Goal: Task Accomplishment & Management: Complete application form

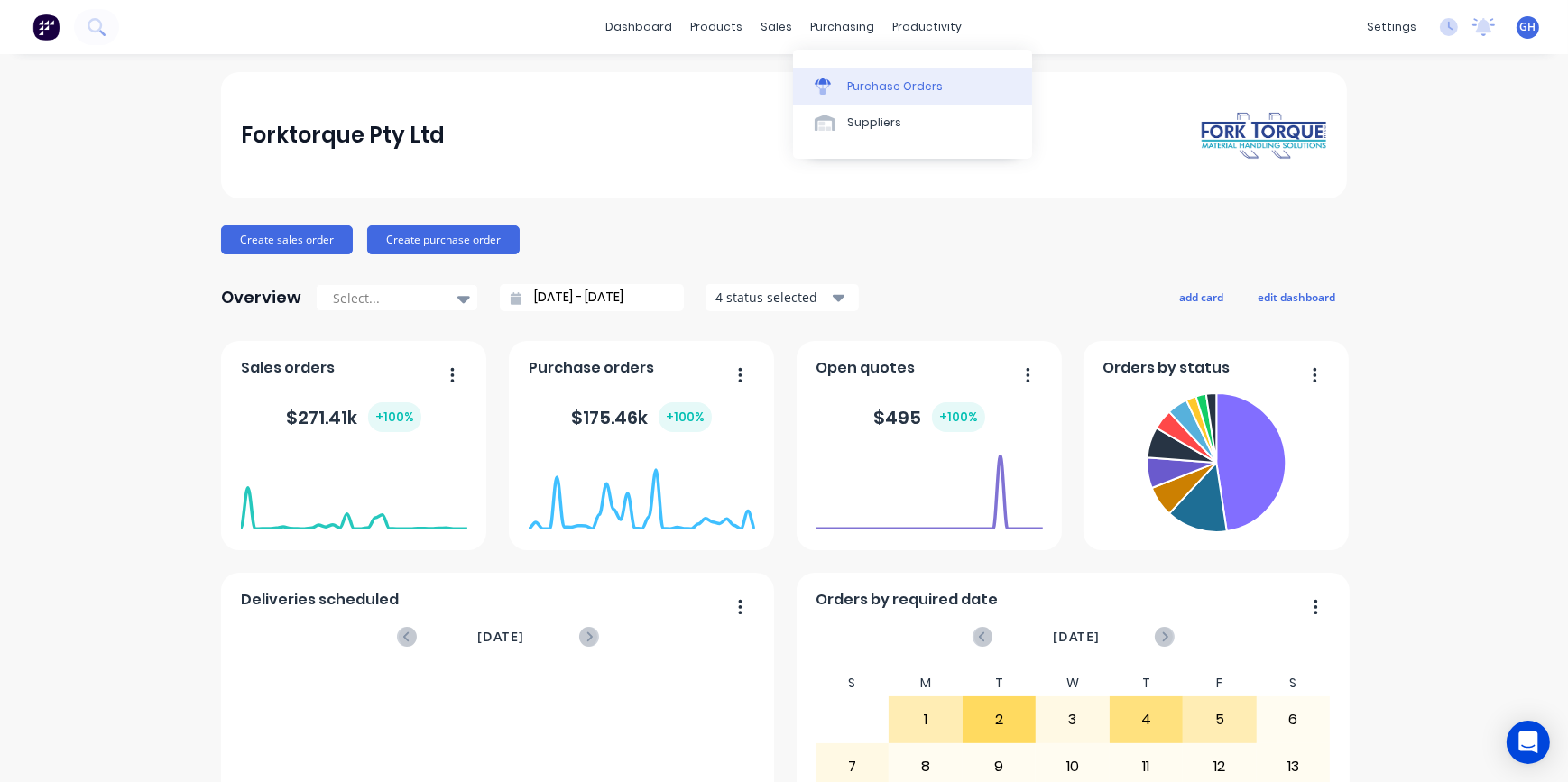
click at [882, 88] on div "Purchase Orders" at bounding box center [895, 86] width 95 height 16
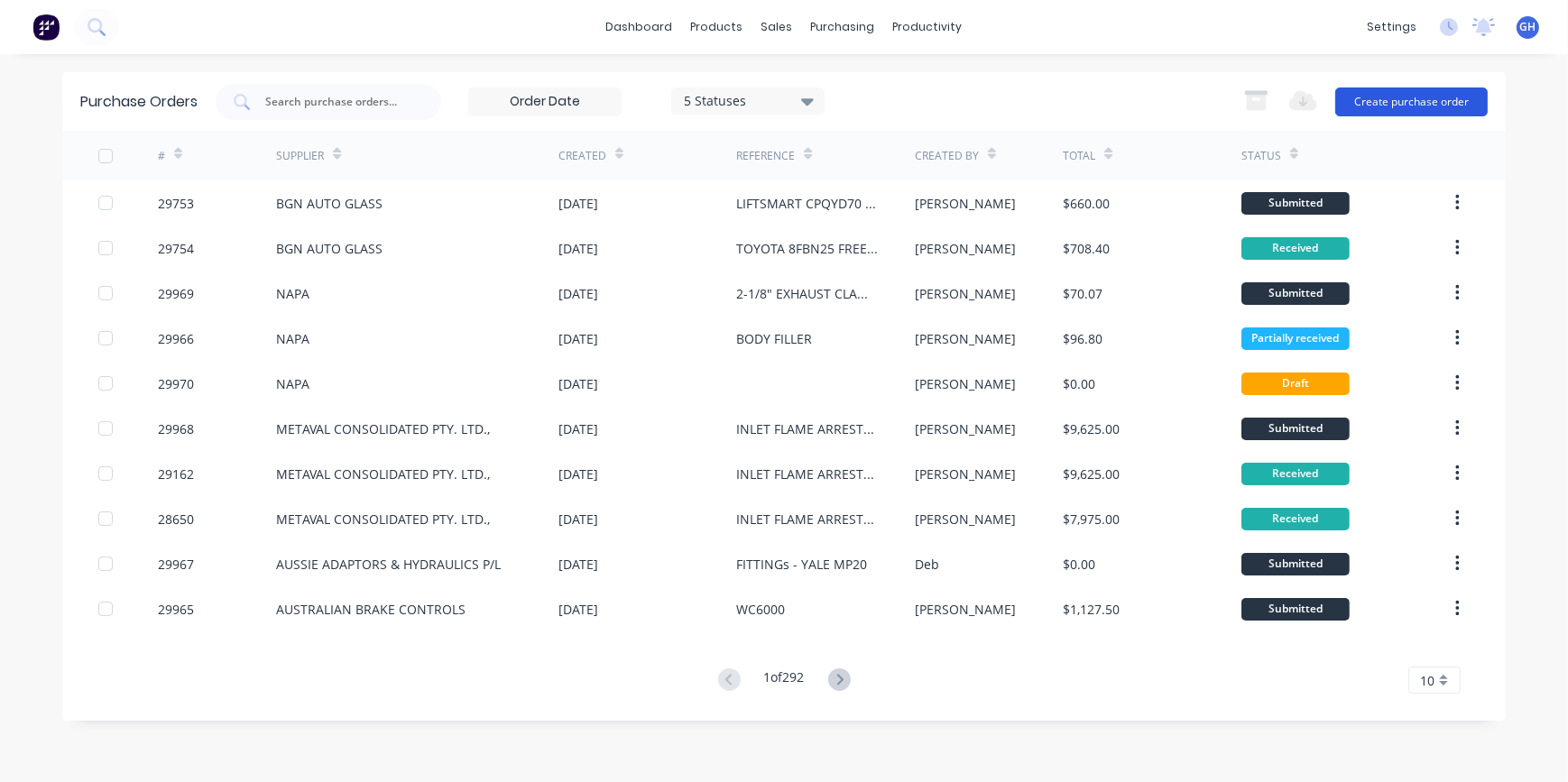
click at [1416, 98] on button "Create purchase order" at bounding box center [1411, 102] width 152 height 29
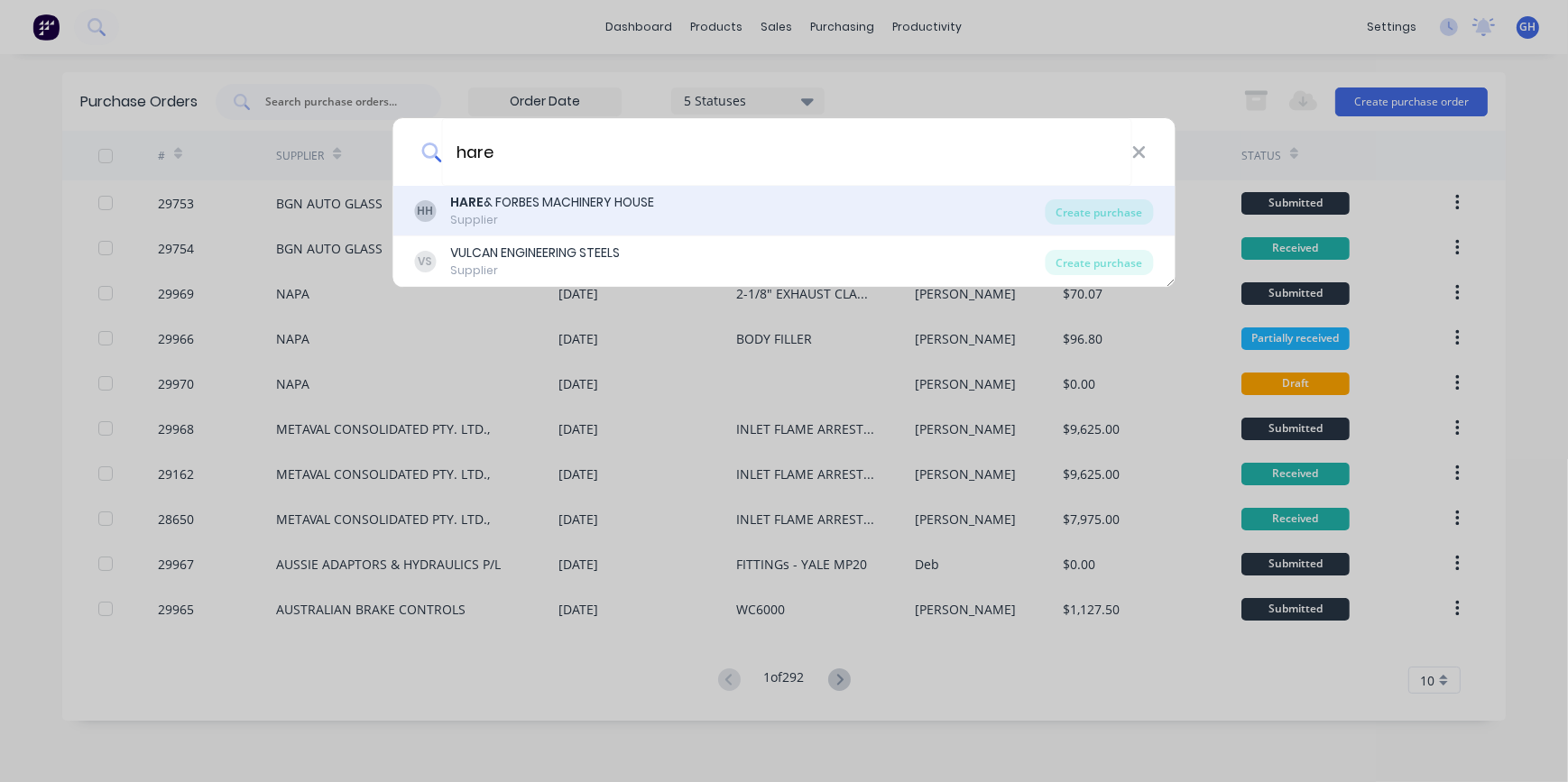
type input "hare"
click at [580, 206] on div "HARE & FORBES MACHINERY HOUSE" at bounding box center [553, 203] width 204 height 19
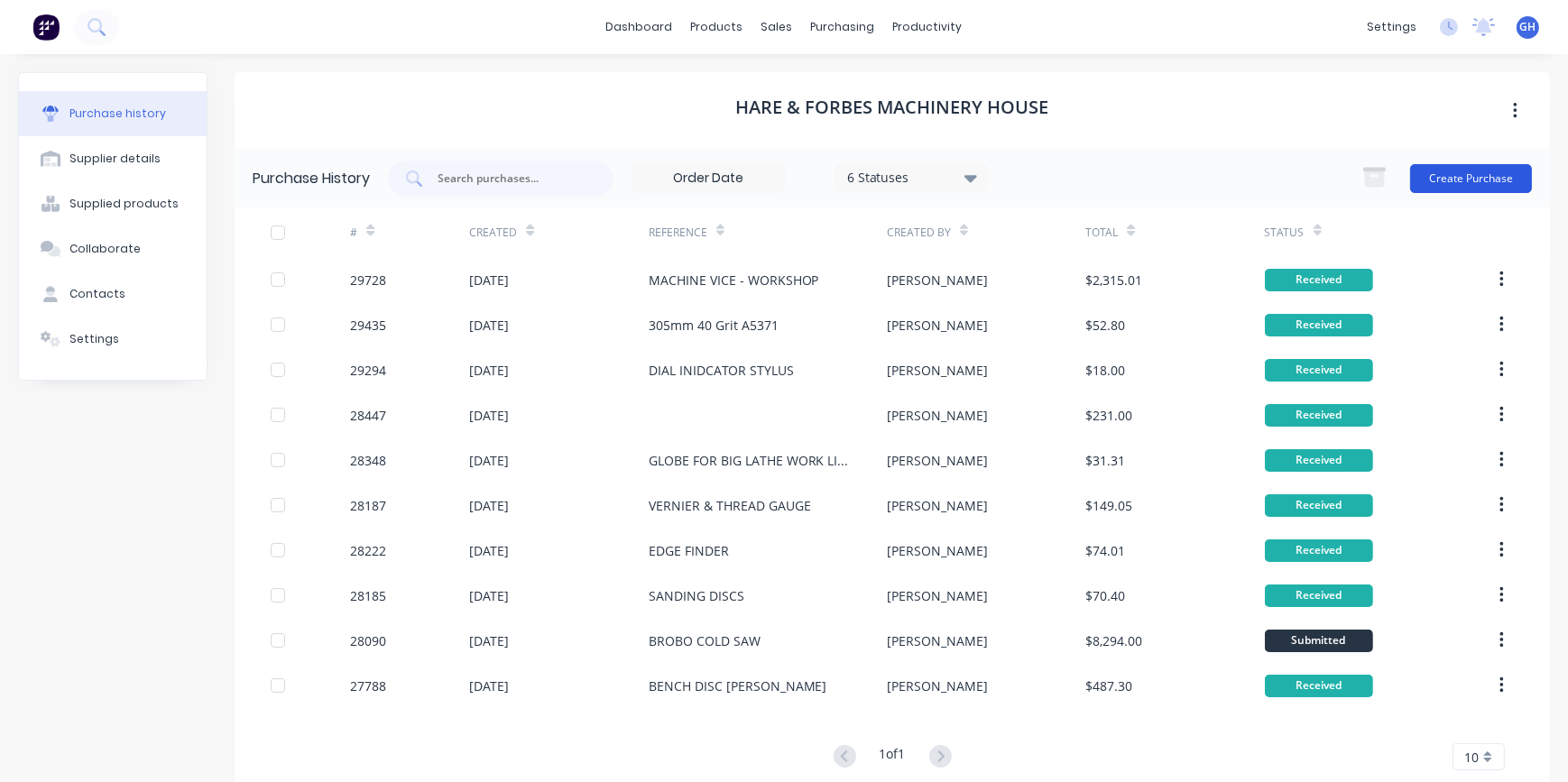
click at [1446, 178] on button "Create Purchase" at bounding box center [1471, 178] width 122 height 29
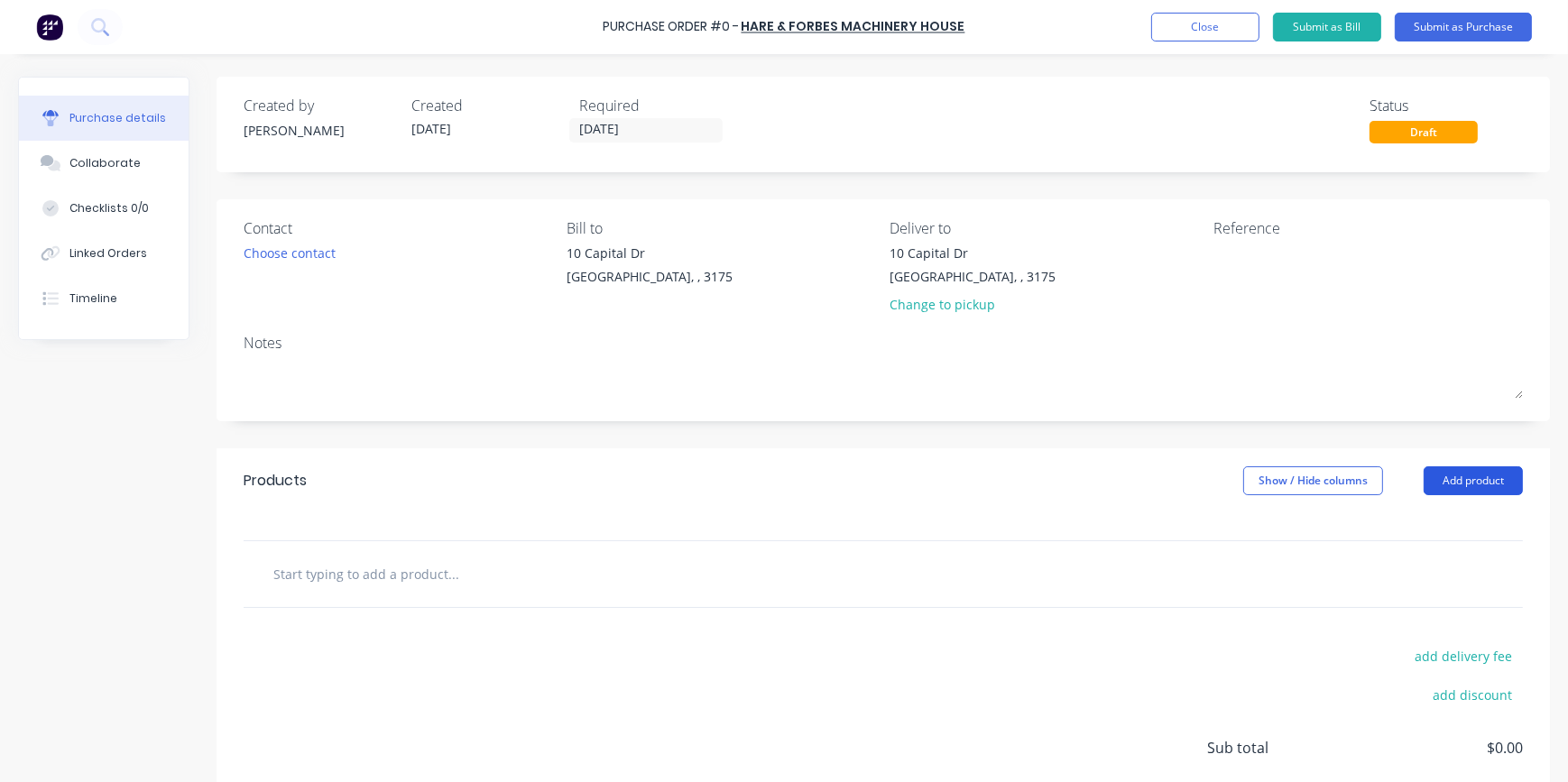
click at [1458, 488] on button "Add product" at bounding box center [1473, 481] width 99 height 29
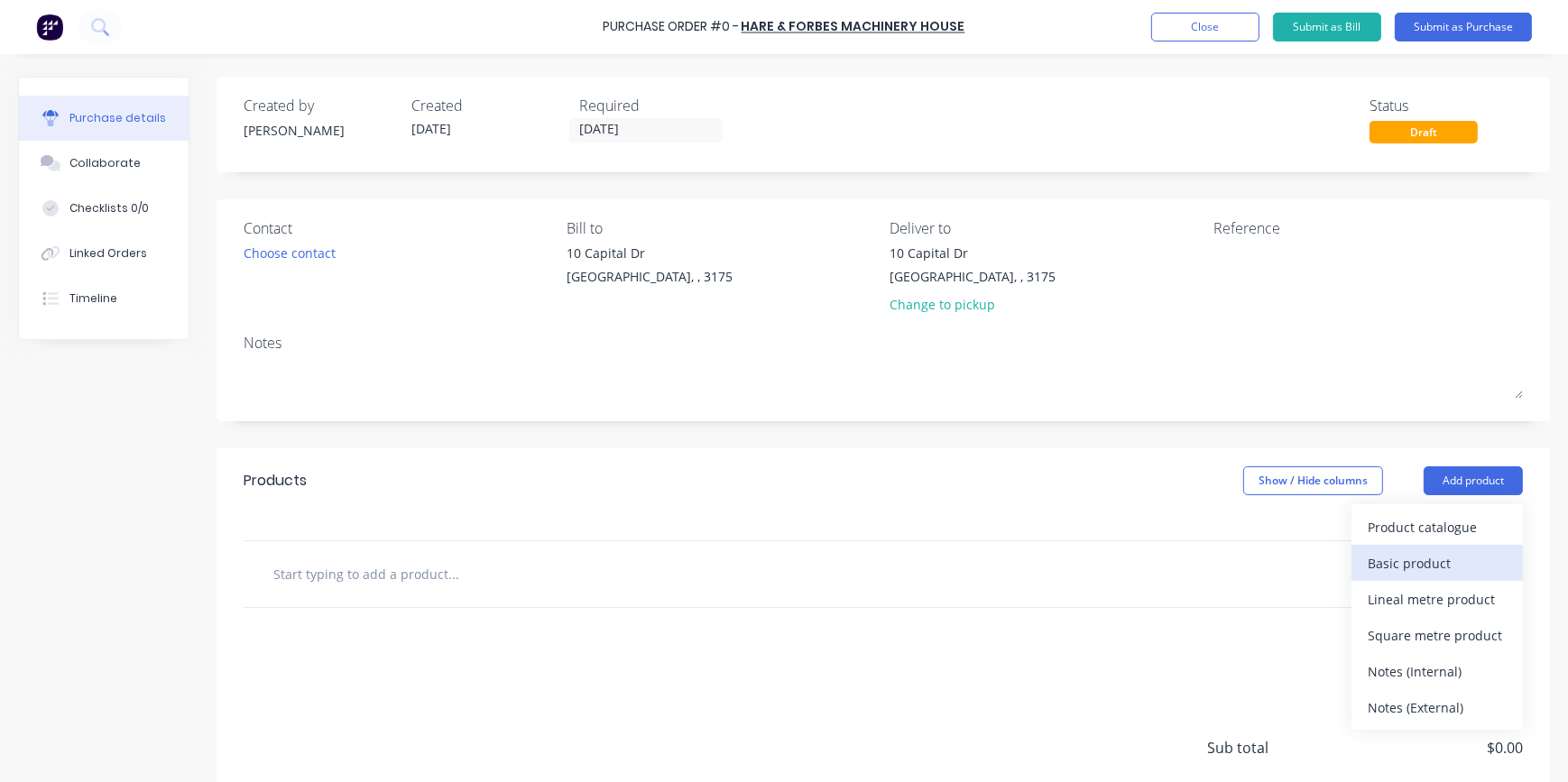
click at [1386, 570] on div "Basic product" at bounding box center [1437, 563] width 139 height 26
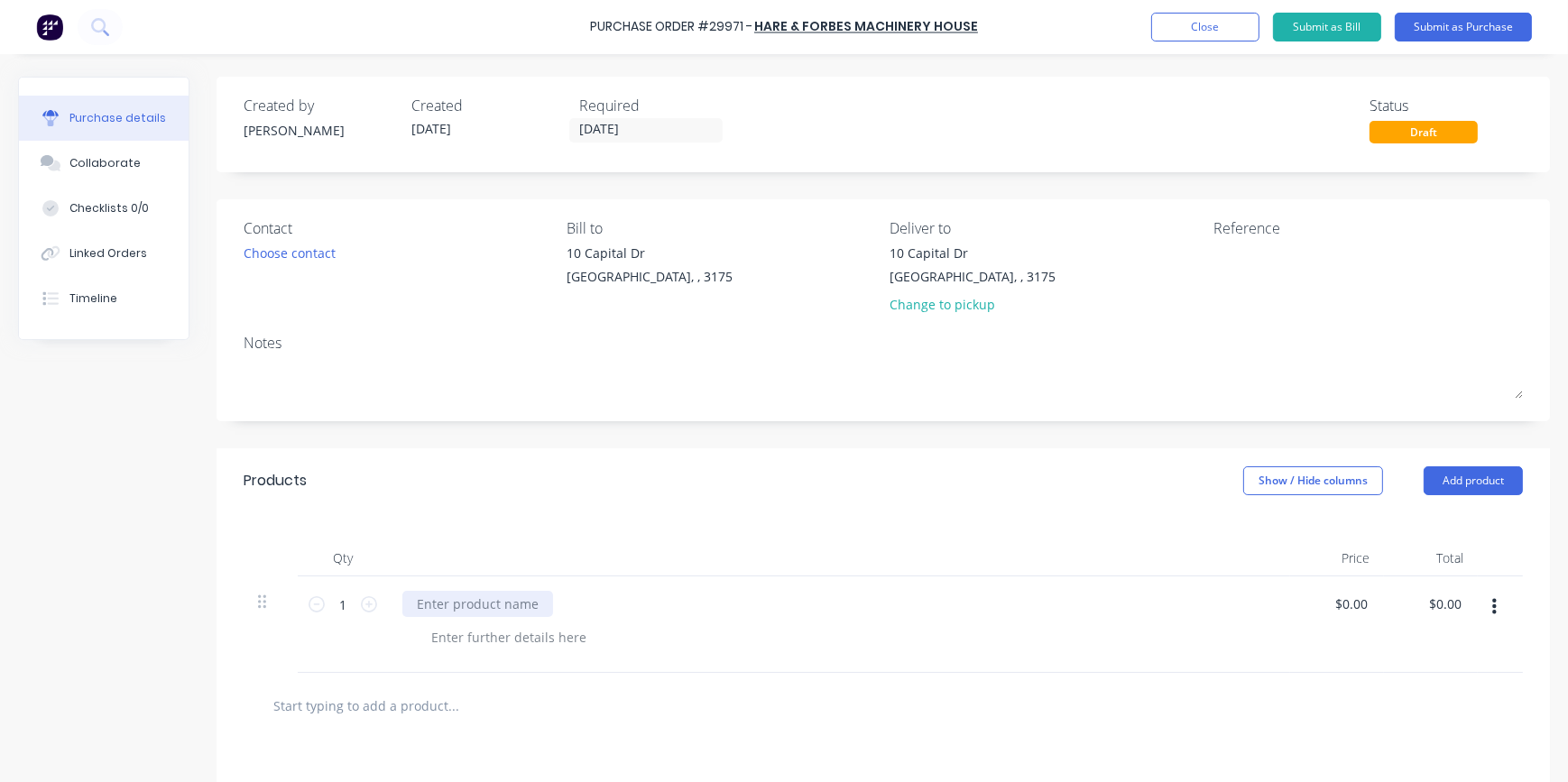
click at [445, 602] on div at bounding box center [478, 604] width 150 height 26
click at [443, 638] on div at bounding box center [508, 637] width 184 height 26
click at [1348, 603] on input "0.0000" at bounding box center [1346, 604] width 49 height 26
type input "$570.00"
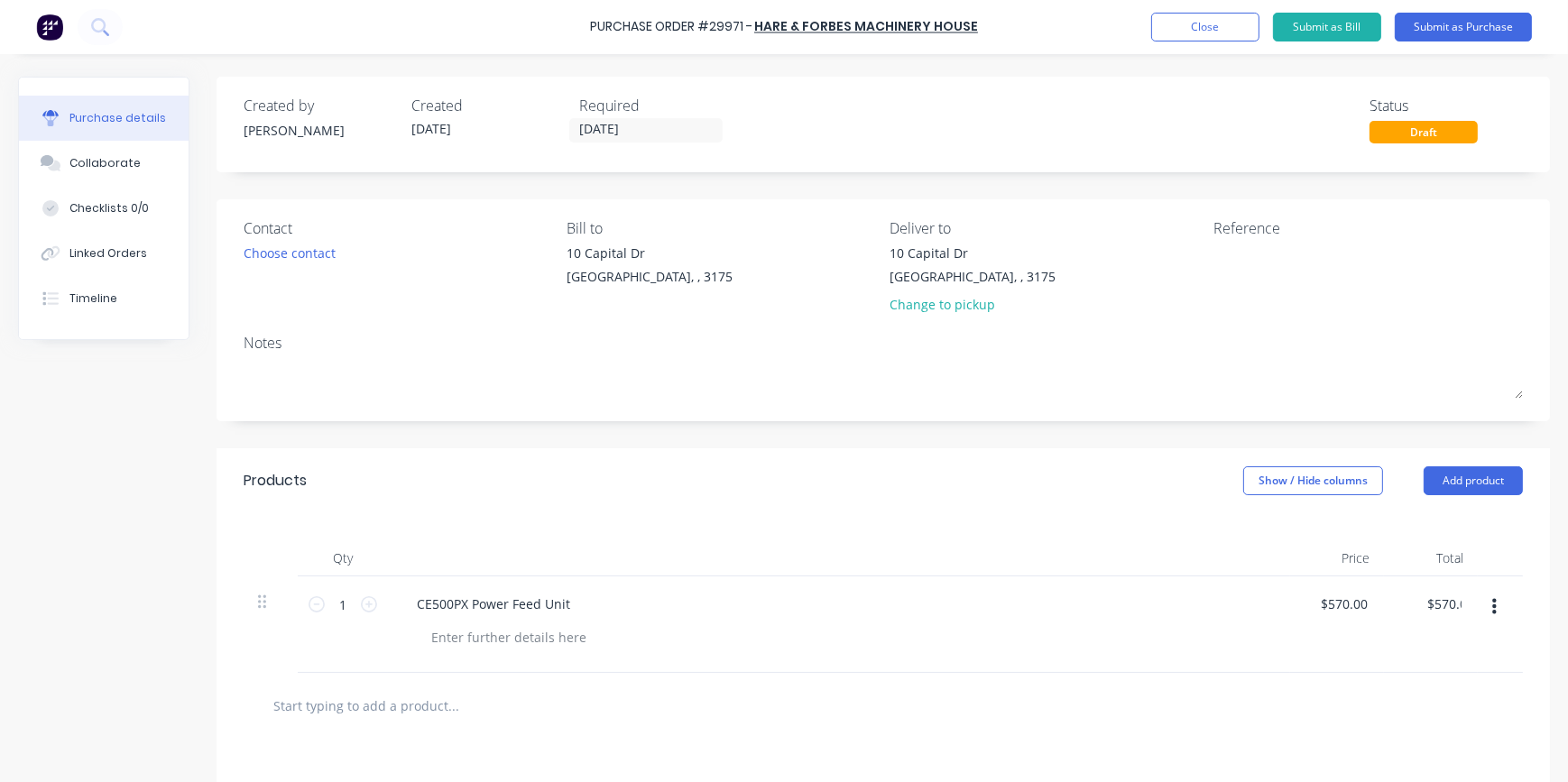
click at [1376, 644] on div "$570.00 570.0000" at bounding box center [1337, 624] width 94 height 96
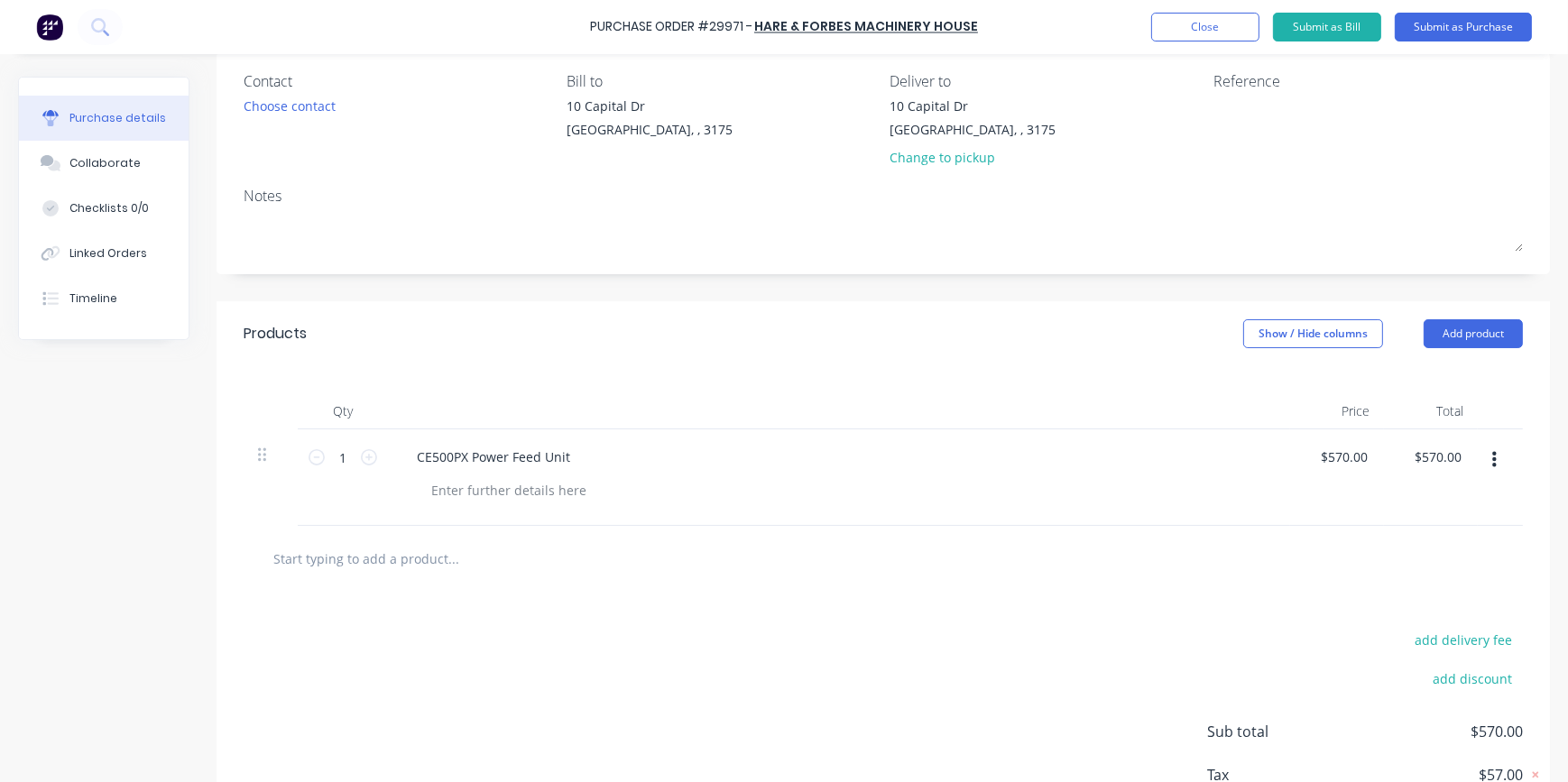
scroll to position [271, 0]
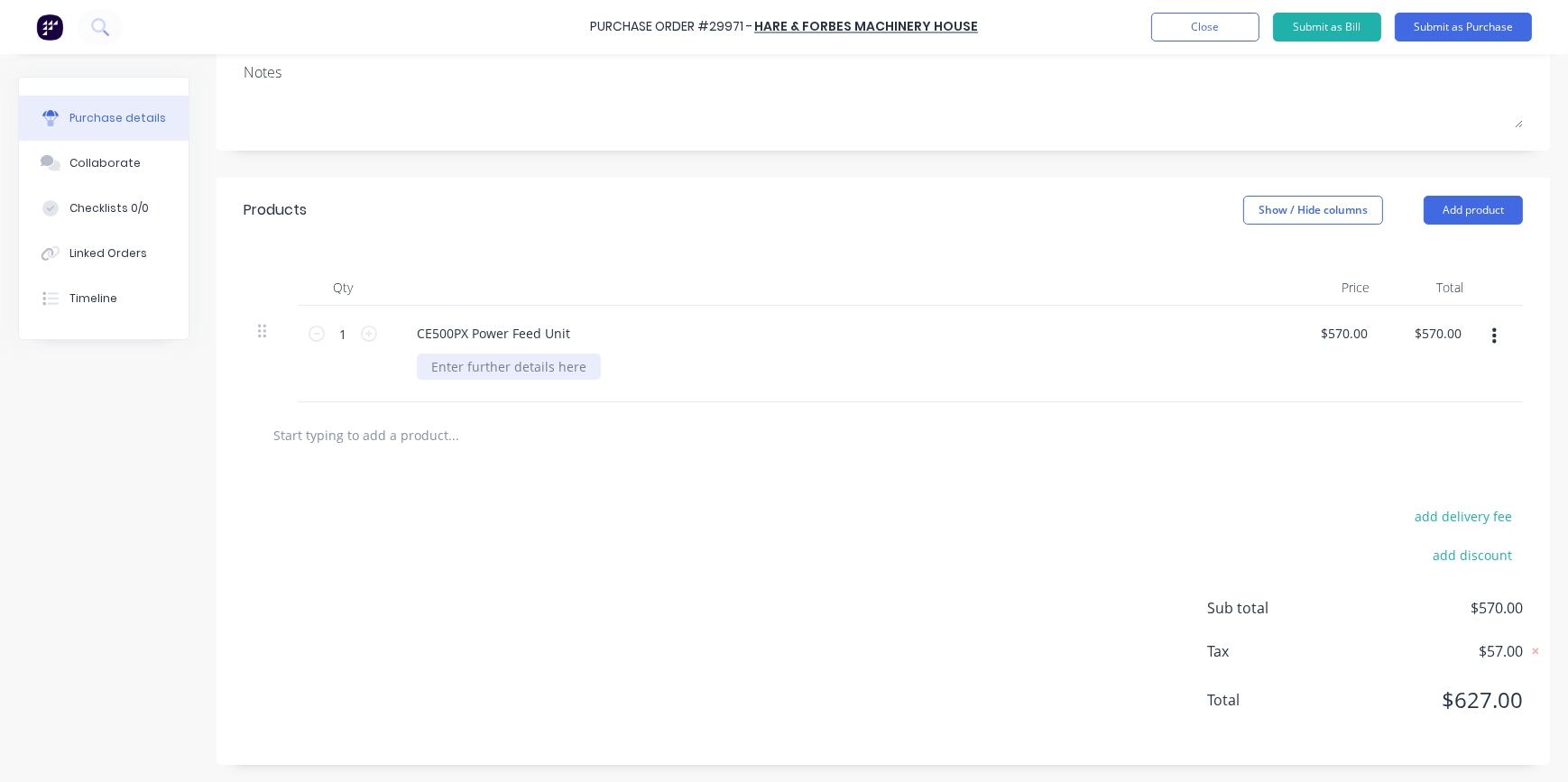
click at [459, 365] on div at bounding box center [508, 366] width 184 height 26
click at [438, 384] on div "CE500PX Power Feed Unit X-Axis" at bounding box center [838, 353] width 902 height 96
click at [480, 364] on div "X-Axis" at bounding box center [449, 366] width 65 height 26
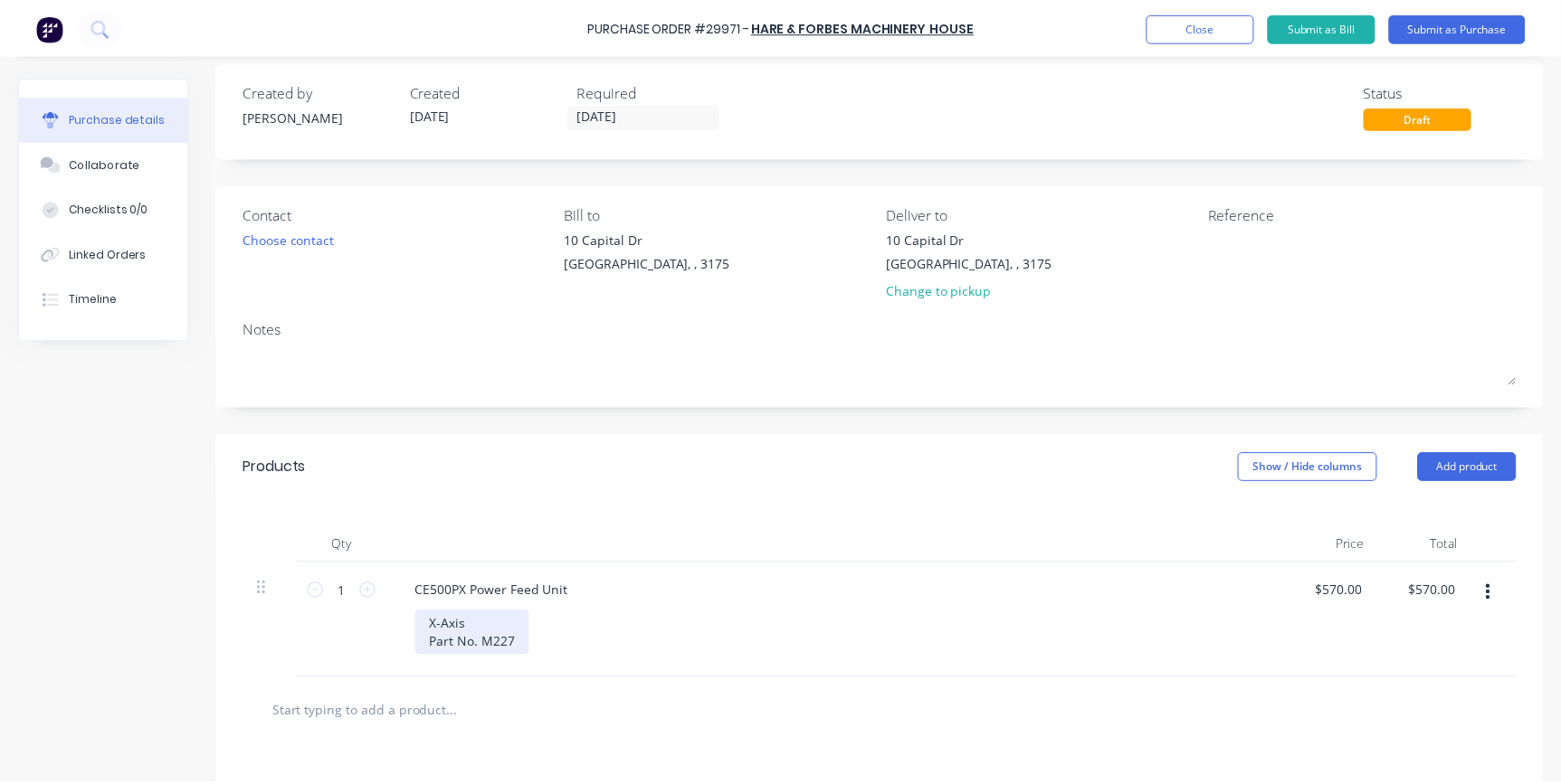
scroll to position [0, 0]
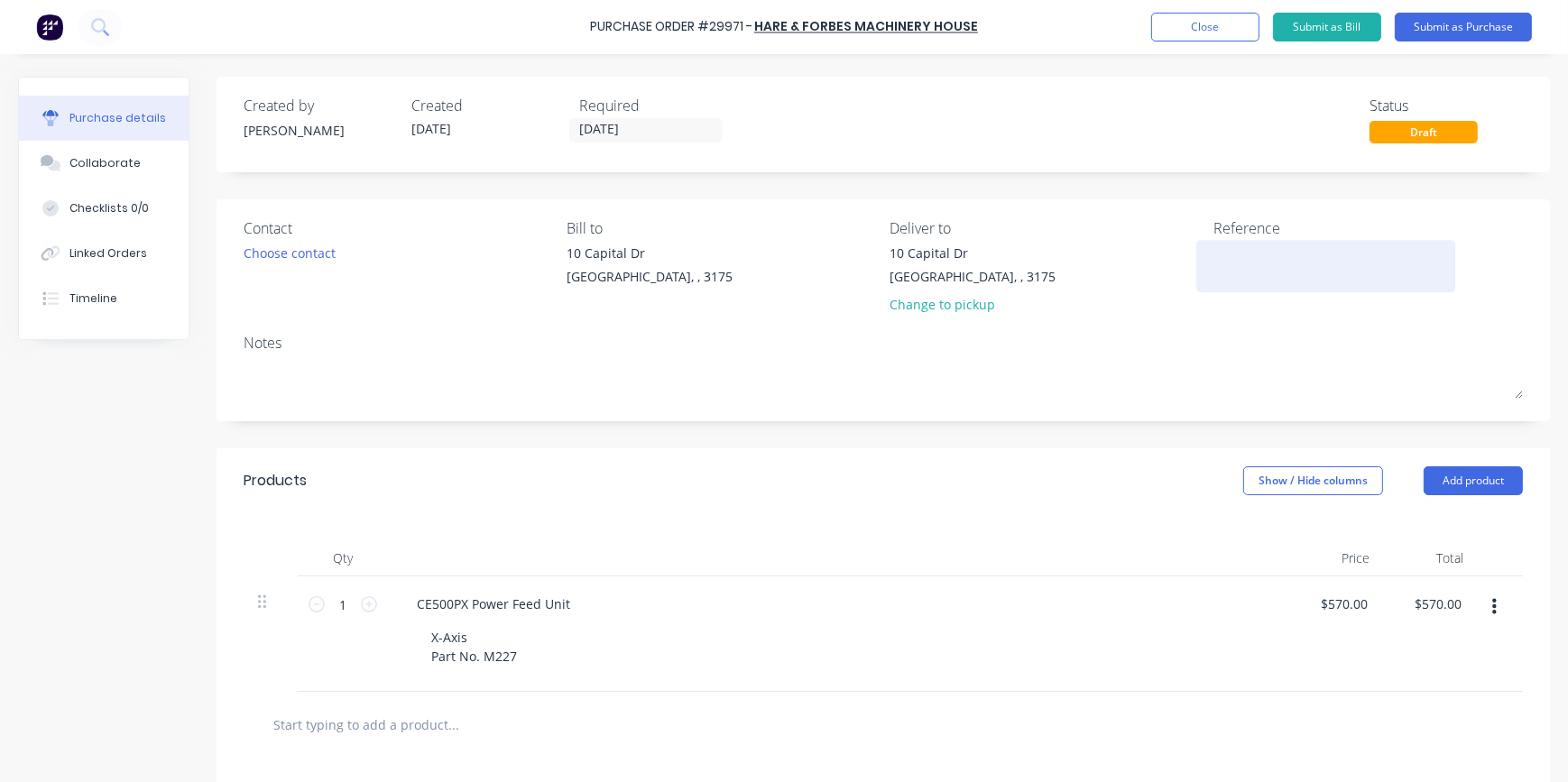
click at [1221, 254] on textarea at bounding box center [1325, 264] width 226 height 41
type textarea "Power Feed Unit"
type textarea "x"
type textarea "Power Feed Unit"
type textarea "x"
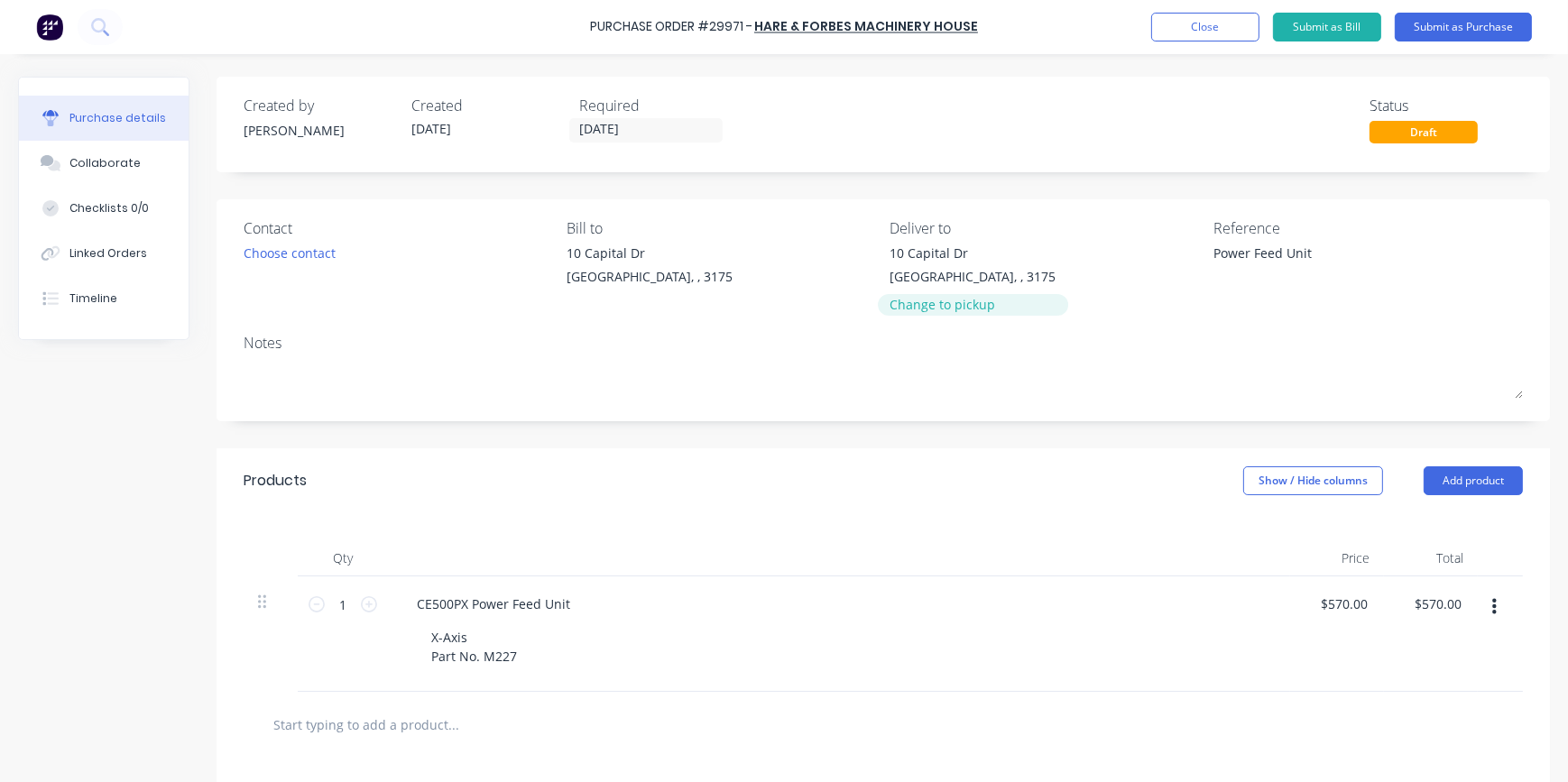
type textarea "Power Feed Unit"
click at [928, 306] on div "Change to pickup" at bounding box center [973, 305] width 166 height 19
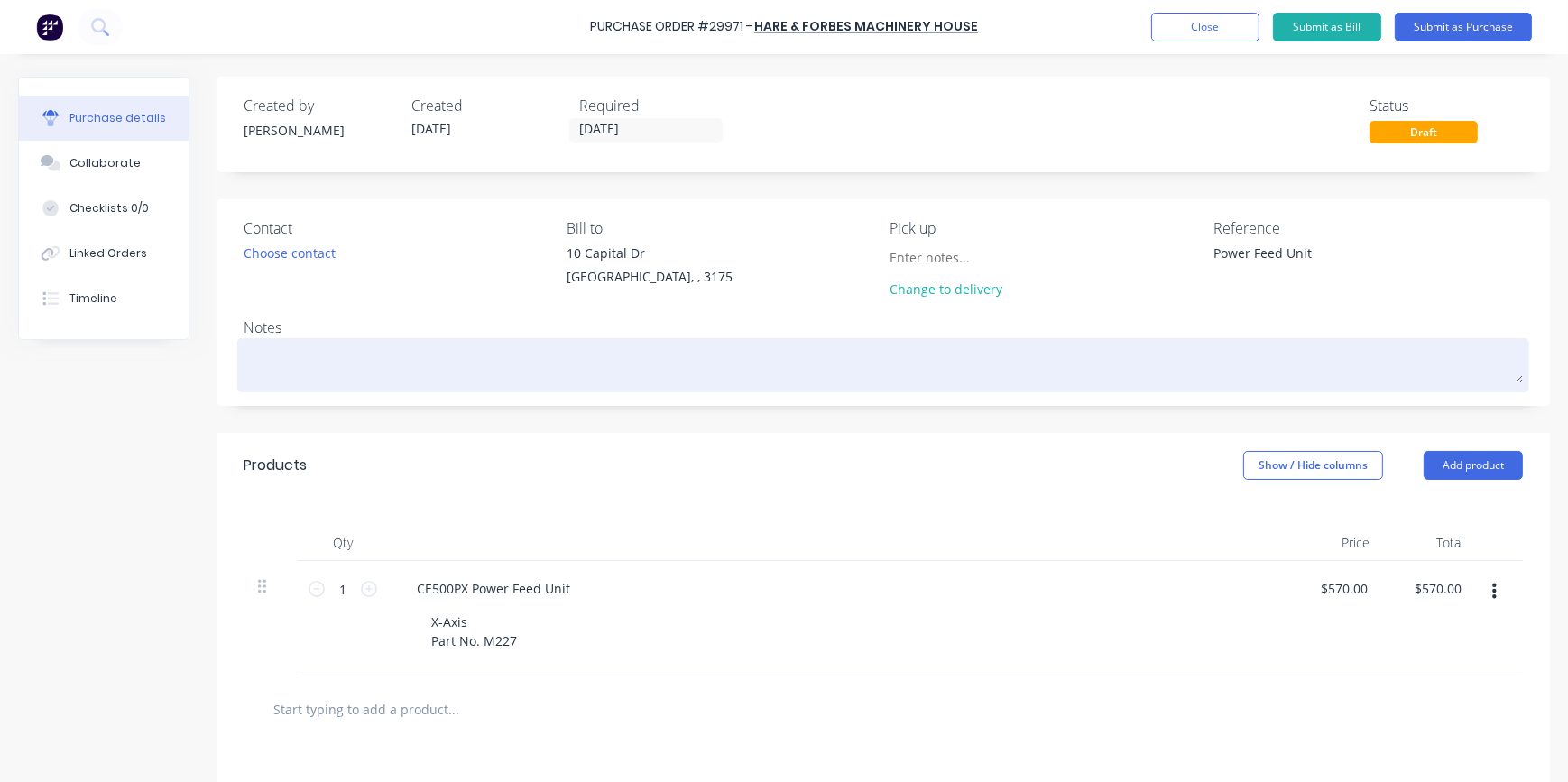
click at [260, 359] on textarea at bounding box center [883, 363] width 1279 height 41
type textarea "x"
type textarea "R"
type textarea "x"
type textarea "Re"
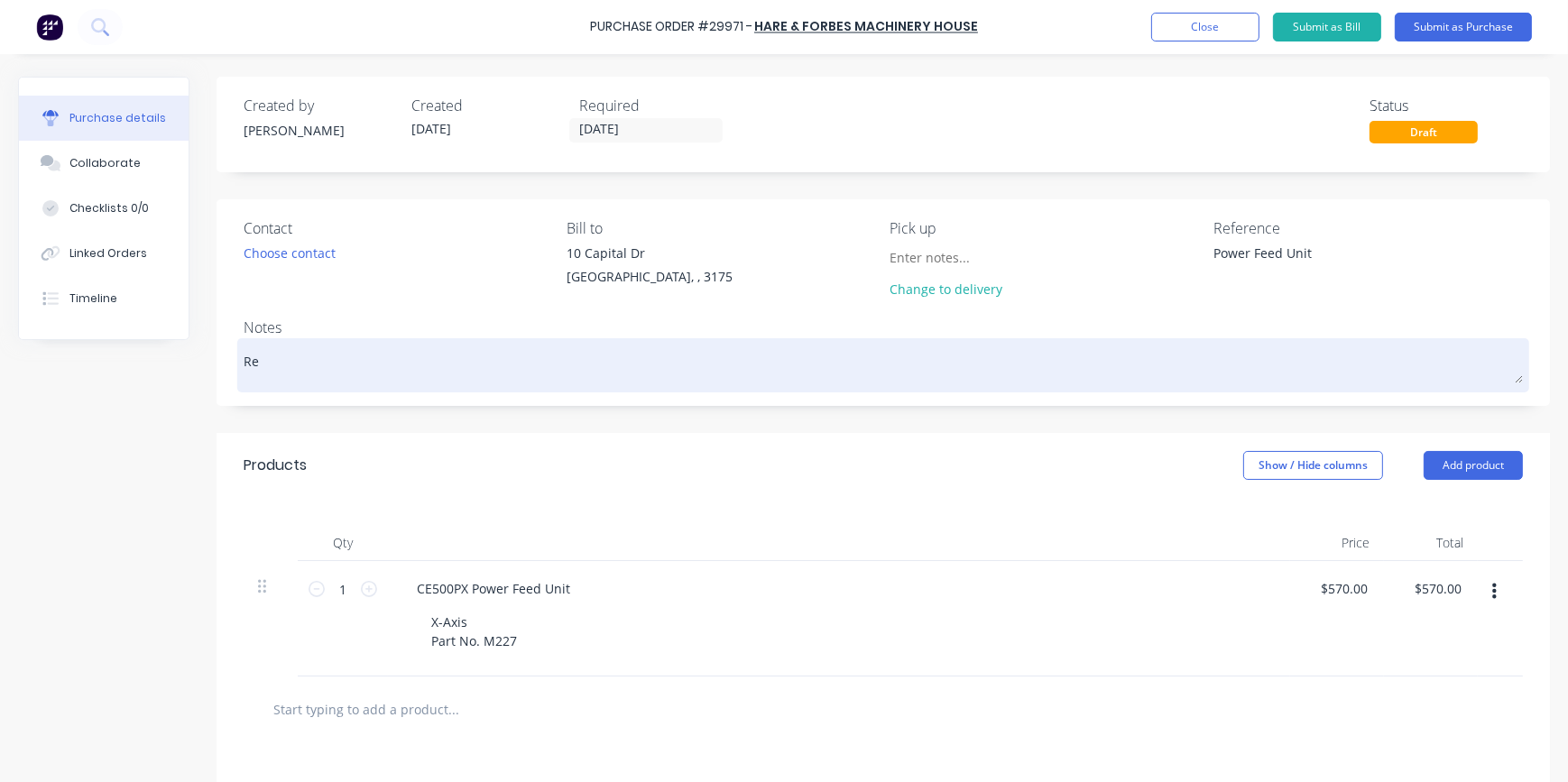
type textarea "x"
type textarea "Rep"
type textarea "x"
type textarea "Repl"
type textarea "x"
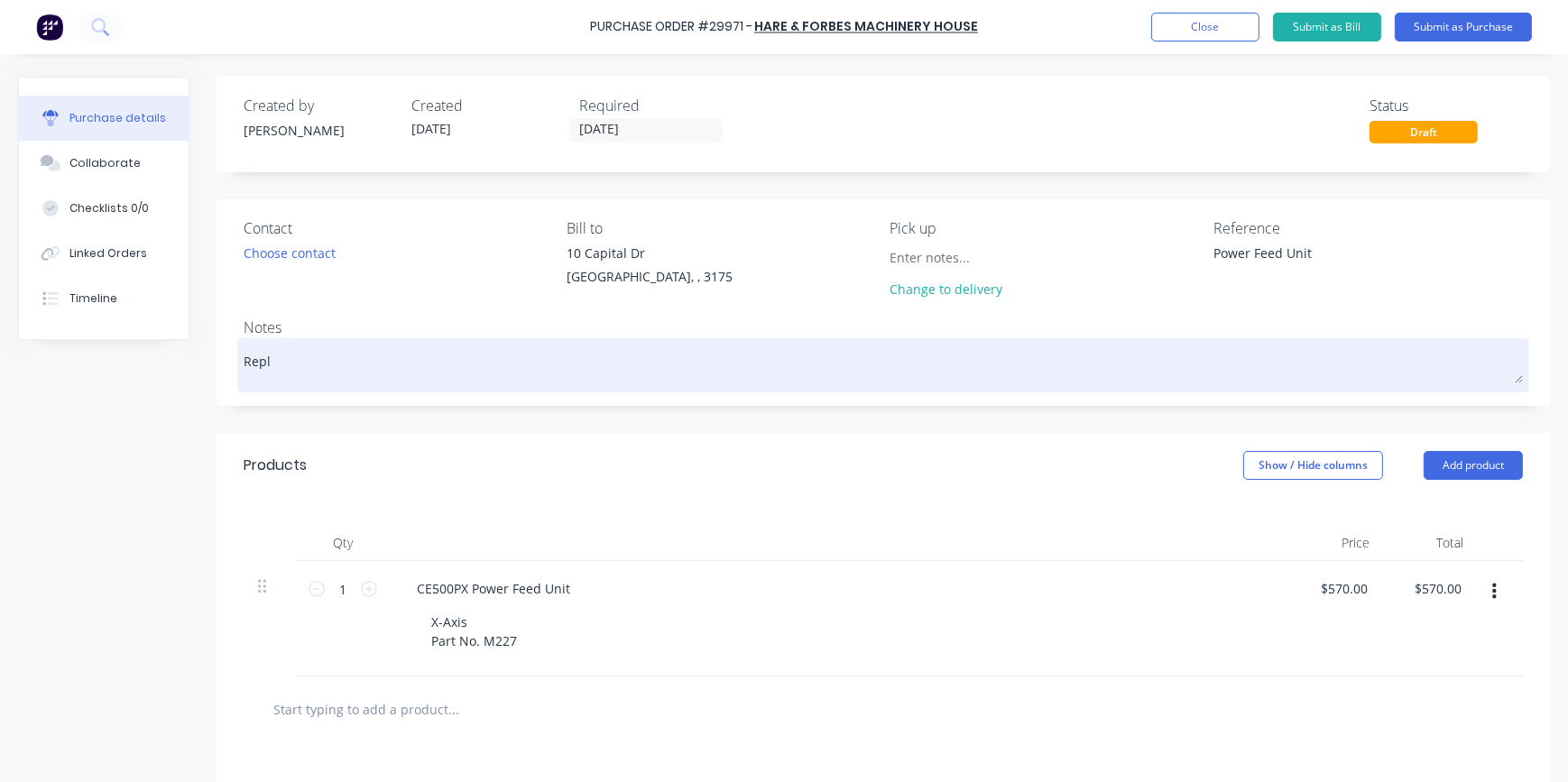
type textarea "Repla"
type textarea "x"
type textarea "Replac"
type textarea "x"
type textarea "Replace"
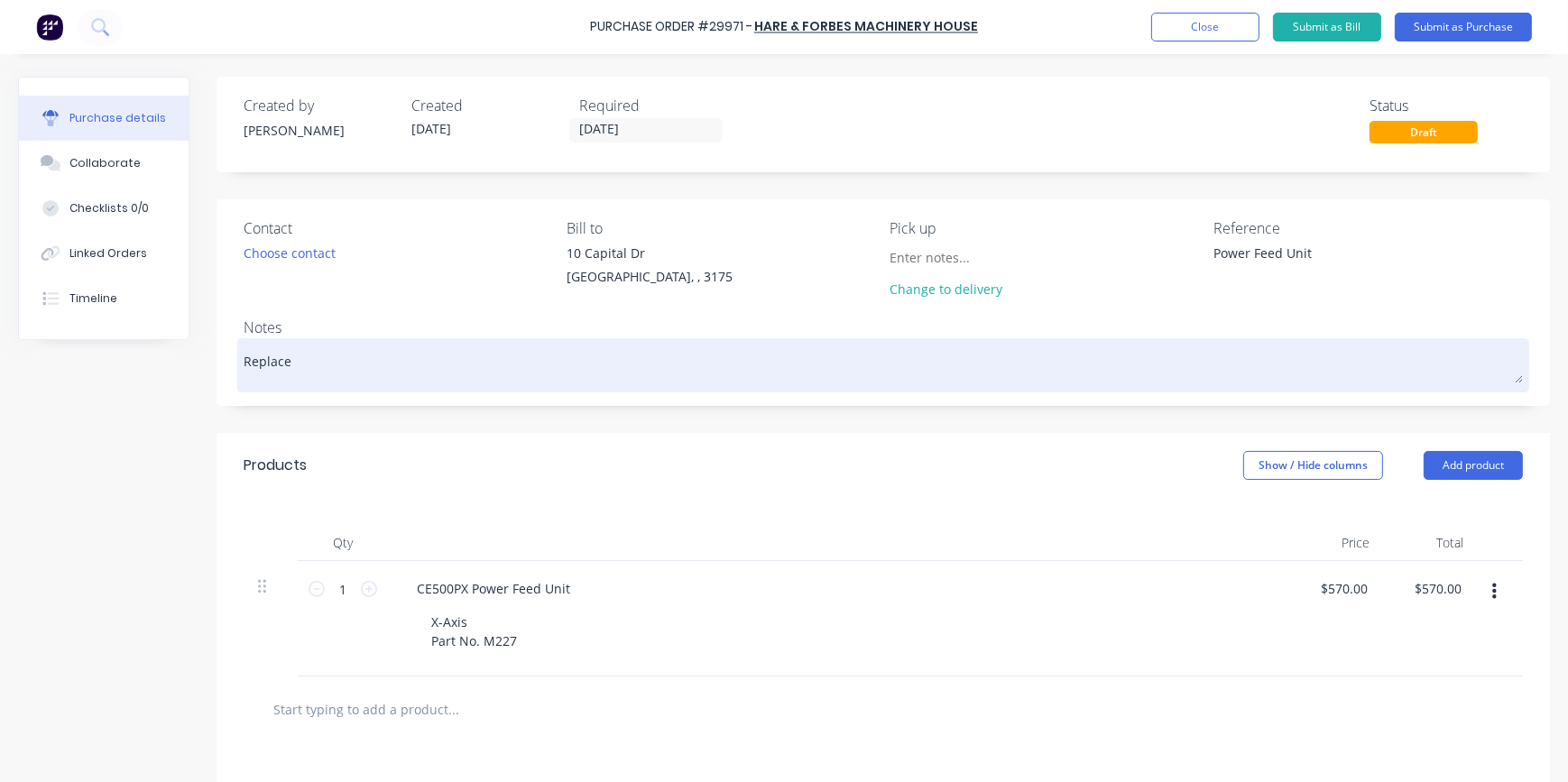
type textarea "x"
type textarea "Replacem"
type textarea "x"
type textarea "Replaceme"
type textarea "x"
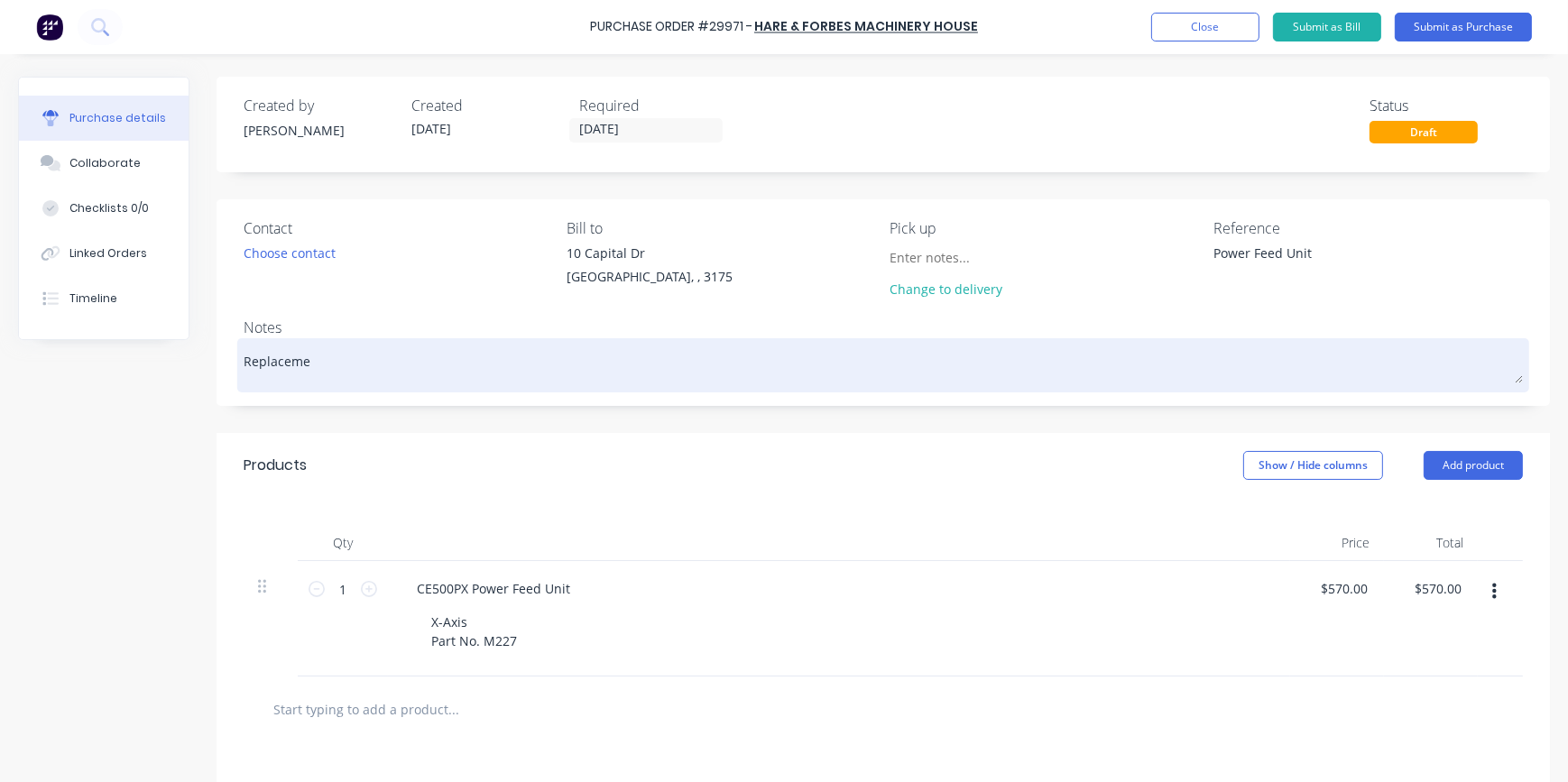
type textarea "Replacemen"
type textarea "x"
type textarea "Replacement"
type textarea "x"
type textarea "Replacement"
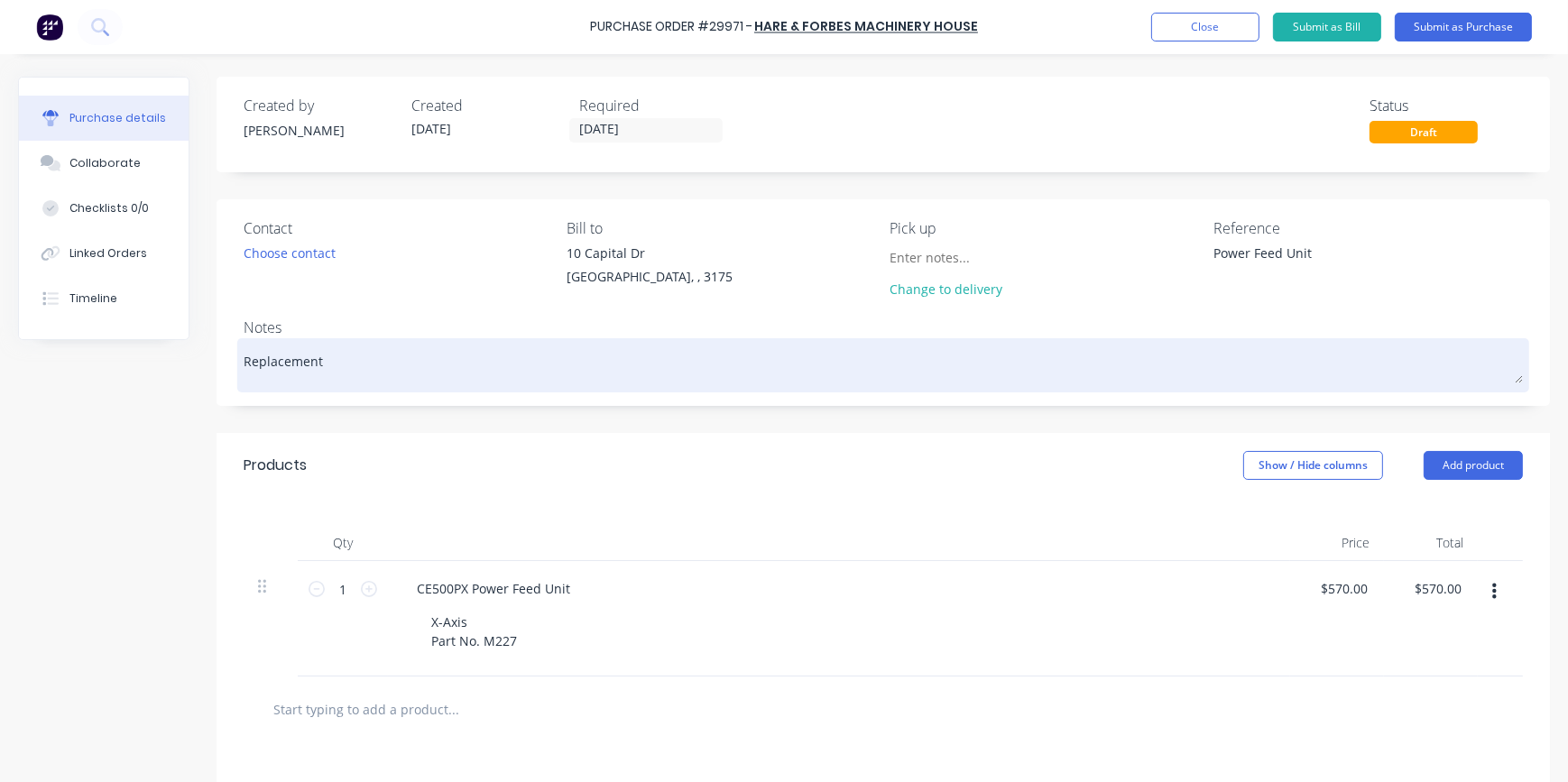
type textarea "x"
type textarea "Replacement f"
type textarea "x"
type textarea "Replacement fp"
type textarea "x"
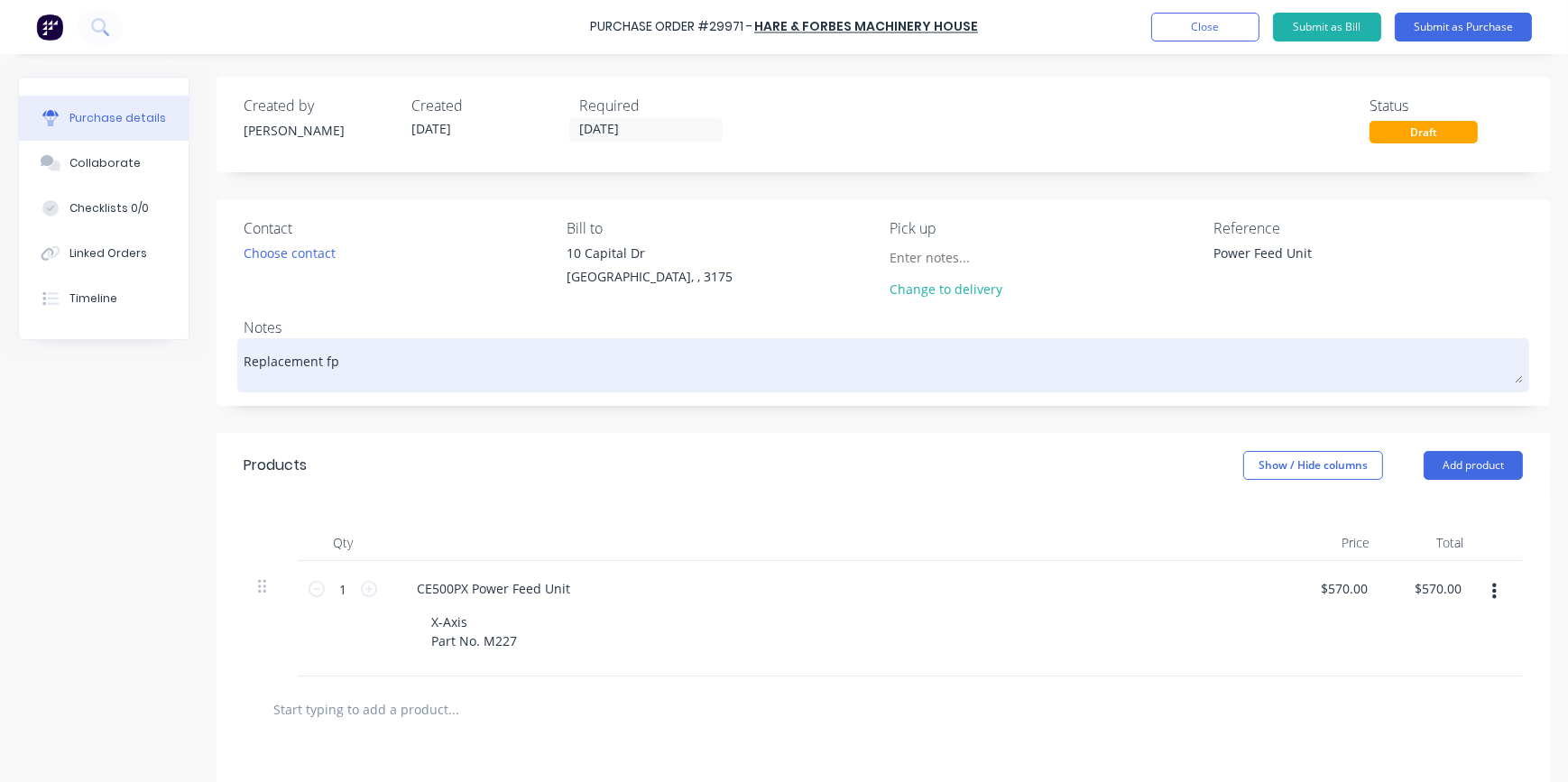
type textarea "Replacement fpr"
type textarea "x"
type textarea "Replacement fpr"
type textarea "x"
type textarea "Replacement fpr"
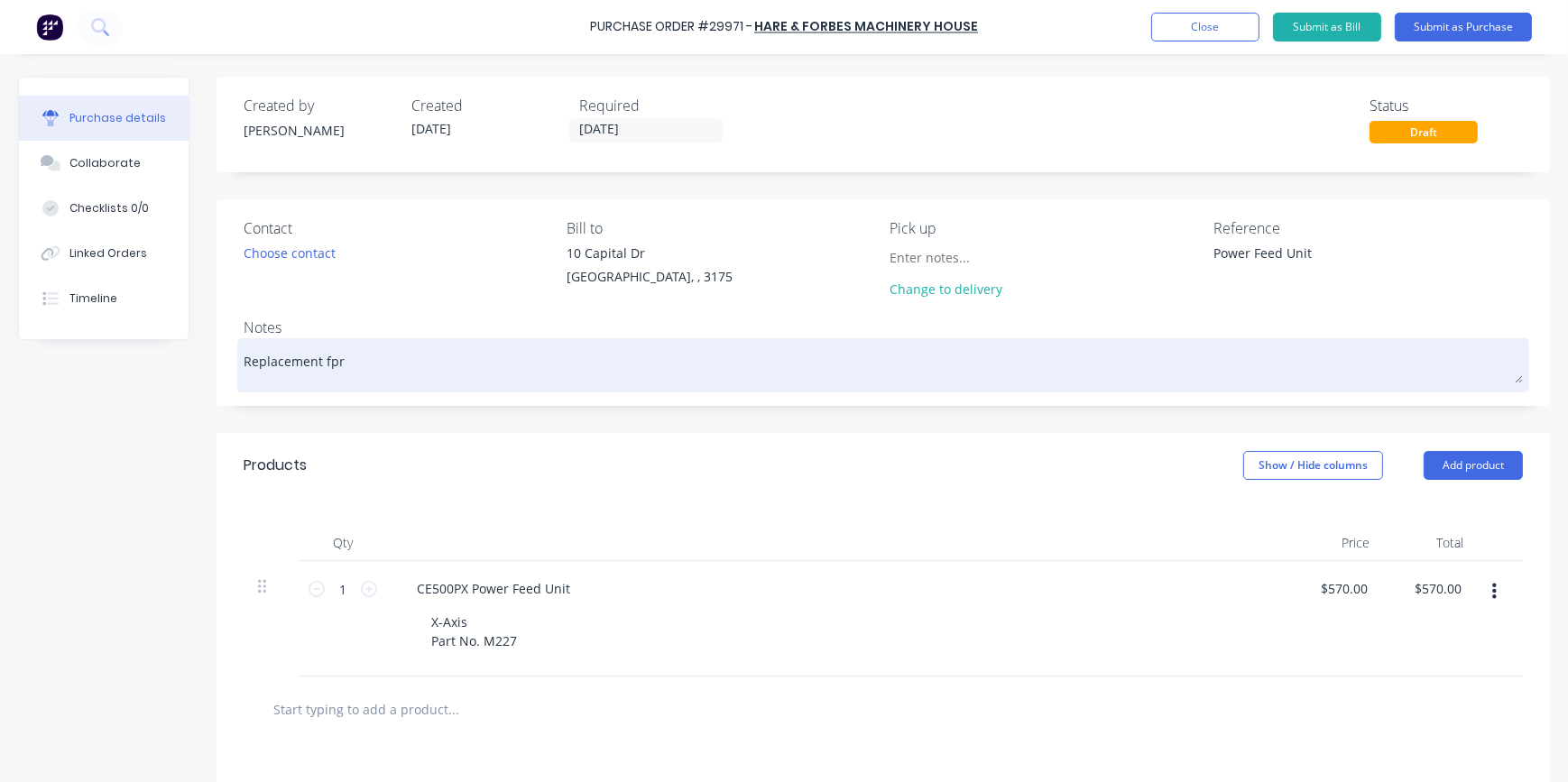
type textarea "x"
type textarea "Replacement fp"
type textarea "x"
type textarea "Replacement f"
type textarea "x"
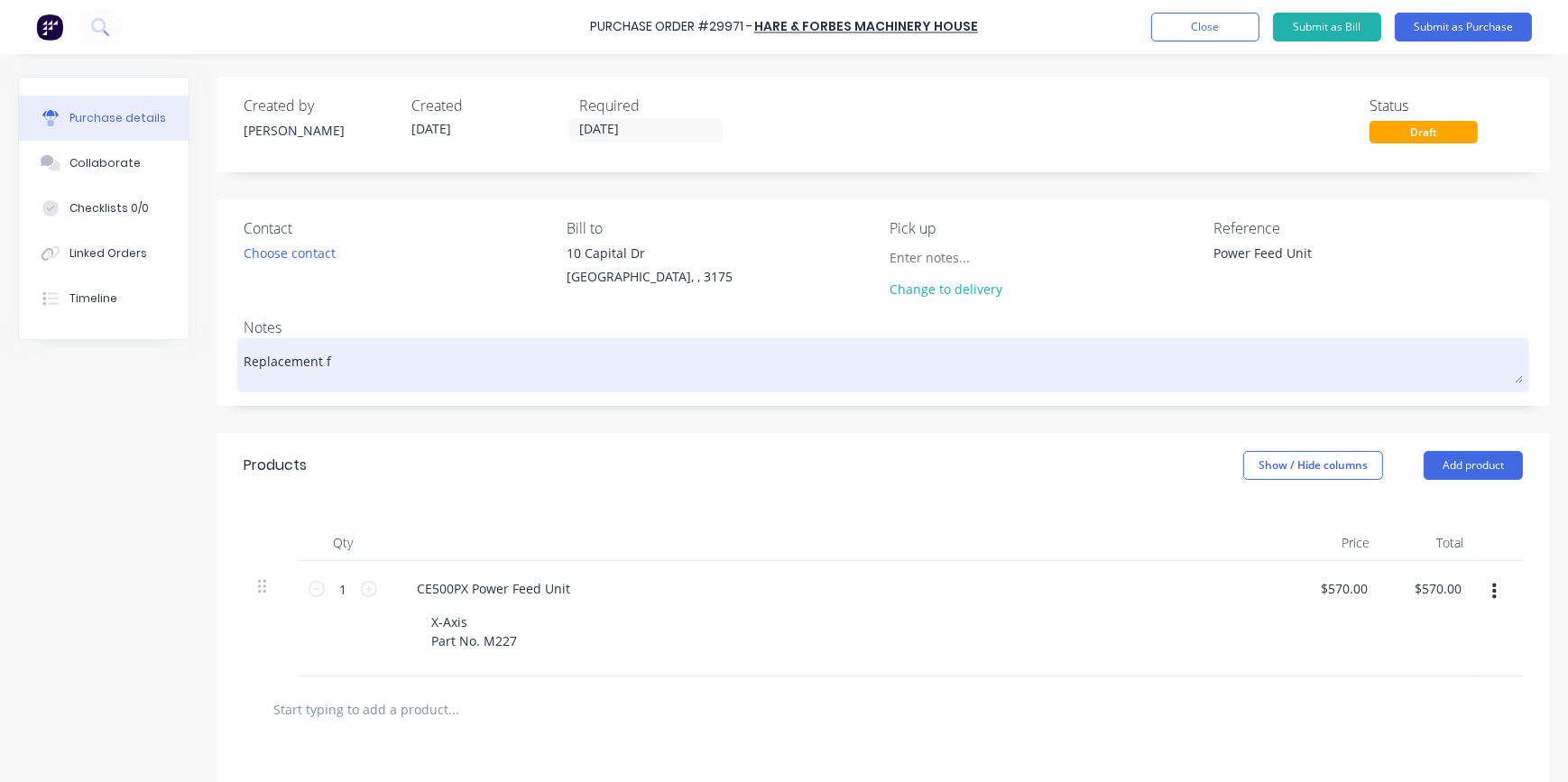
type textarea "Replacement fo"
type textarea "x"
type textarea "Replacement for"
type textarea "x"
type textarea "Replacement for"
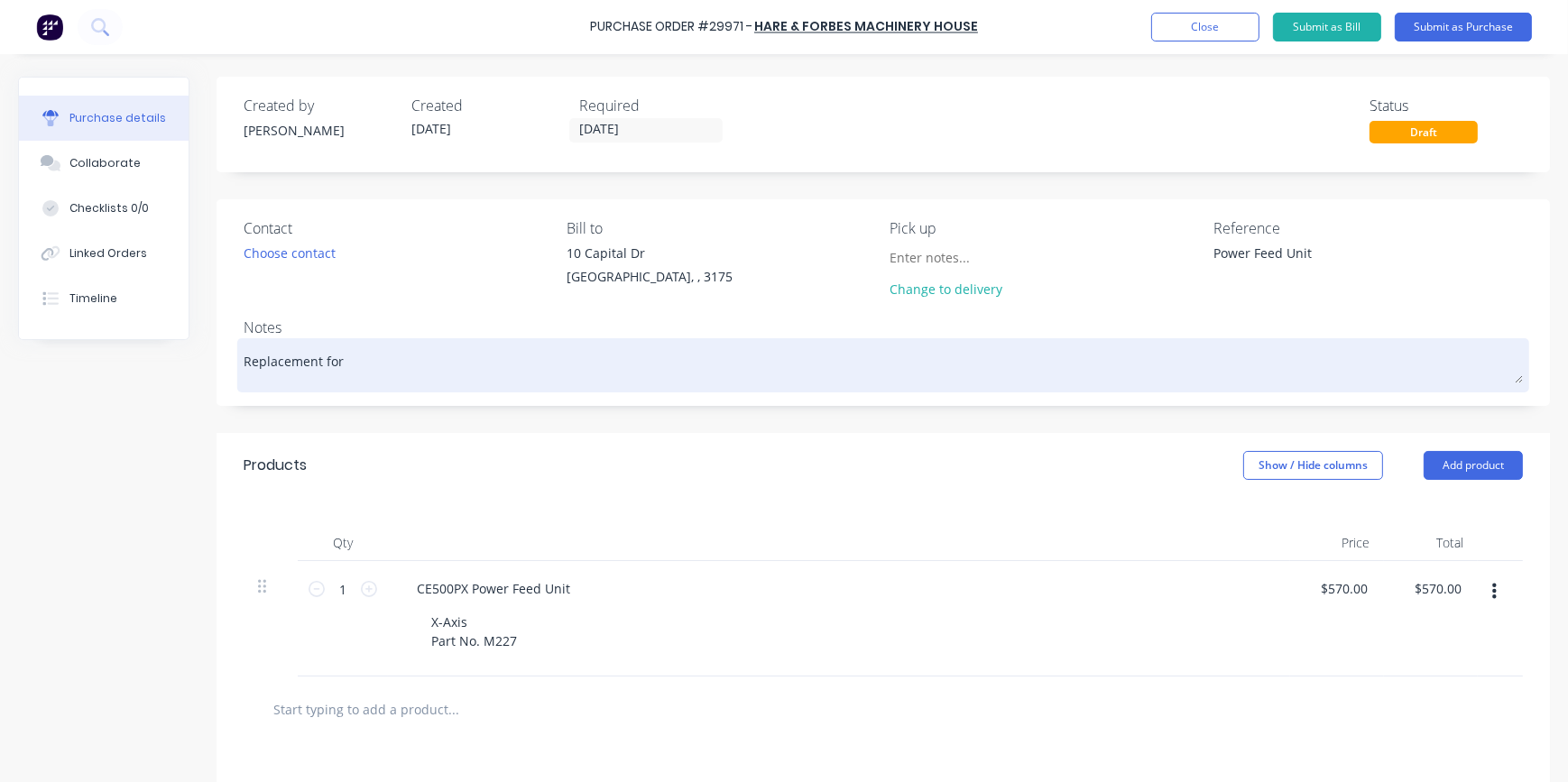
type textarea "x"
type textarea "Replacement for b"
type textarea "x"
type textarea "Replacement for br"
type textarea "x"
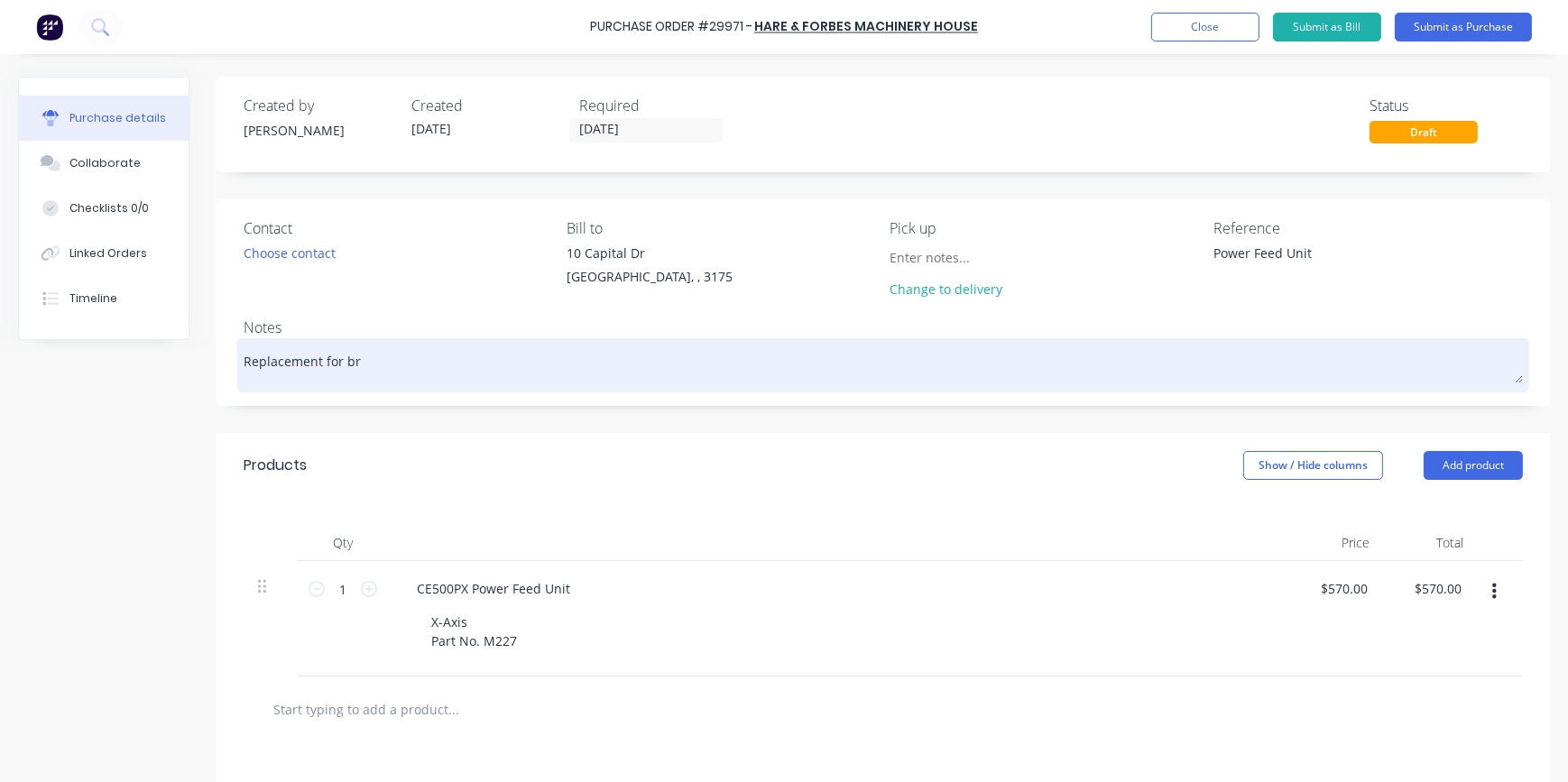
type textarea "Replacement for bro"
type textarea "x"
type textarea "Replacement for brok"
type textarea "x"
type textarea "Replacement for broke"
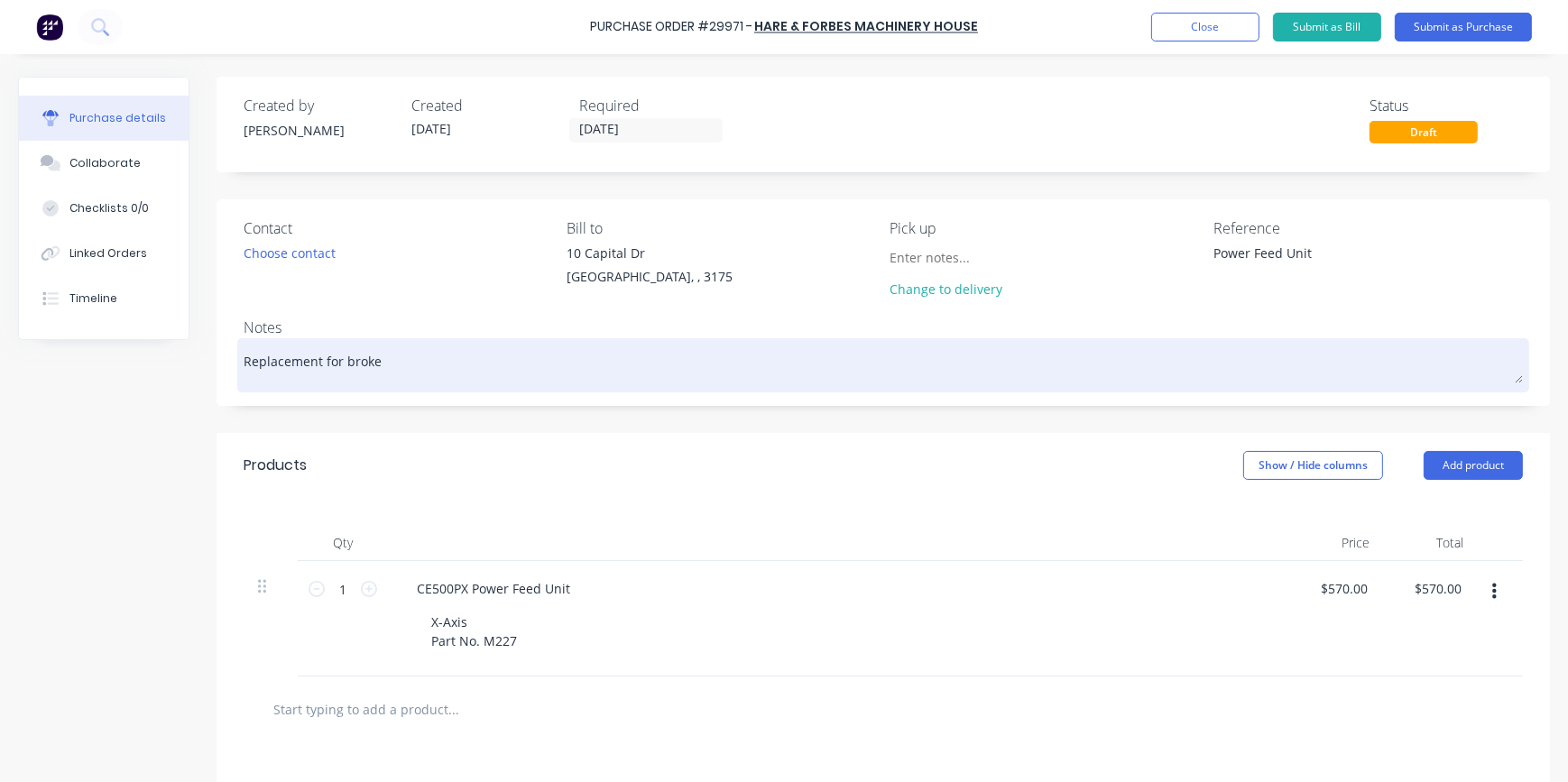
type textarea "x"
type textarea "Replacement for broken"
type textarea "x"
type textarea "Replacement for broken"
type textarea "x"
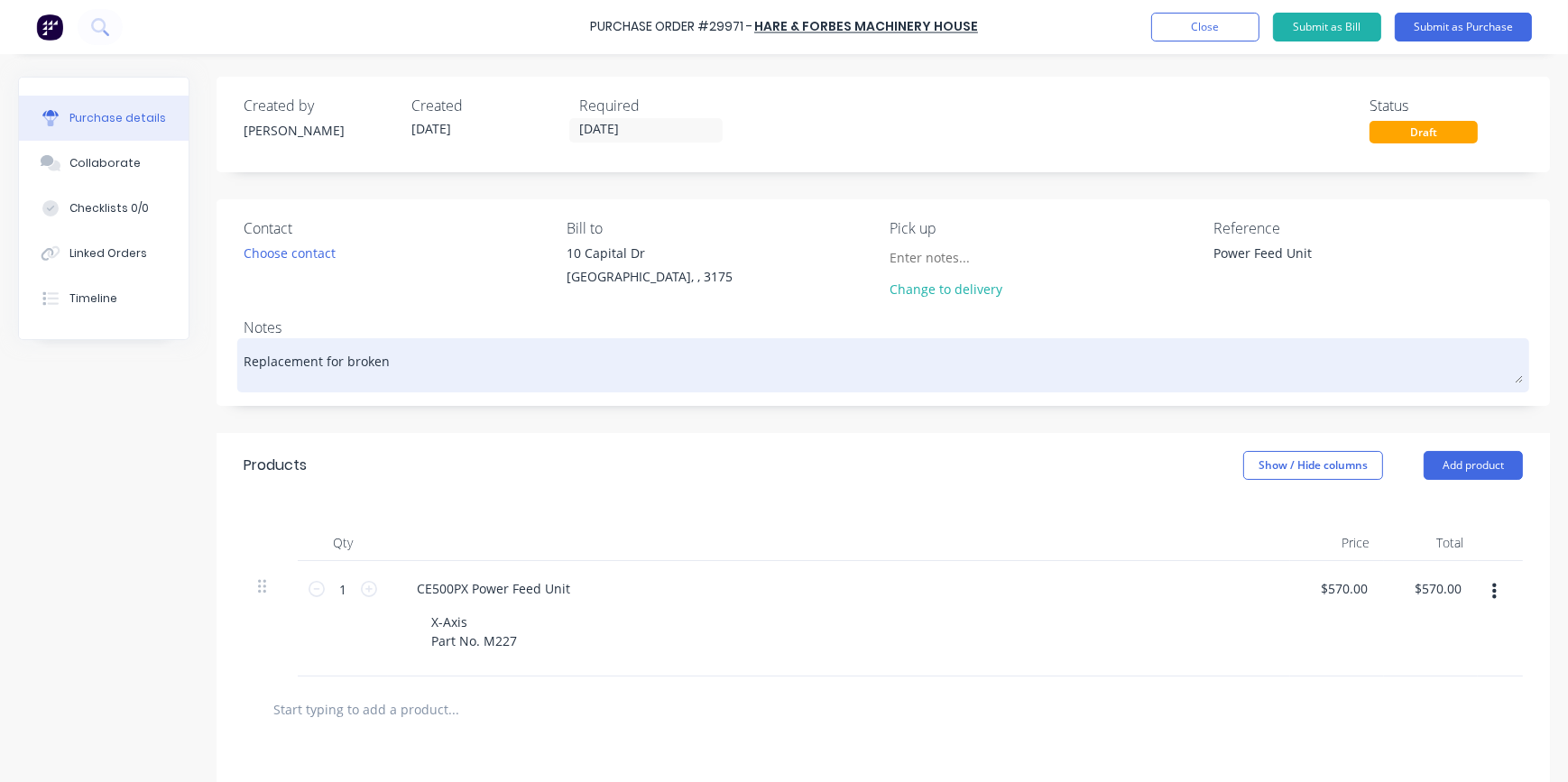
type textarea "Replacement for broken o"
type textarea "x"
type textarea "Replacement for broken om"
type textarea "x"
type textarea "Replacement for broken ome"
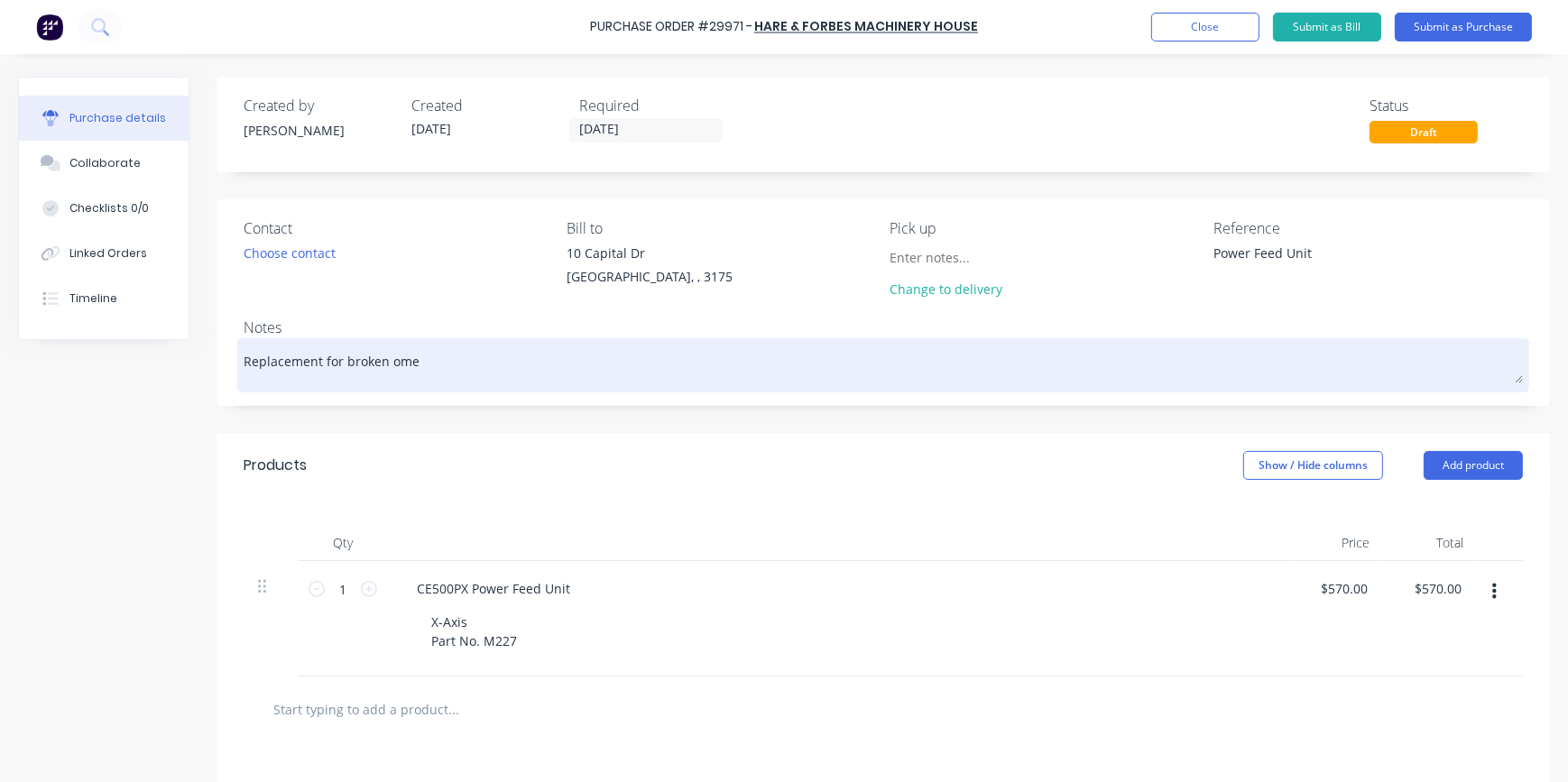
type textarea "x"
type textarea "Replacement for broken ome"
type textarea "x"
type textarea "Replacement for broken ome"
type textarea "x"
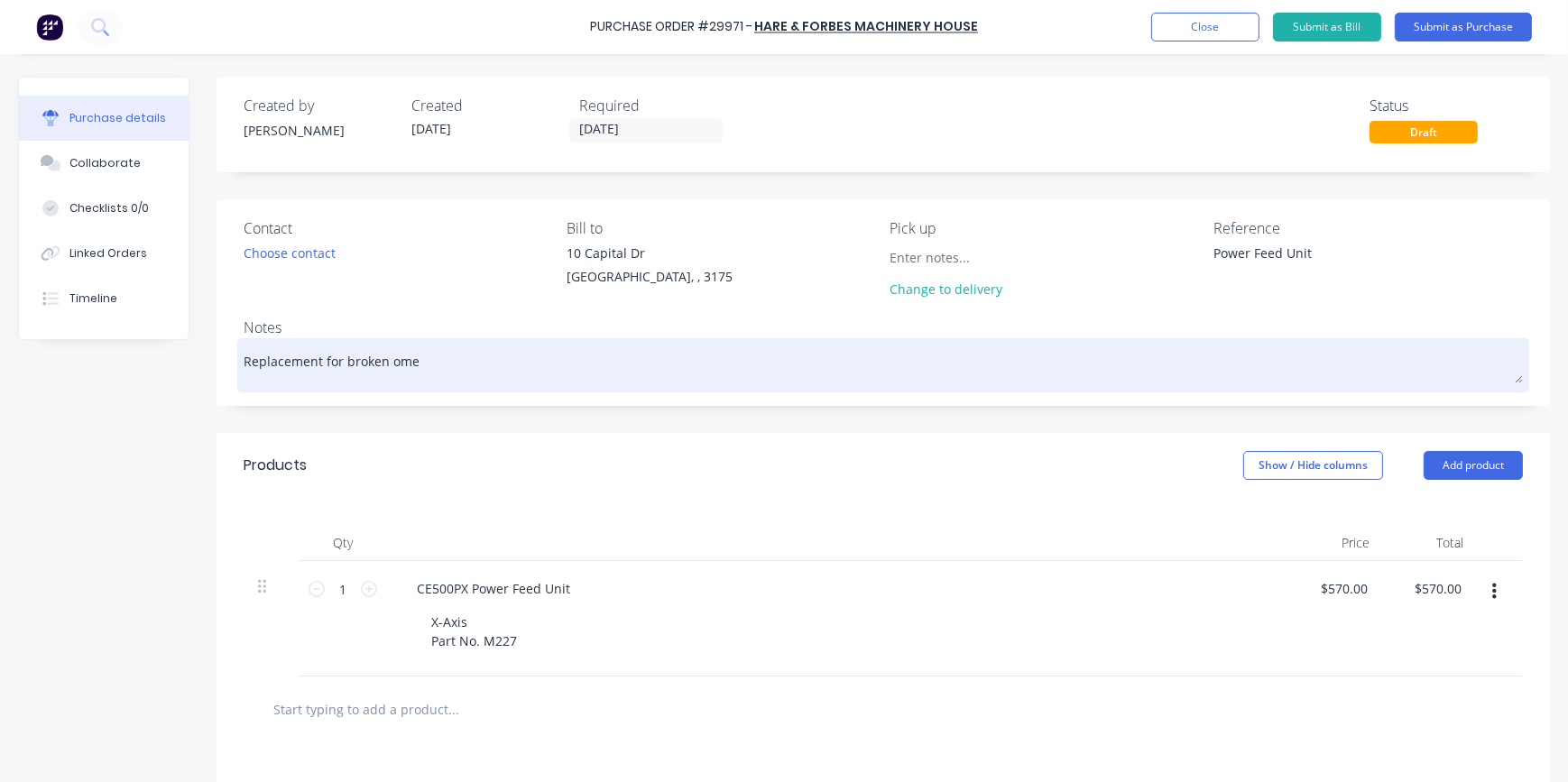
type textarea "Replacement for broken om"
type textarea "x"
type textarea "Replacement for broken o"
type textarea "x"
type textarea "Replacement for broken on"
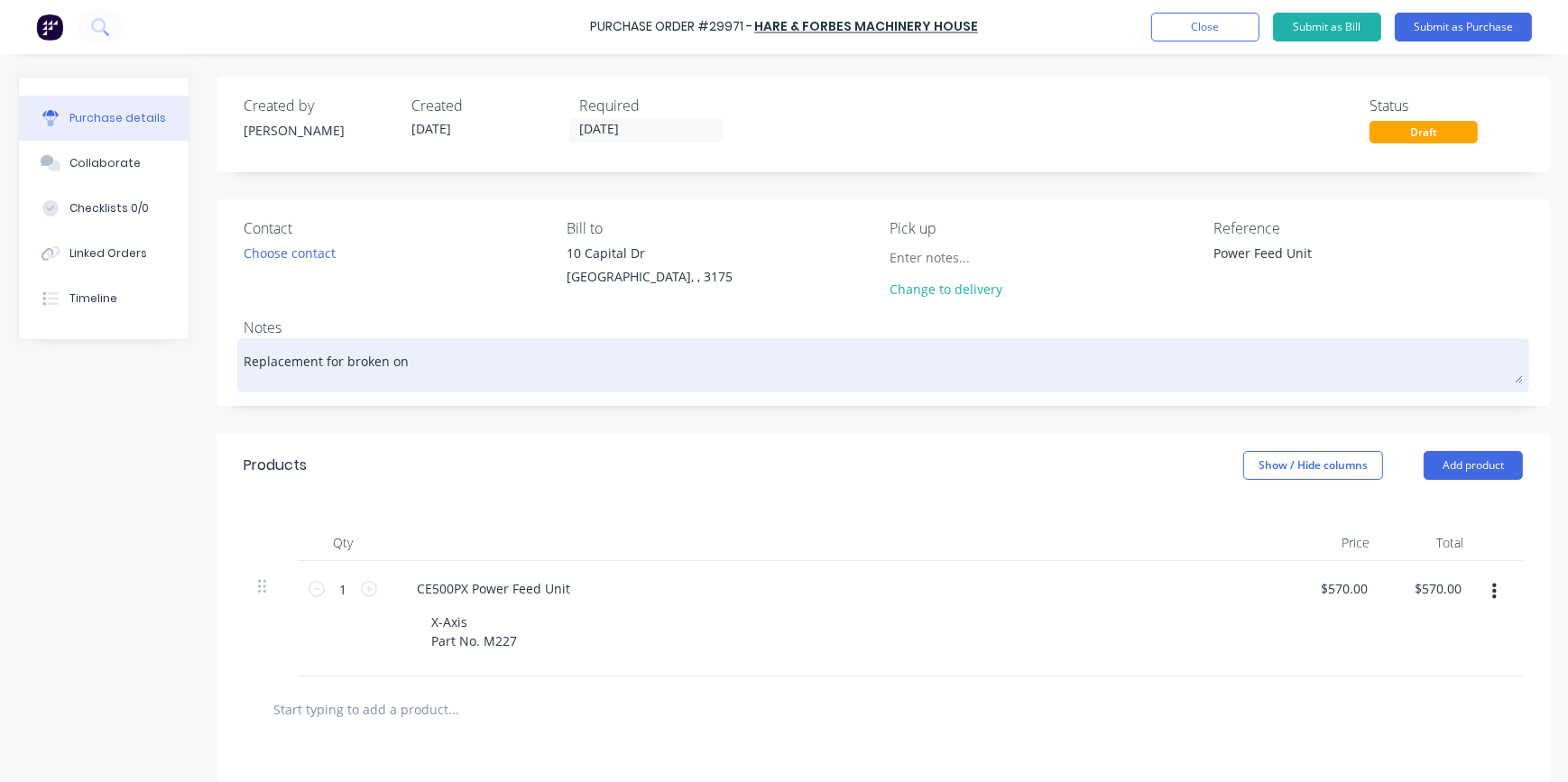
type textarea "x"
type textarea "Replacement for broken one"
type textarea "x"
type textarea "Replacement for broken one"
type textarea "x"
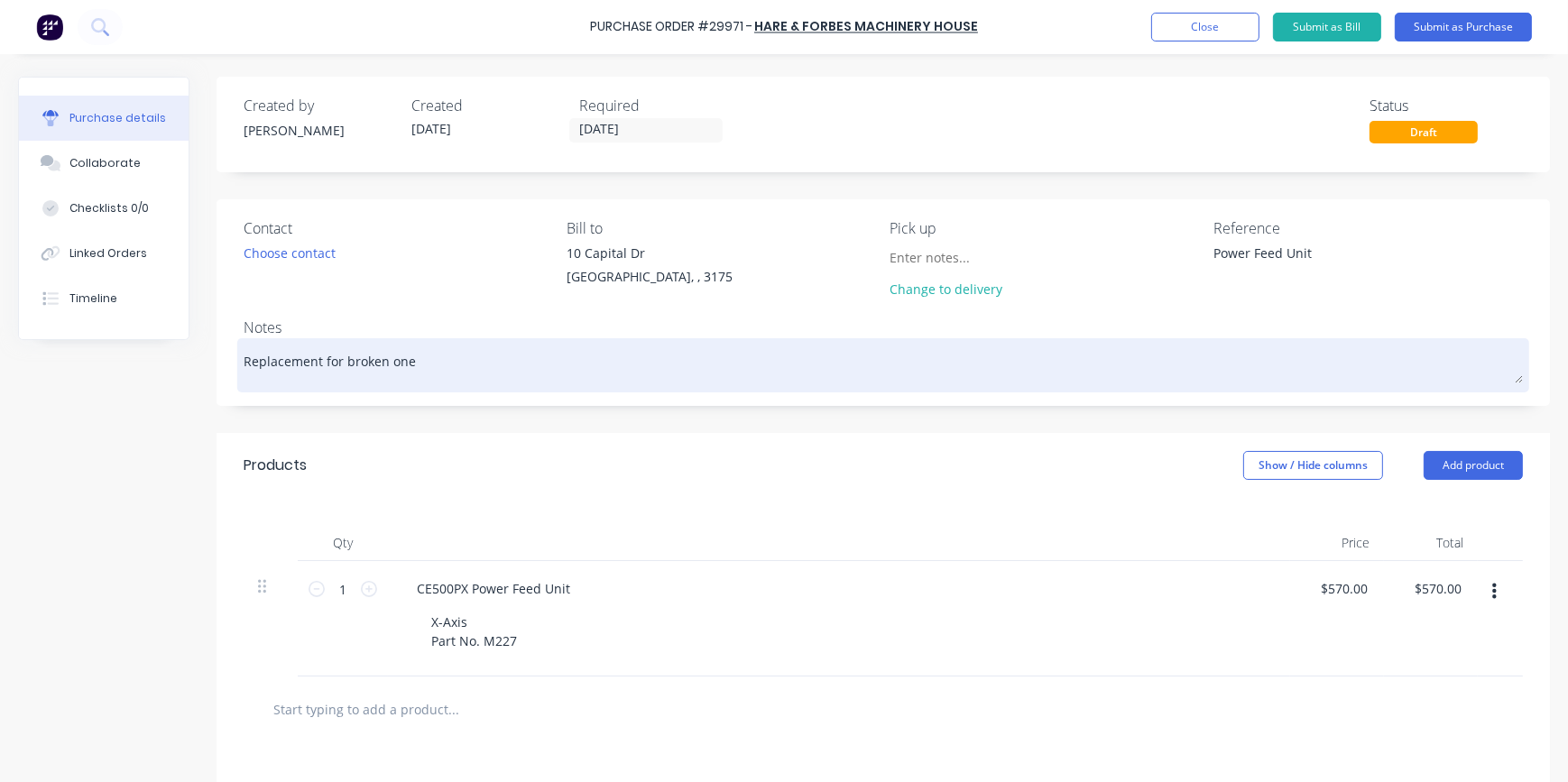
type textarea "Replacement for broken one o"
type textarea "x"
type textarea "Replacement for broken one on"
type textarea "x"
type textarea "Replacement for broken one on"
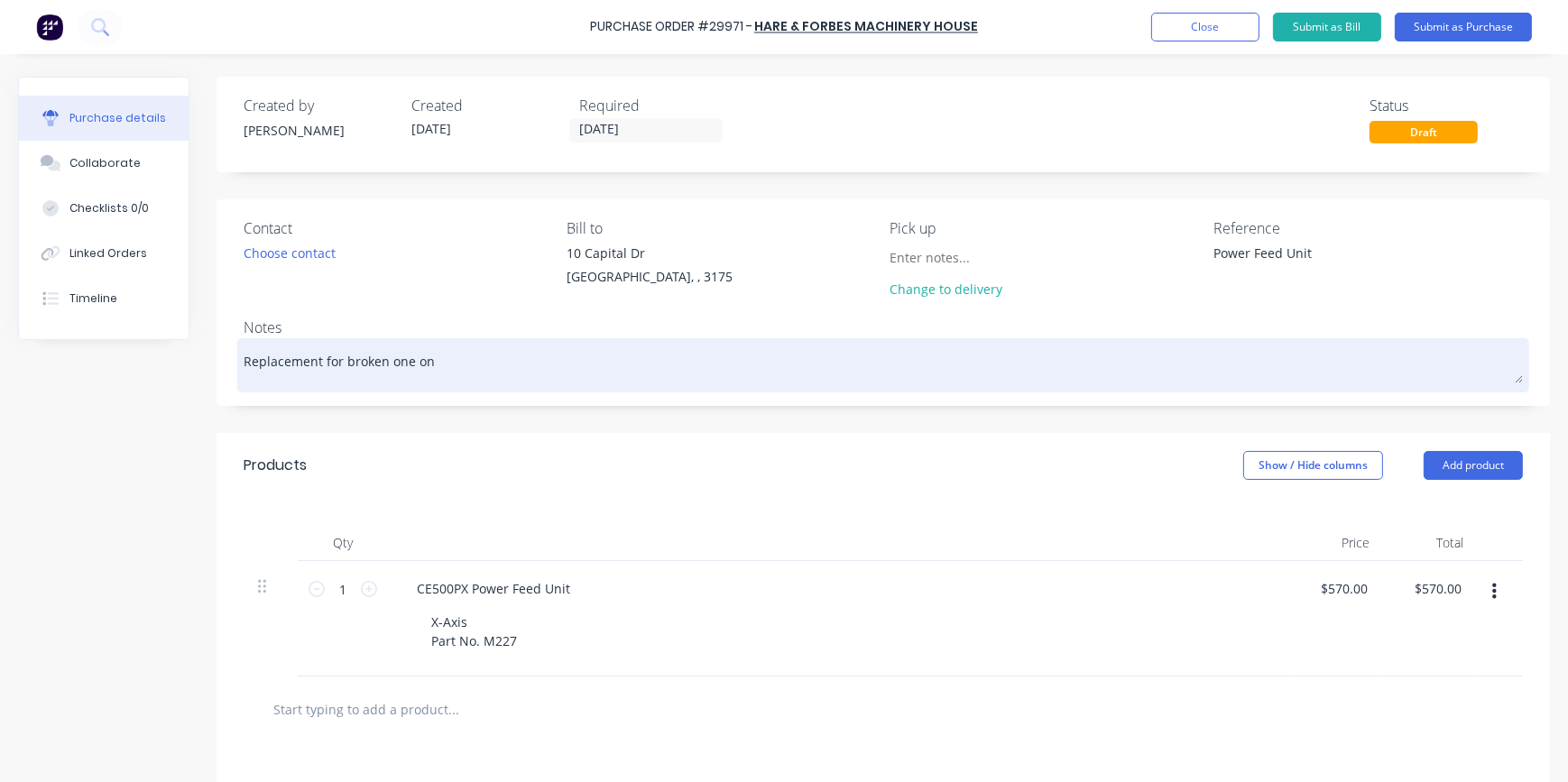
type textarea "x"
type textarea "Replacement for broken one on m"
type textarea "x"
type textarea "Replacement for broken one on mi"
type textarea "x"
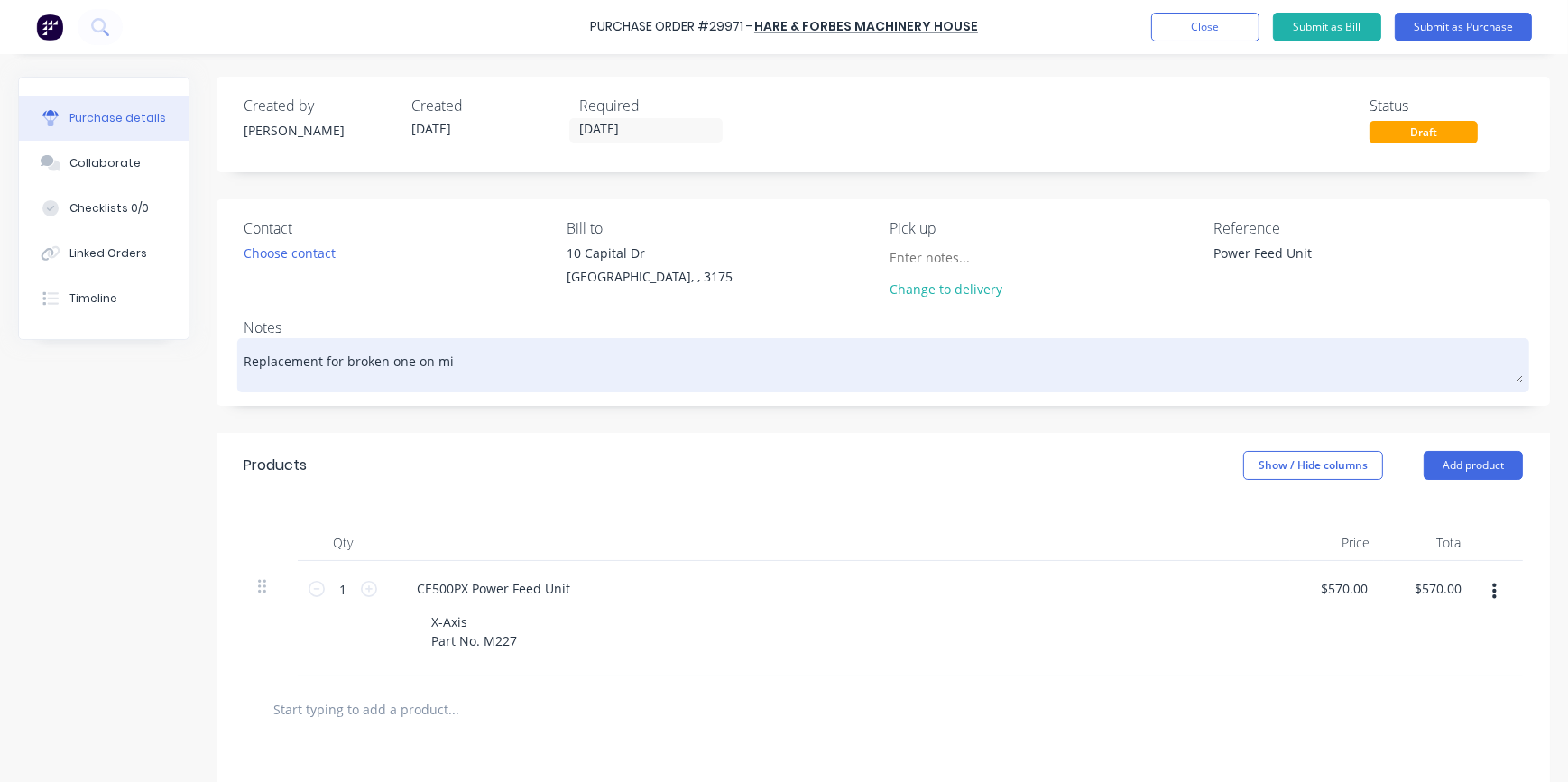
type textarea "Replacement for broken one on mil"
type textarea "x"
type textarea "Replacement for broken one on mill"
type textarea "x"
type textarea "Replacement for broken one on mill"
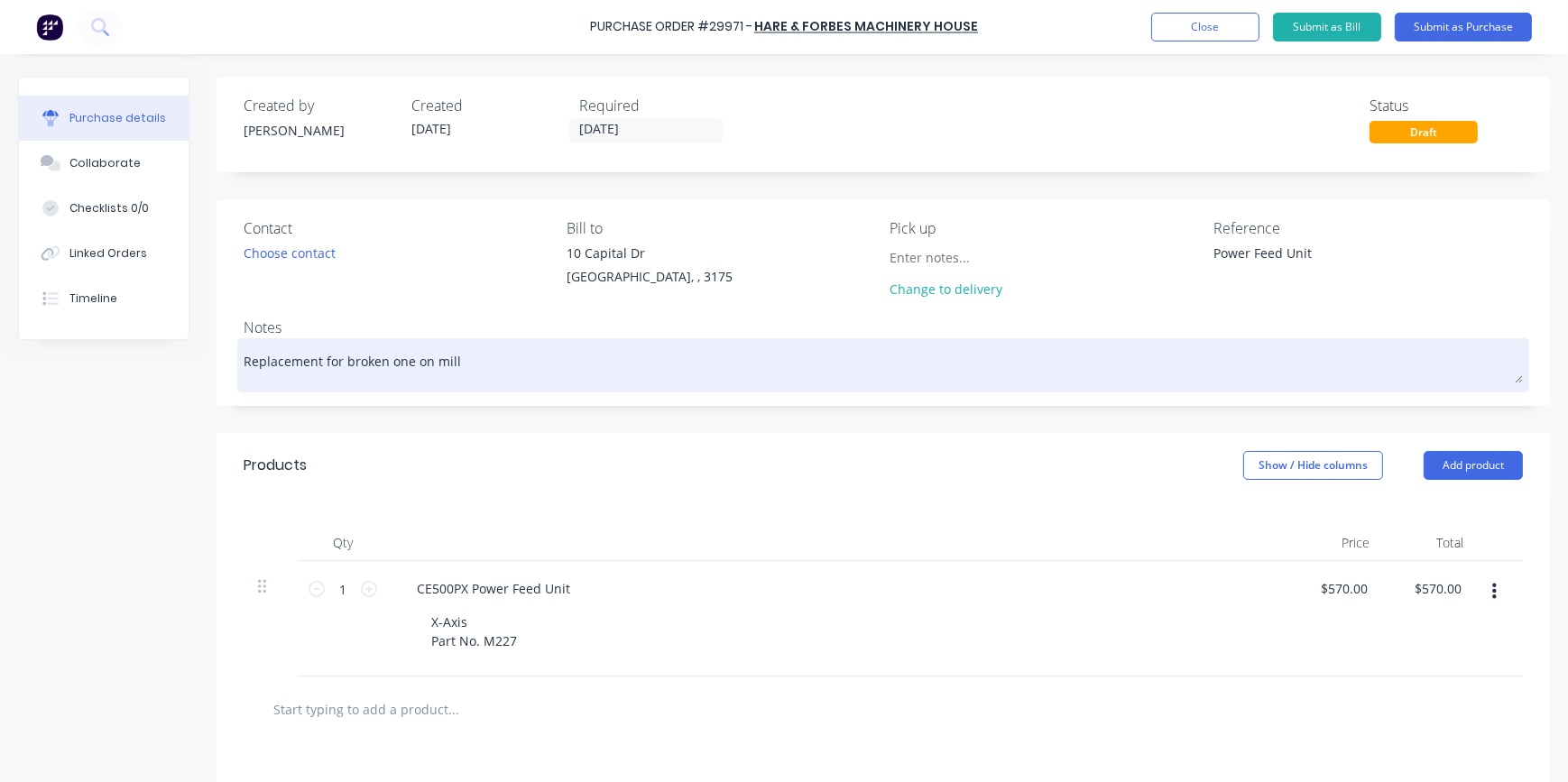
type textarea "x"
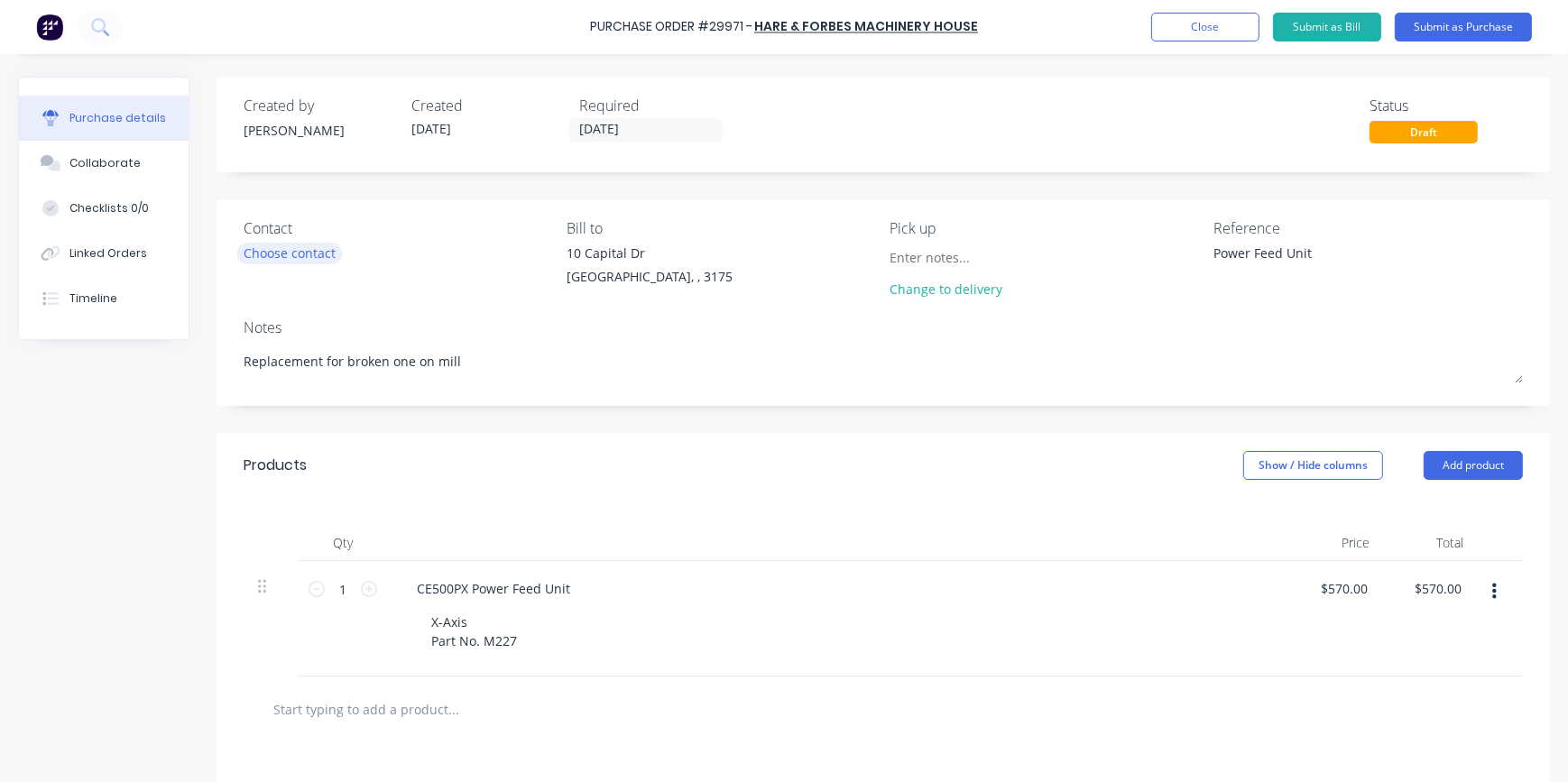
type textarea "Replacement for broken one on mill"
type textarea "x"
type textarea "Replacement for broken one on mill"
click at [268, 253] on div "Choose contact" at bounding box center [289, 253] width 92 height 19
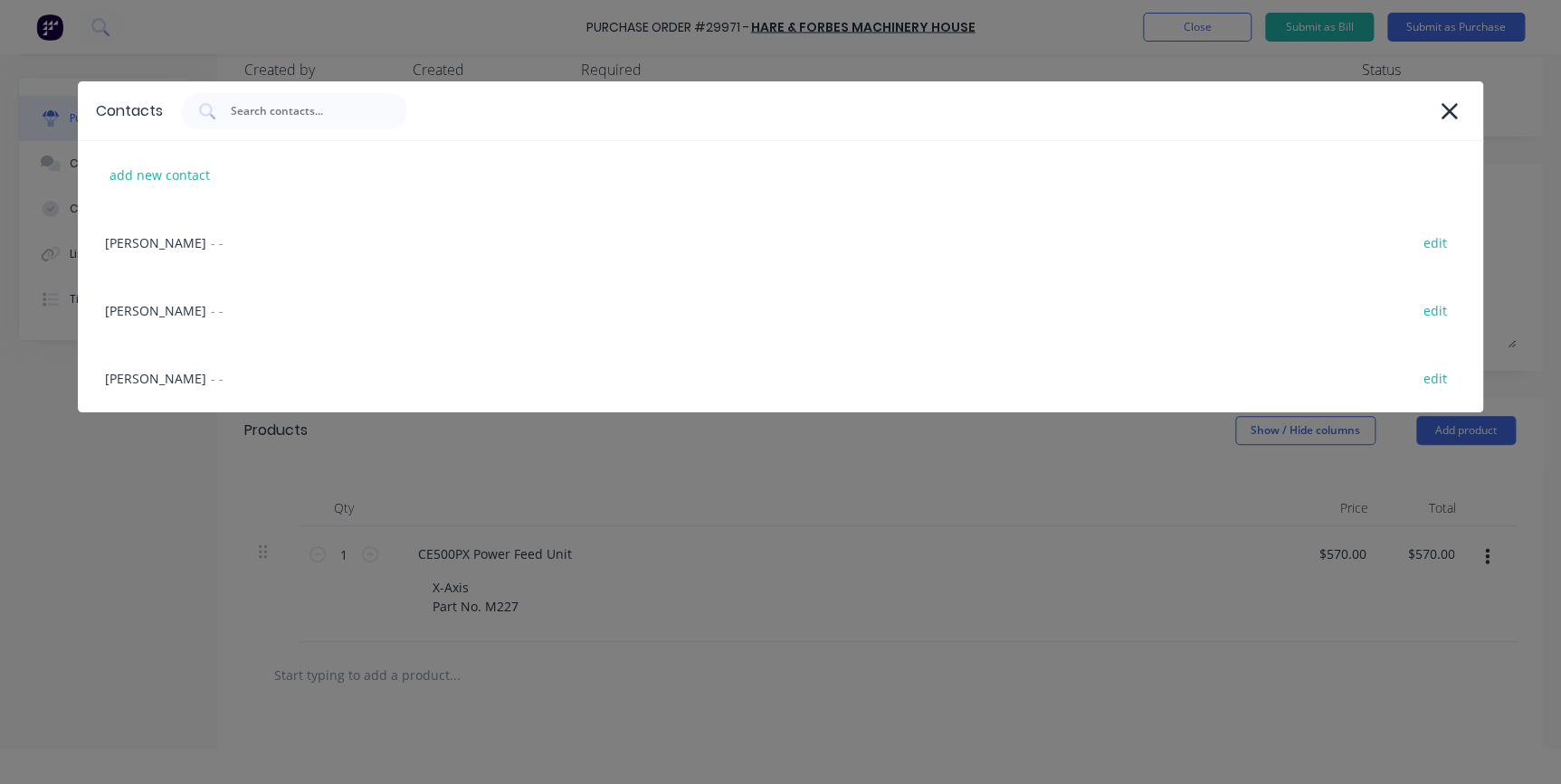
scroll to position [91, 0]
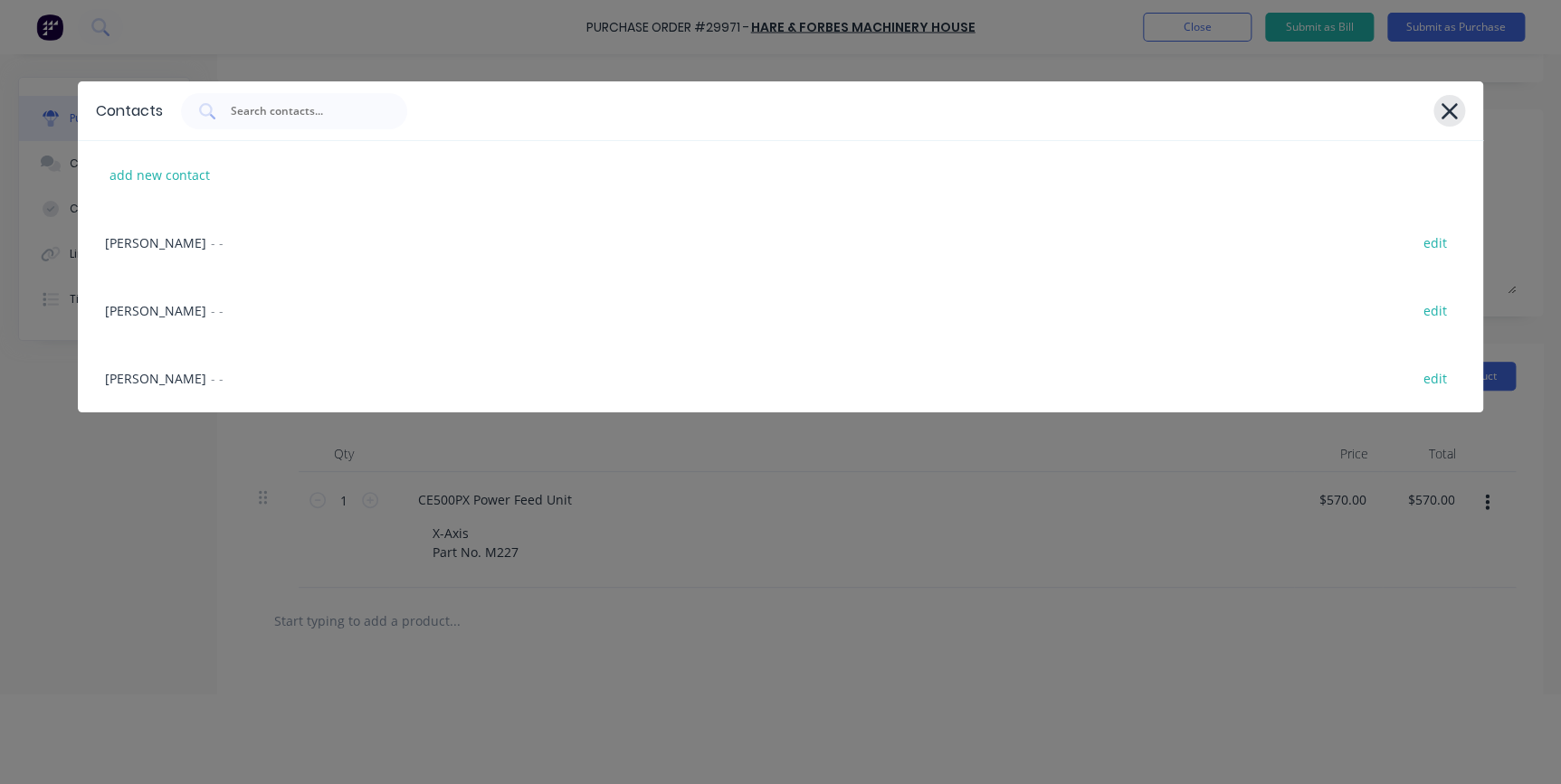
click at [1446, 112] on icon at bounding box center [1448, 111] width 16 height 16
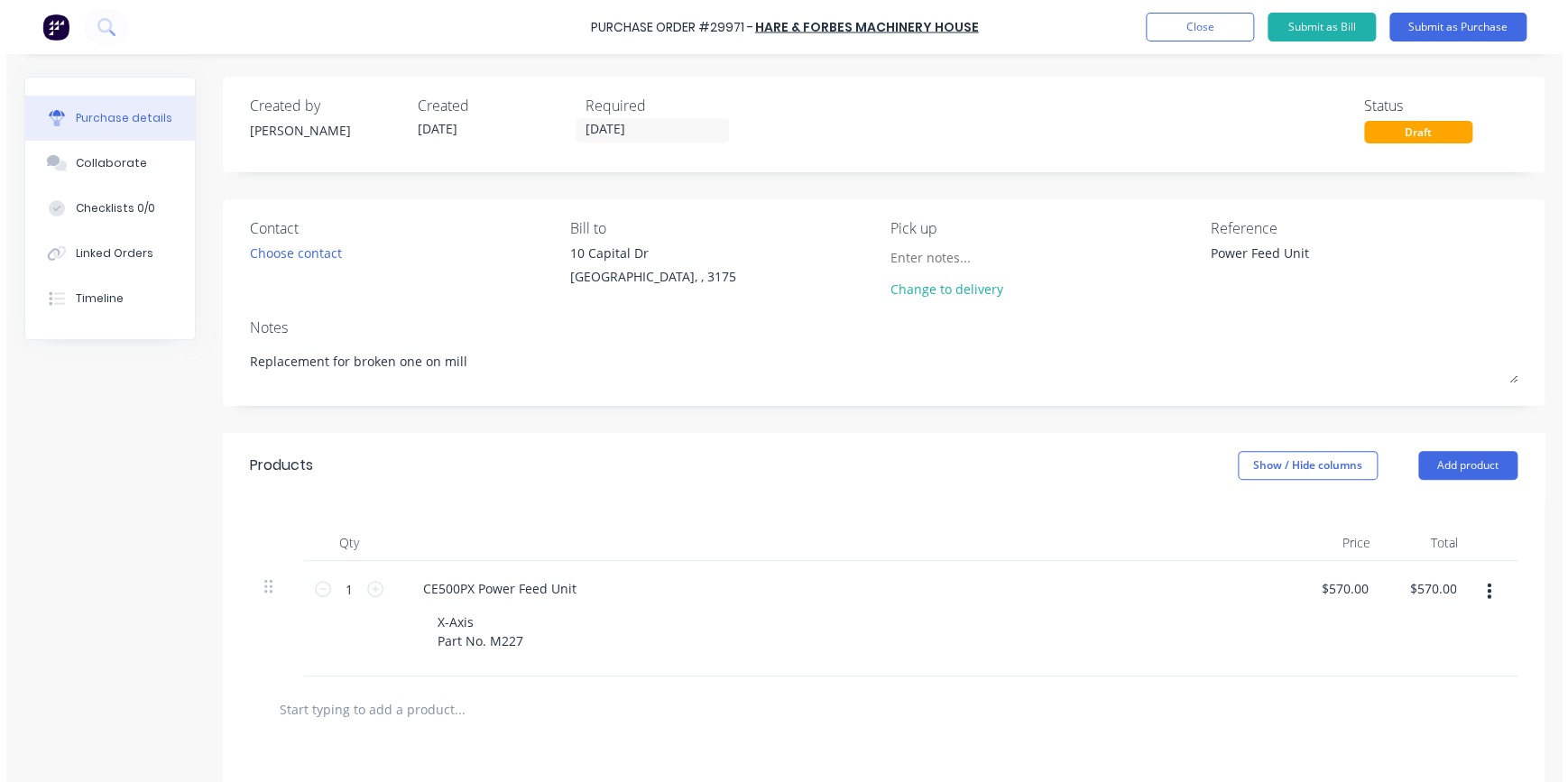
scroll to position [0, 0]
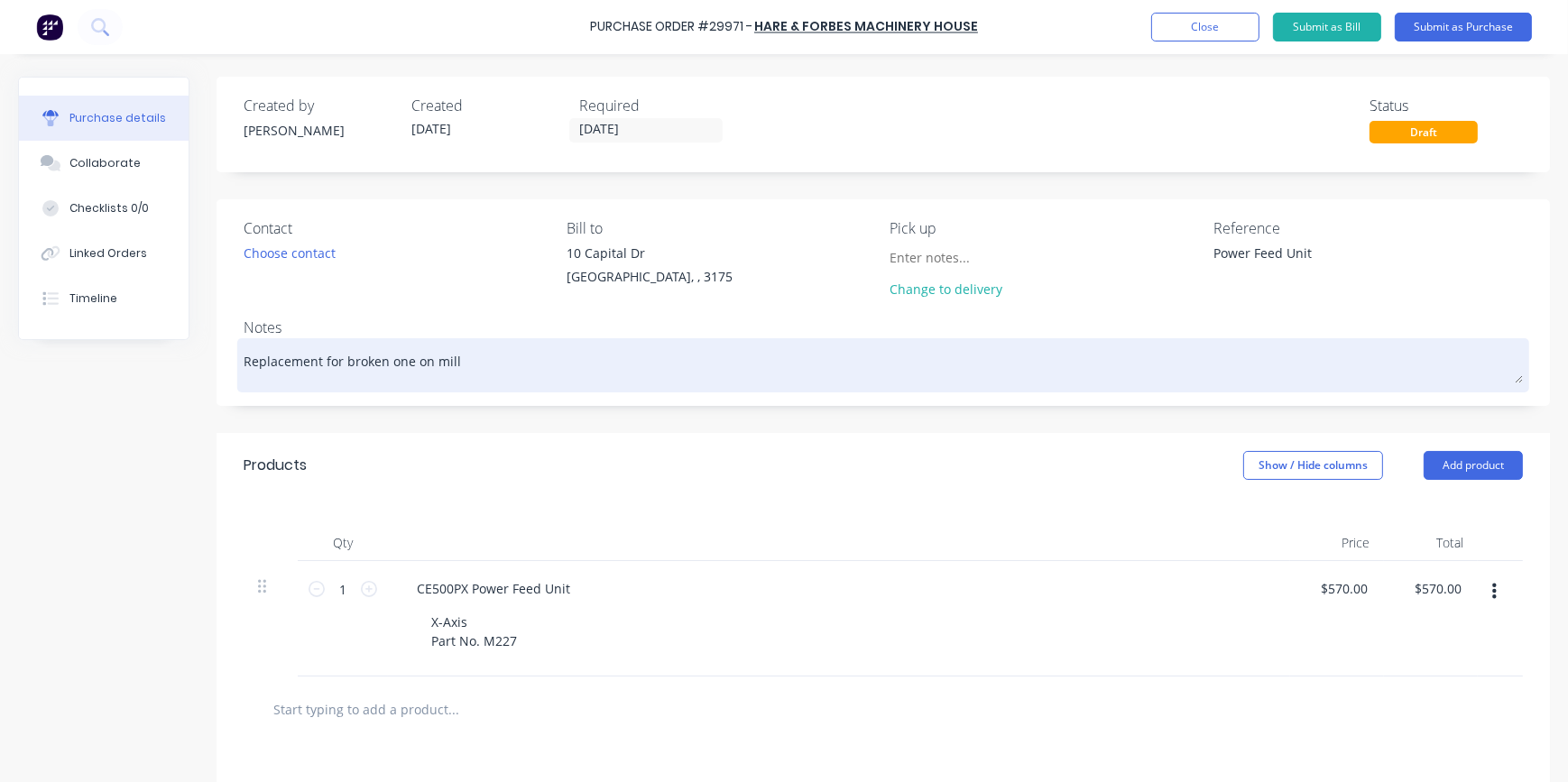
drag, startPoint x: 242, startPoint y: 361, endPoint x: 449, endPoint y: 358, distance: 207.0
click at [449, 358] on div "Replacement for broken one on mill" at bounding box center [883, 365] width 1279 height 45
drag, startPoint x: 461, startPoint y: 358, endPoint x: 242, endPoint y: 357, distance: 219.0
click at [244, 358] on div "Replacement for broken one on mill" at bounding box center [883, 365] width 1279 height 45
click at [246, 356] on div "Replacement for broken one on mill" at bounding box center [883, 365] width 1279 height 45
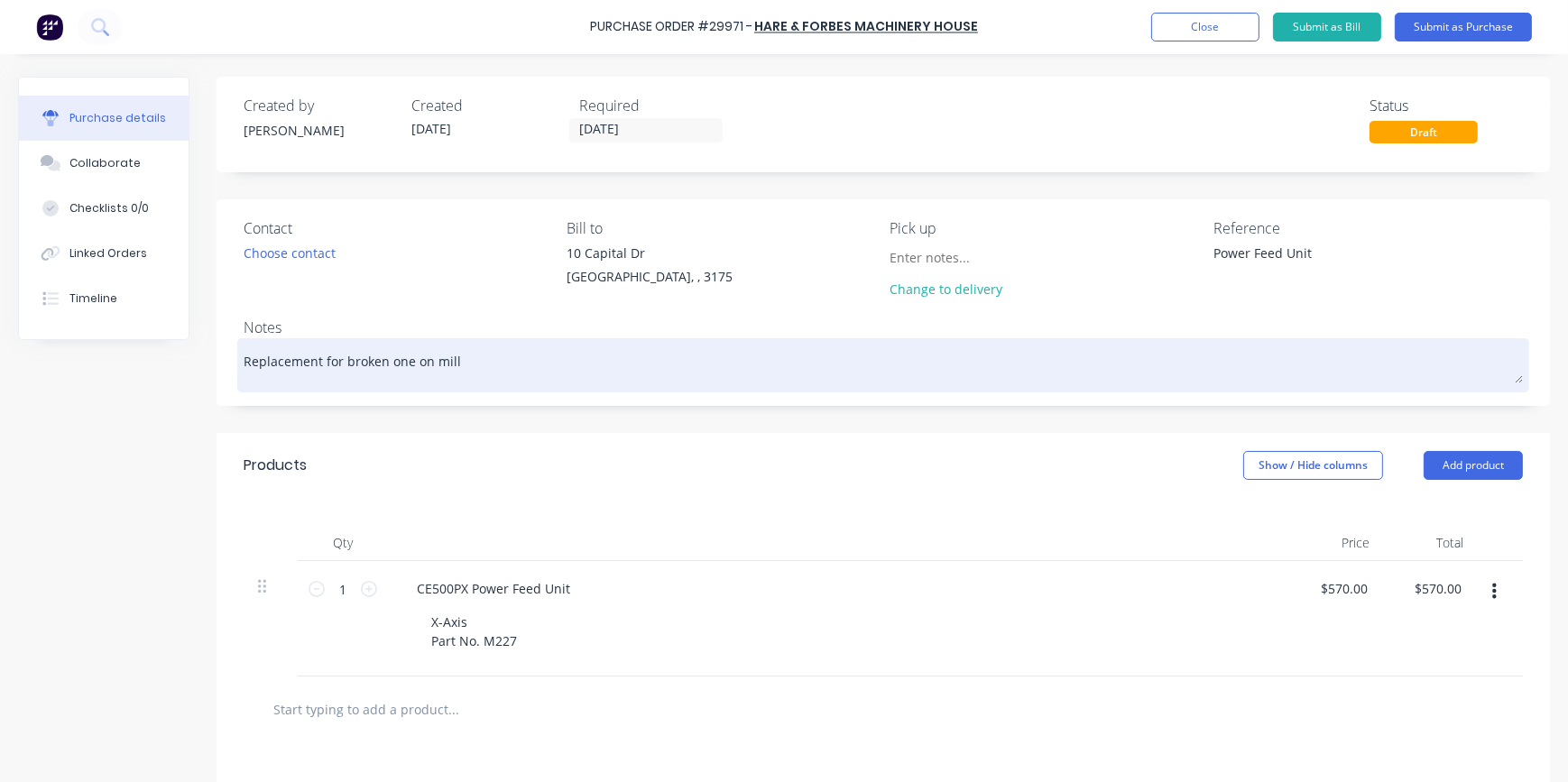
click at [246, 356] on textarea "Replacement for broken one on mill" at bounding box center [883, 363] width 1279 height 41
type textarea "x"
drag, startPoint x: 453, startPoint y: 359, endPoint x: 244, endPoint y: 365, distance: 209.1
click at [244, 365] on textarea "Replacement for broken one on mill" at bounding box center [883, 363] width 1279 height 41
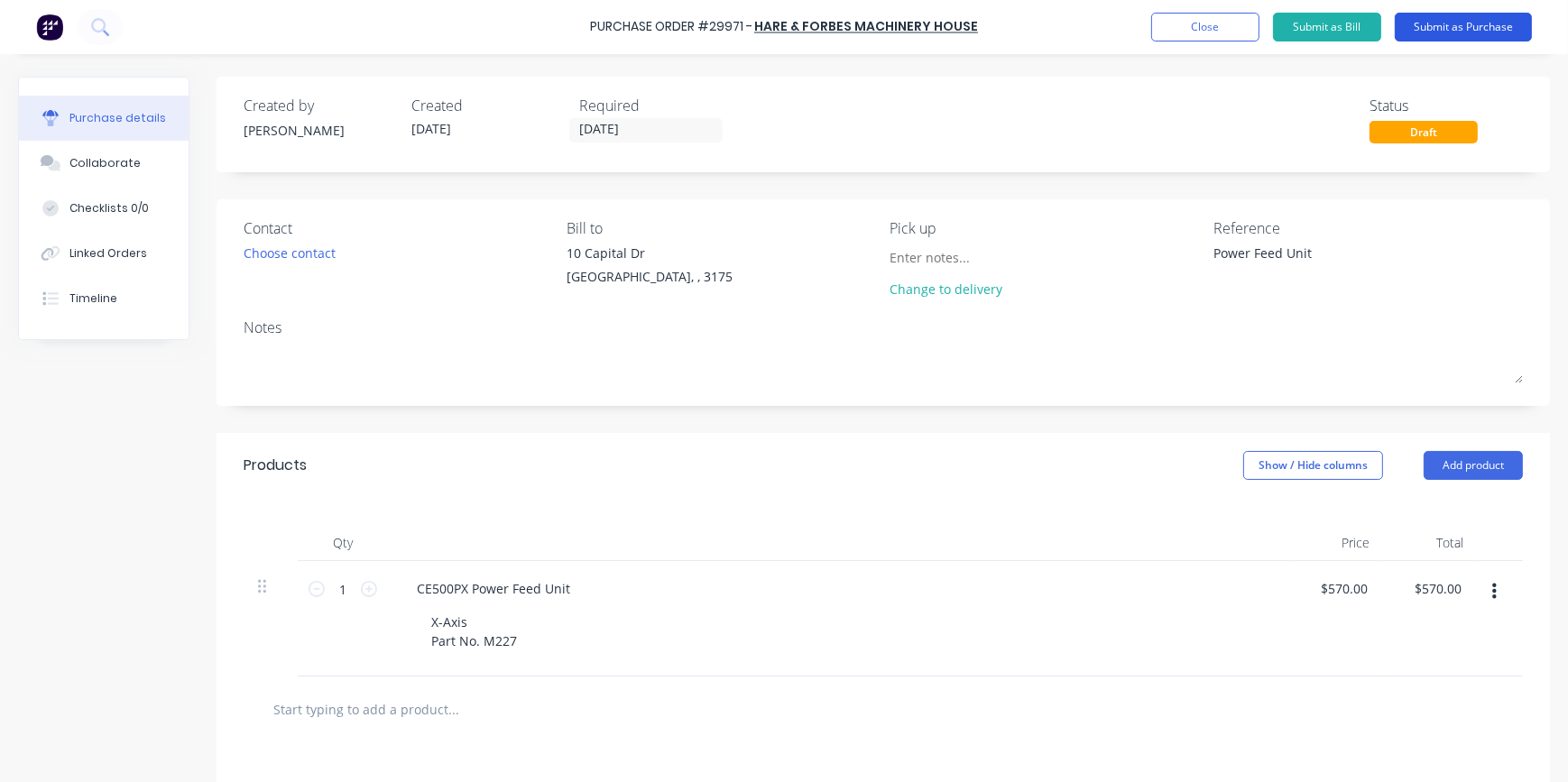
type textarea "x"
click at [1457, 29] on button "Submit as Purchase" at bounding box center [1463, 27] width 137 height 29
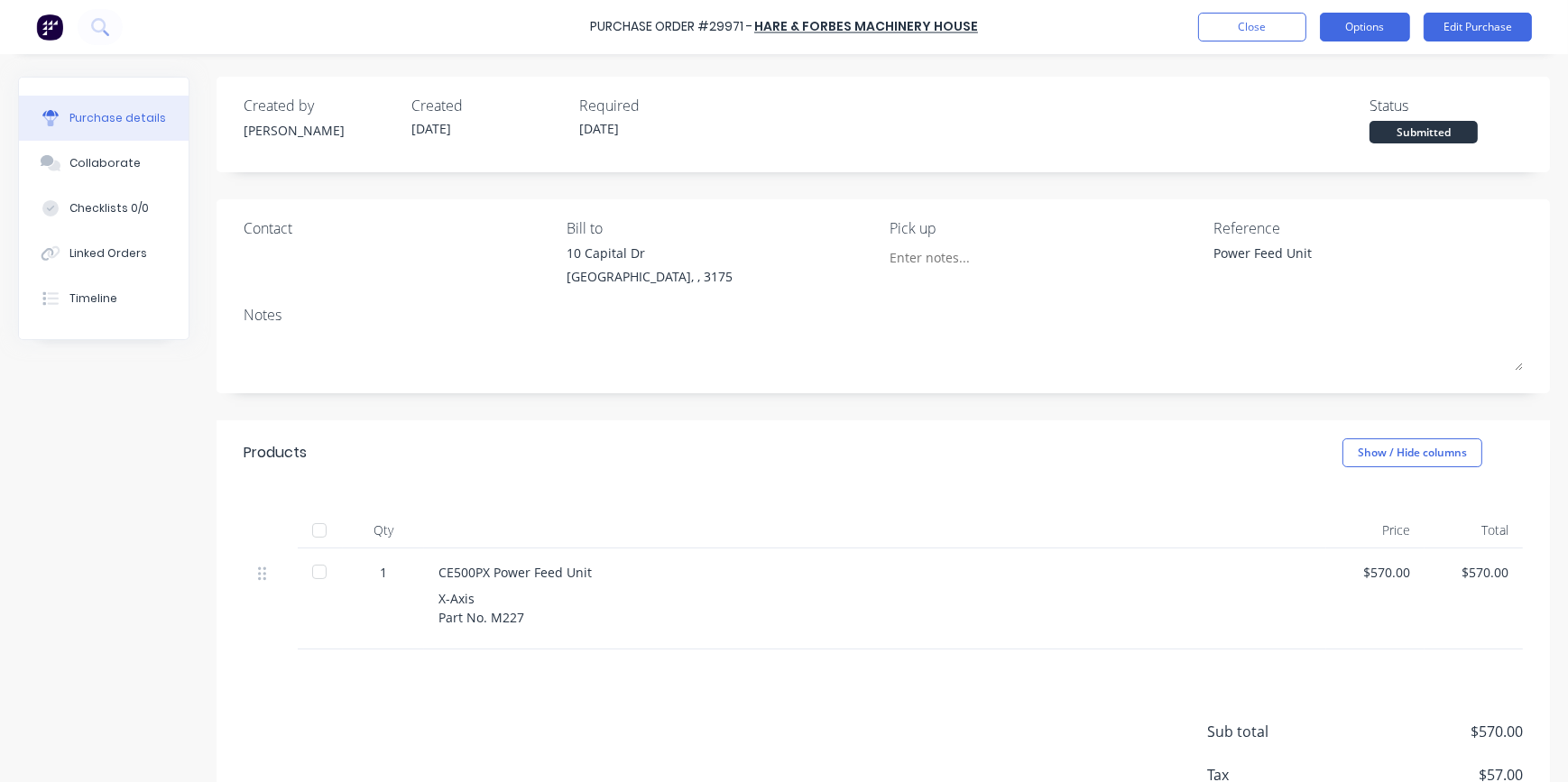
click at [1380, 35] on button "Options" at bounding box center [1364, 27] width 90 height 29
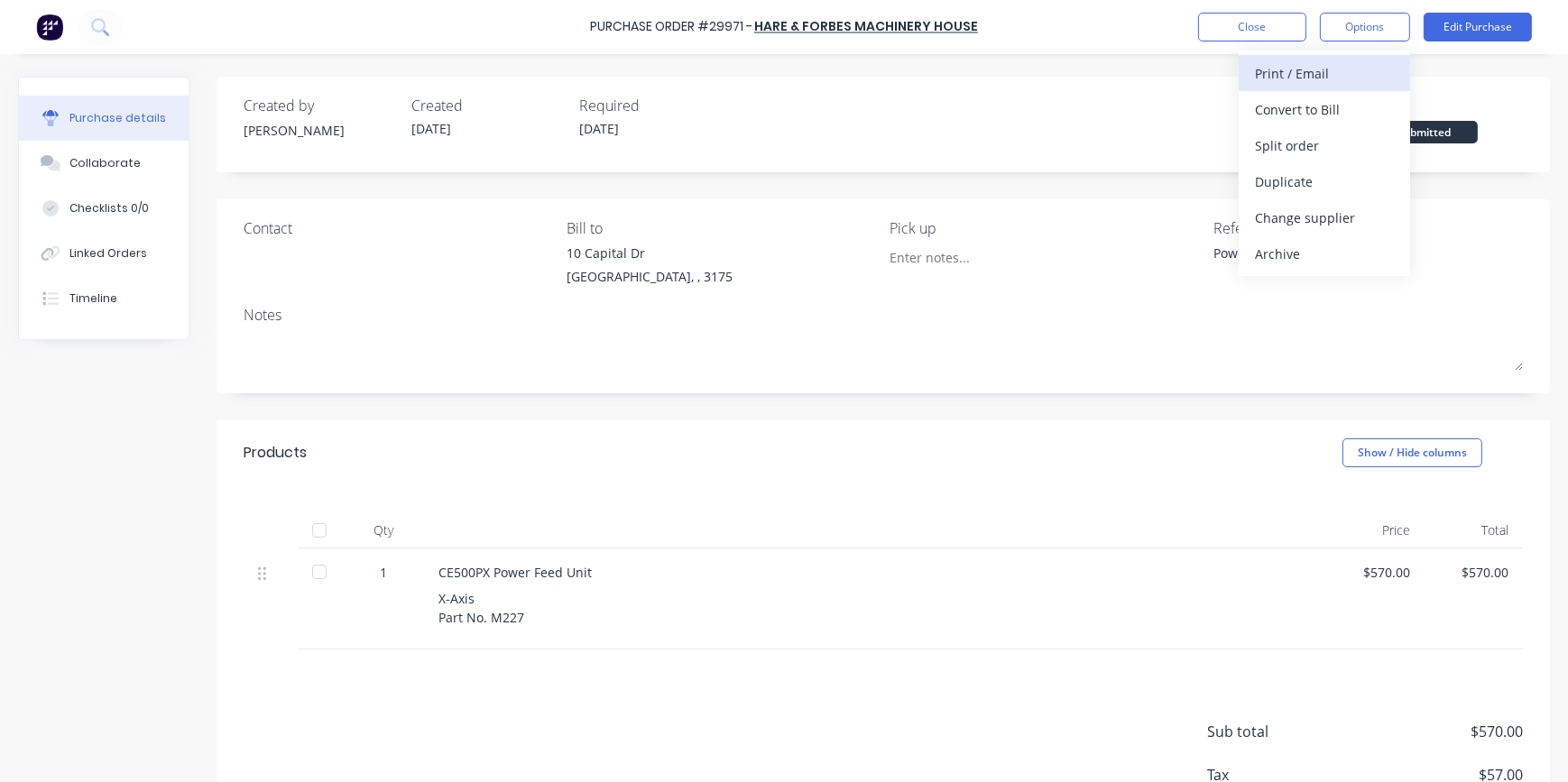
click at [1313, 74] on div "Print / Email" at bounding box center [1324, 72] width 139 height 26
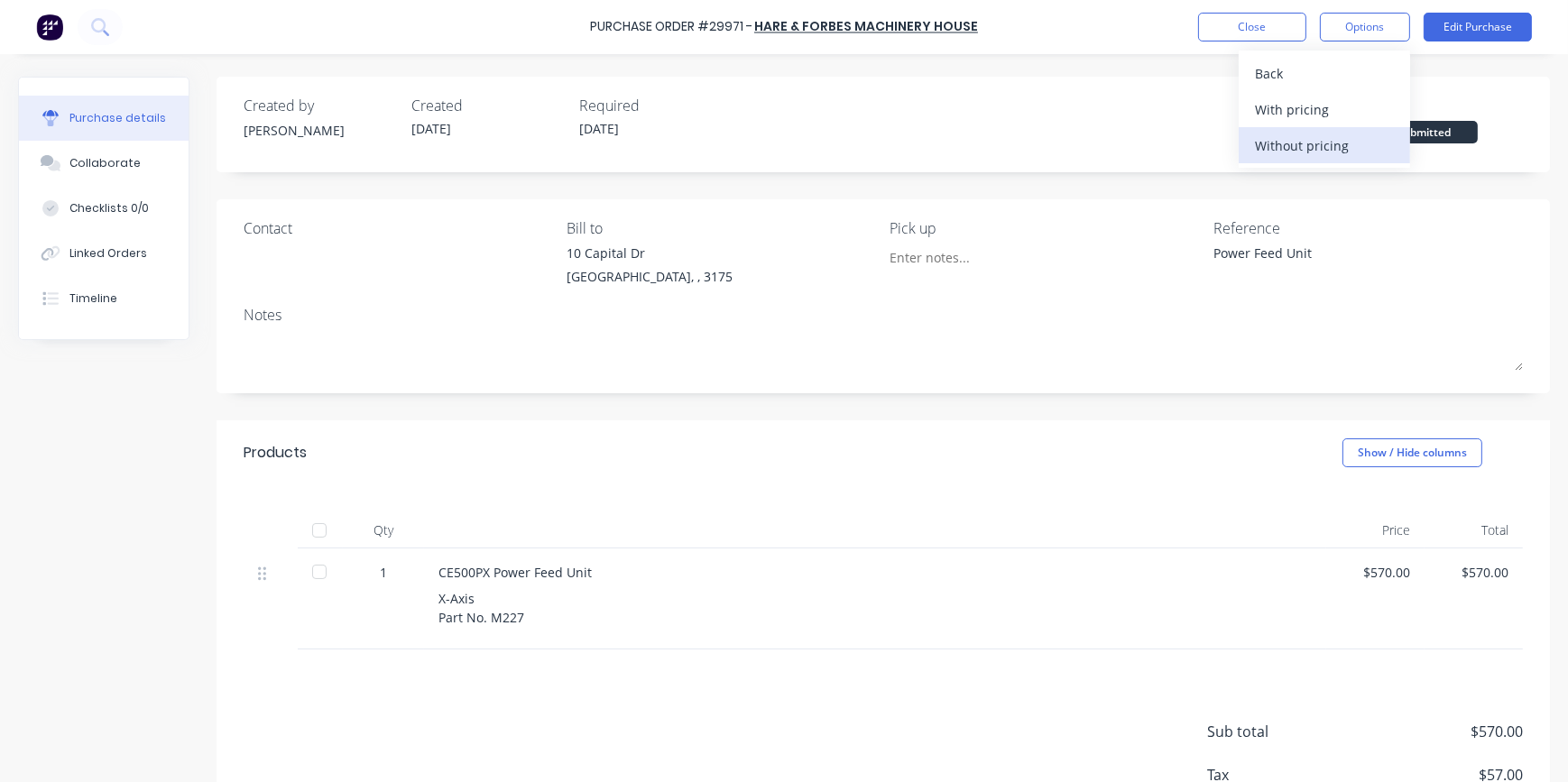
click at [1298, 147] on div "Without pricing" at bounding box center [1324, 145] width 139 height 26
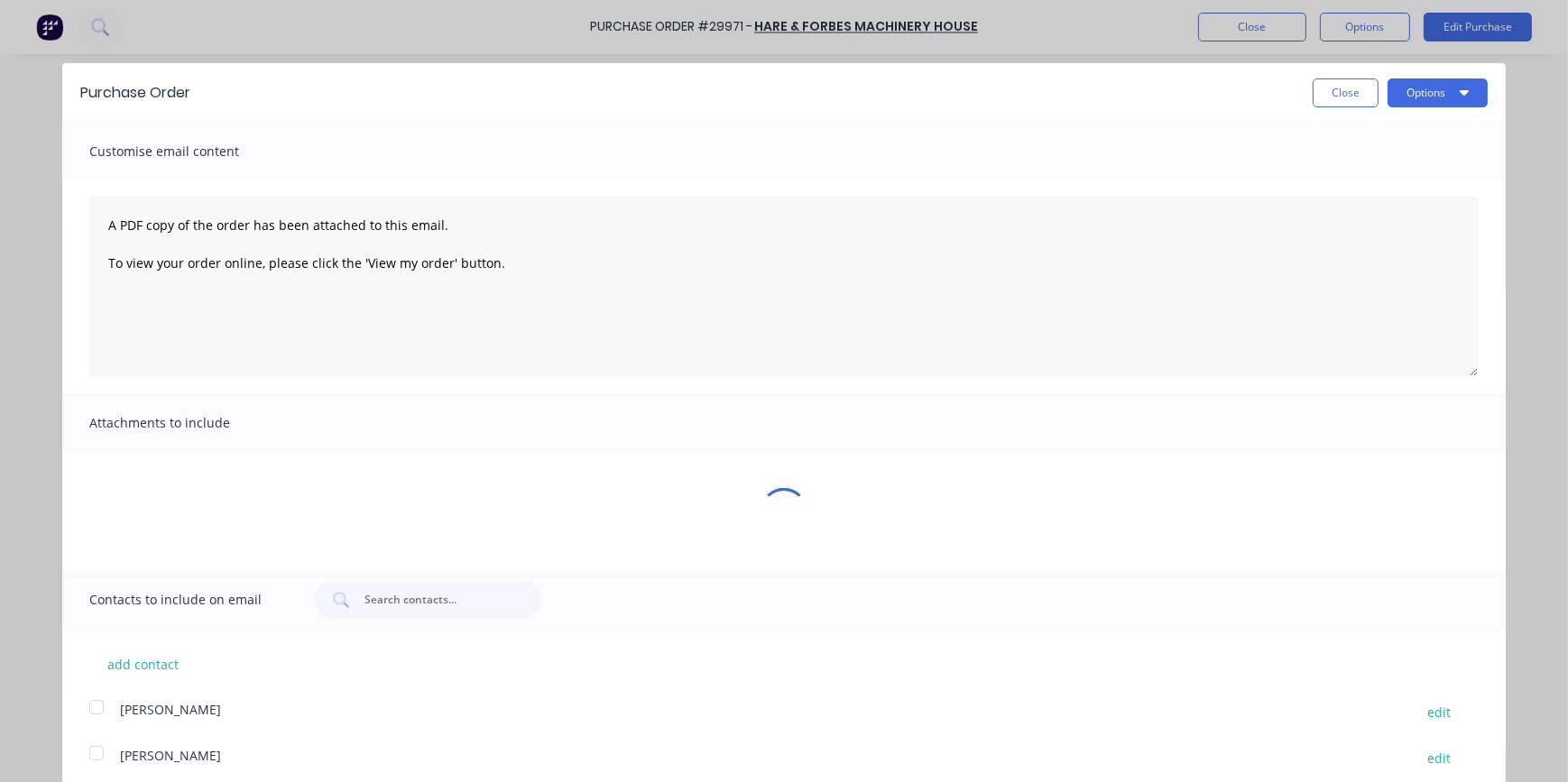
type textarea "x"
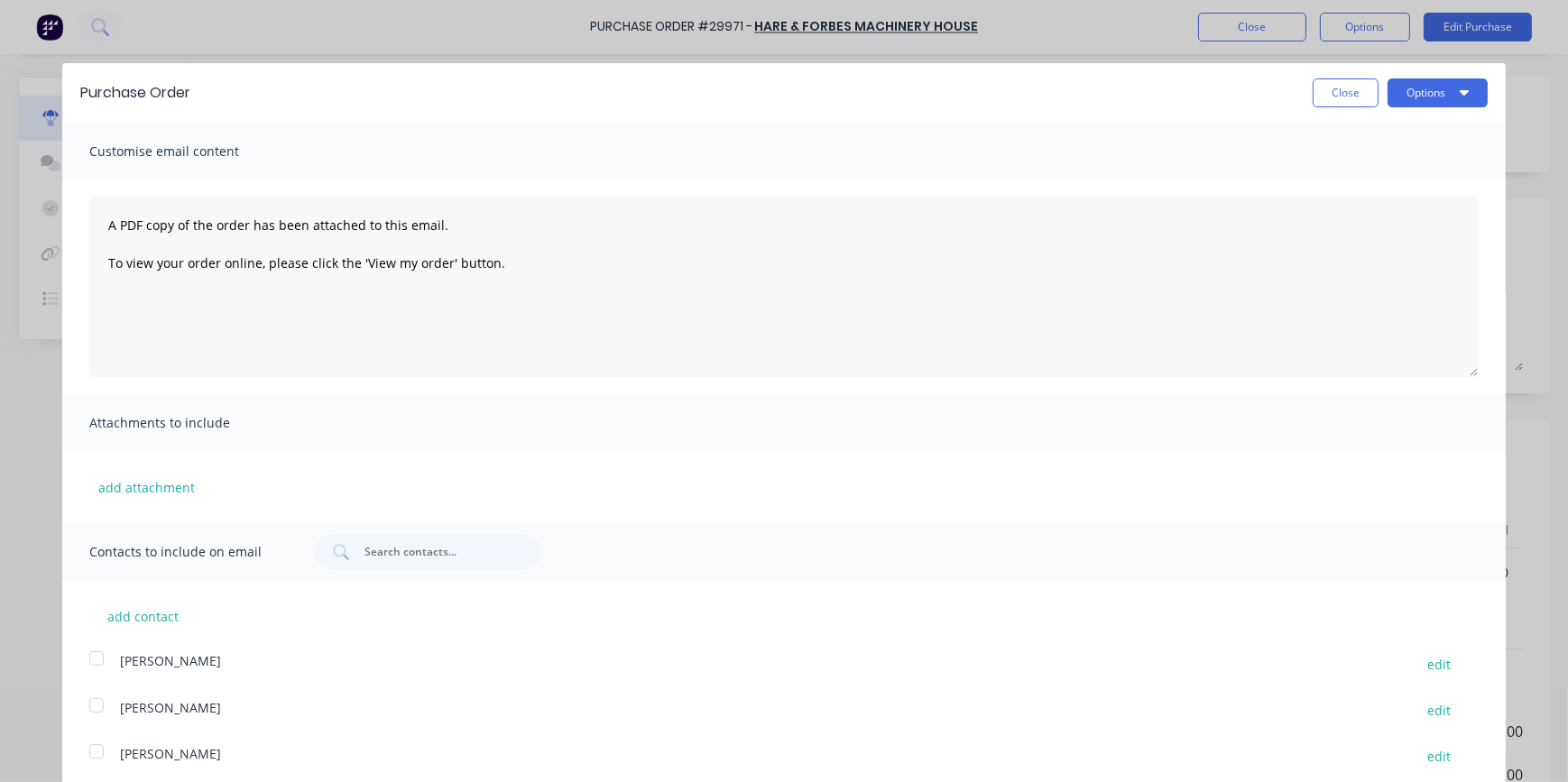
scroll to position [6, 0]
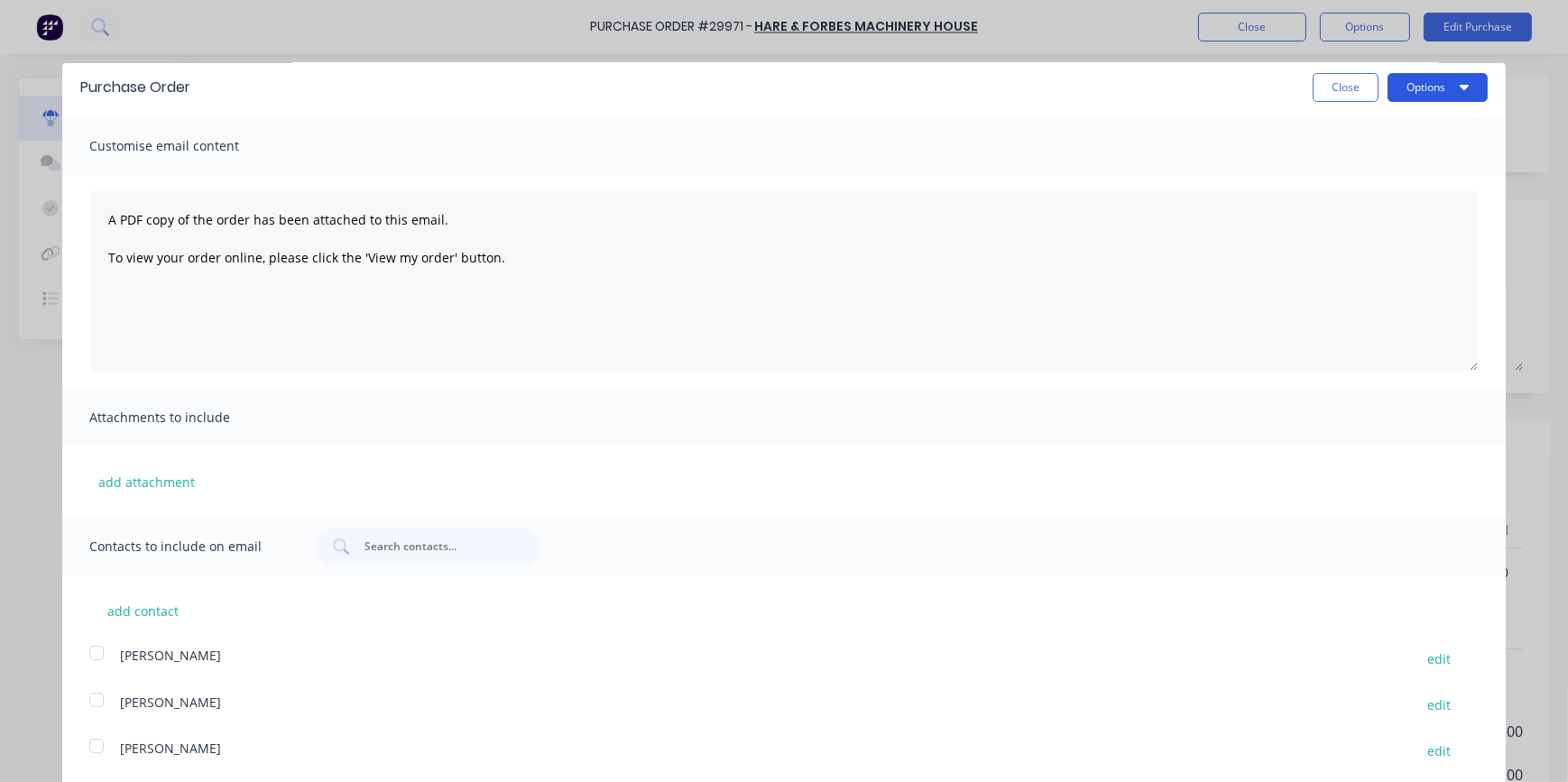
click at [1457, 89] on button "Options" at bounding box center [1437, 88] width 100 height 29
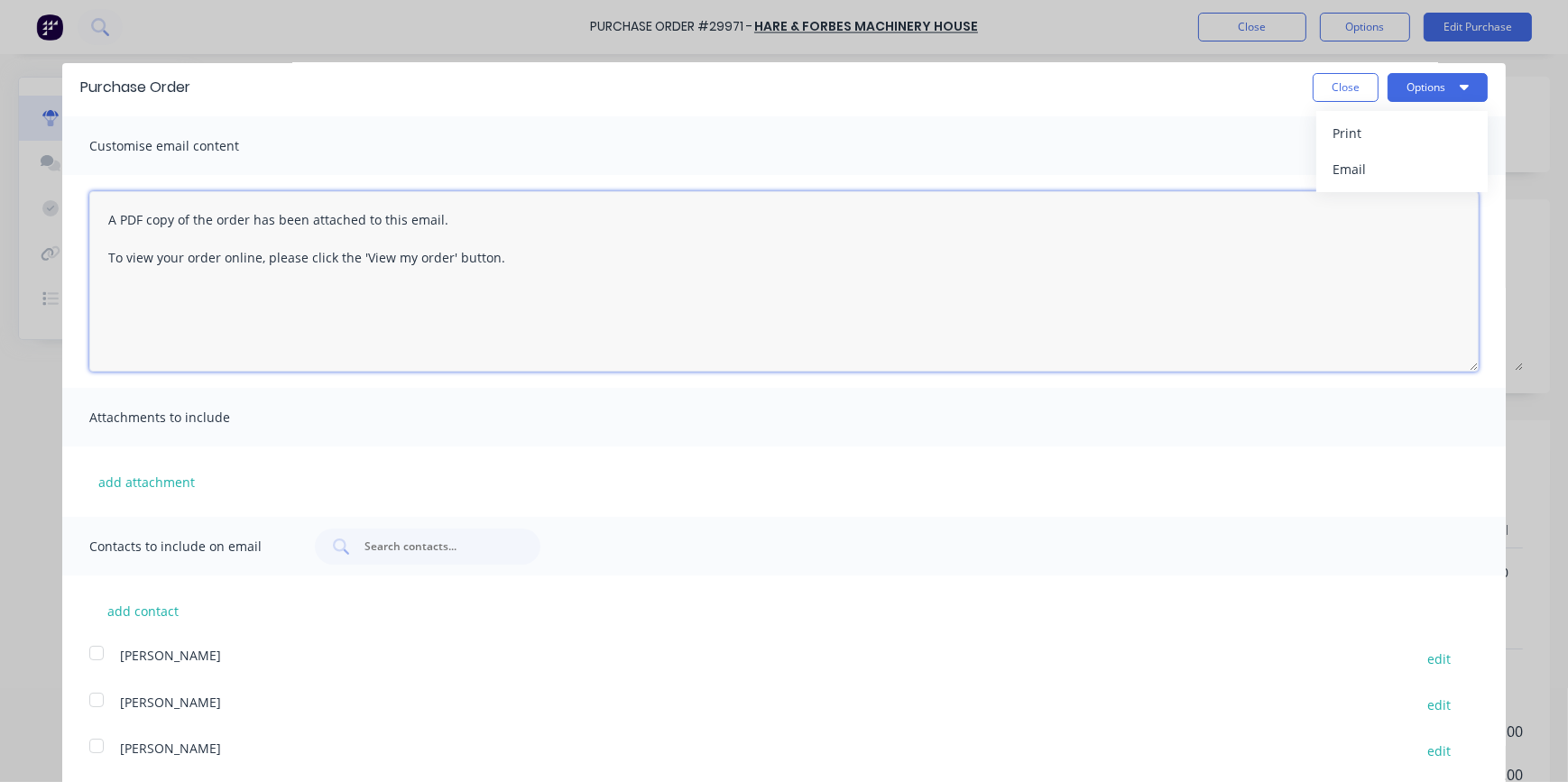
click at [1089, 265] on textarea "A PDF copy of the order has been attached to this email. To view your order onl…" at bounding box center [784, 281] width 1389 height 180
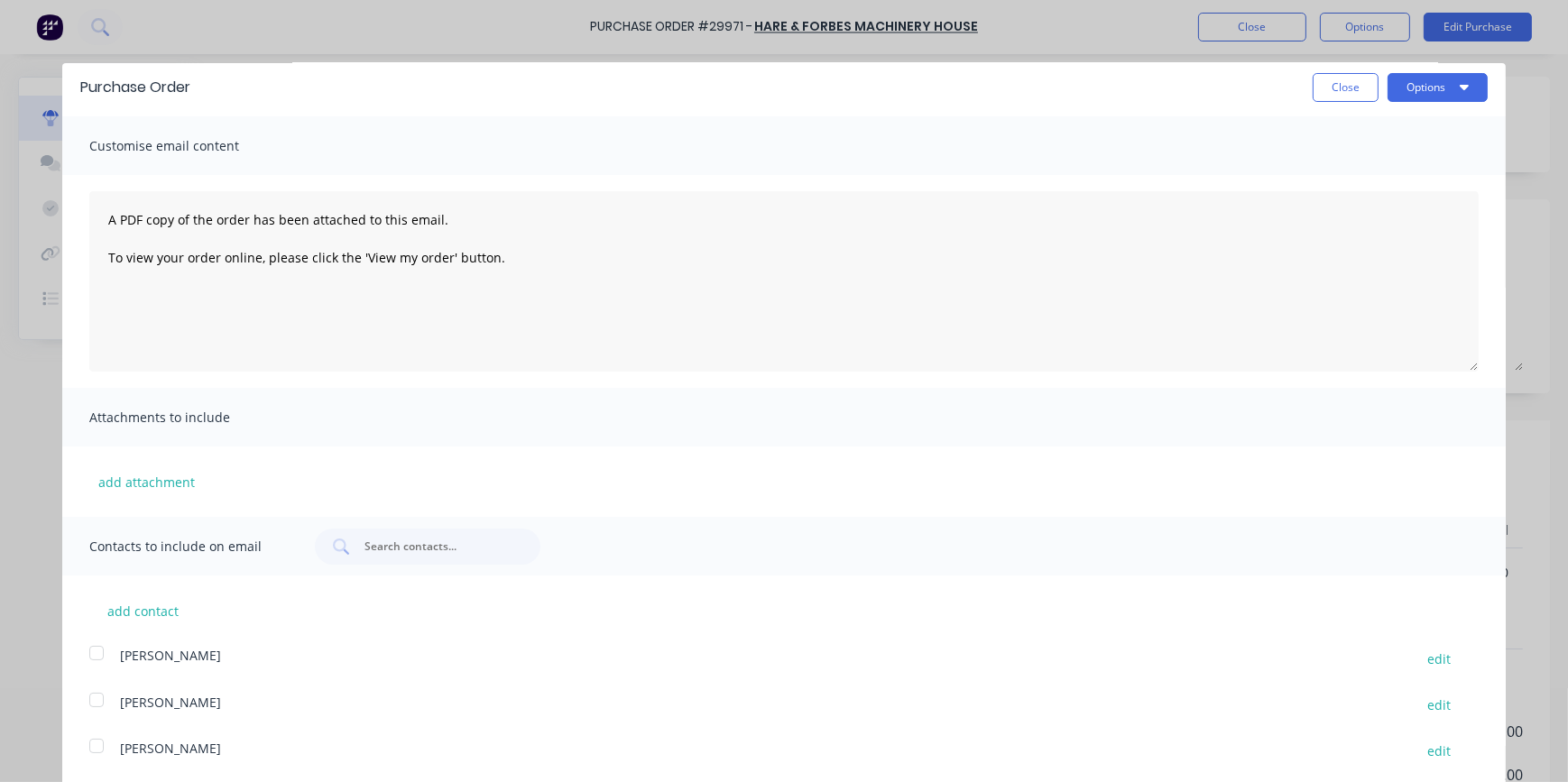
click at [1155, 161] on div "Customise email content" at bounding box center [784, 146] width 1443 height 59
click at [147, 613] on button "add contact" at bounding box center [144, 611] width 109 height 27
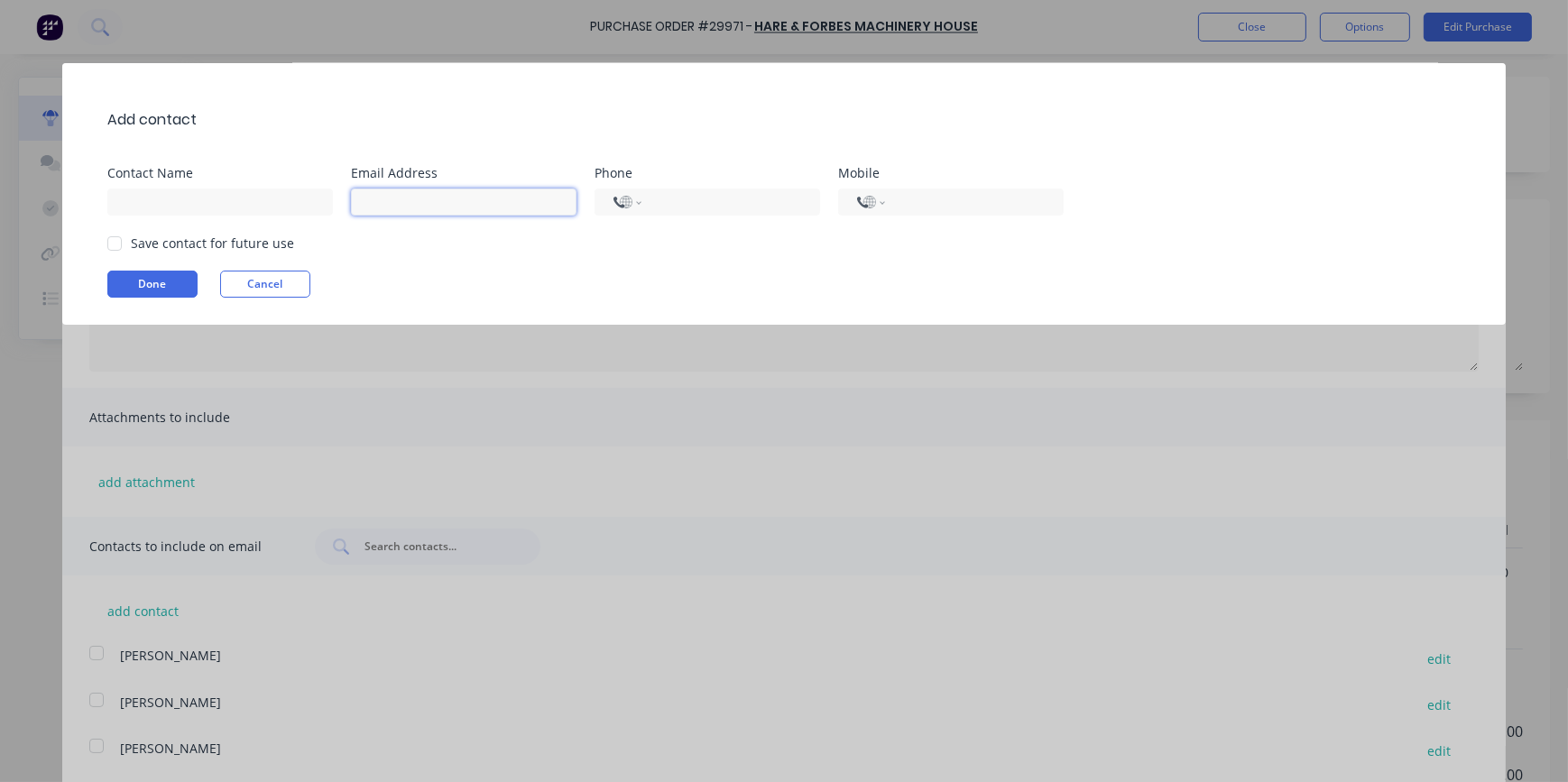
click at [431, 207] on input at bounding box center [464, 202] width 226 height 27
type input "[EMAIL_ADDRESS][DOMAIN_NAME]"
click at [153, 289] on button "Done" at bounding box center [152, 284] width 90 height 27
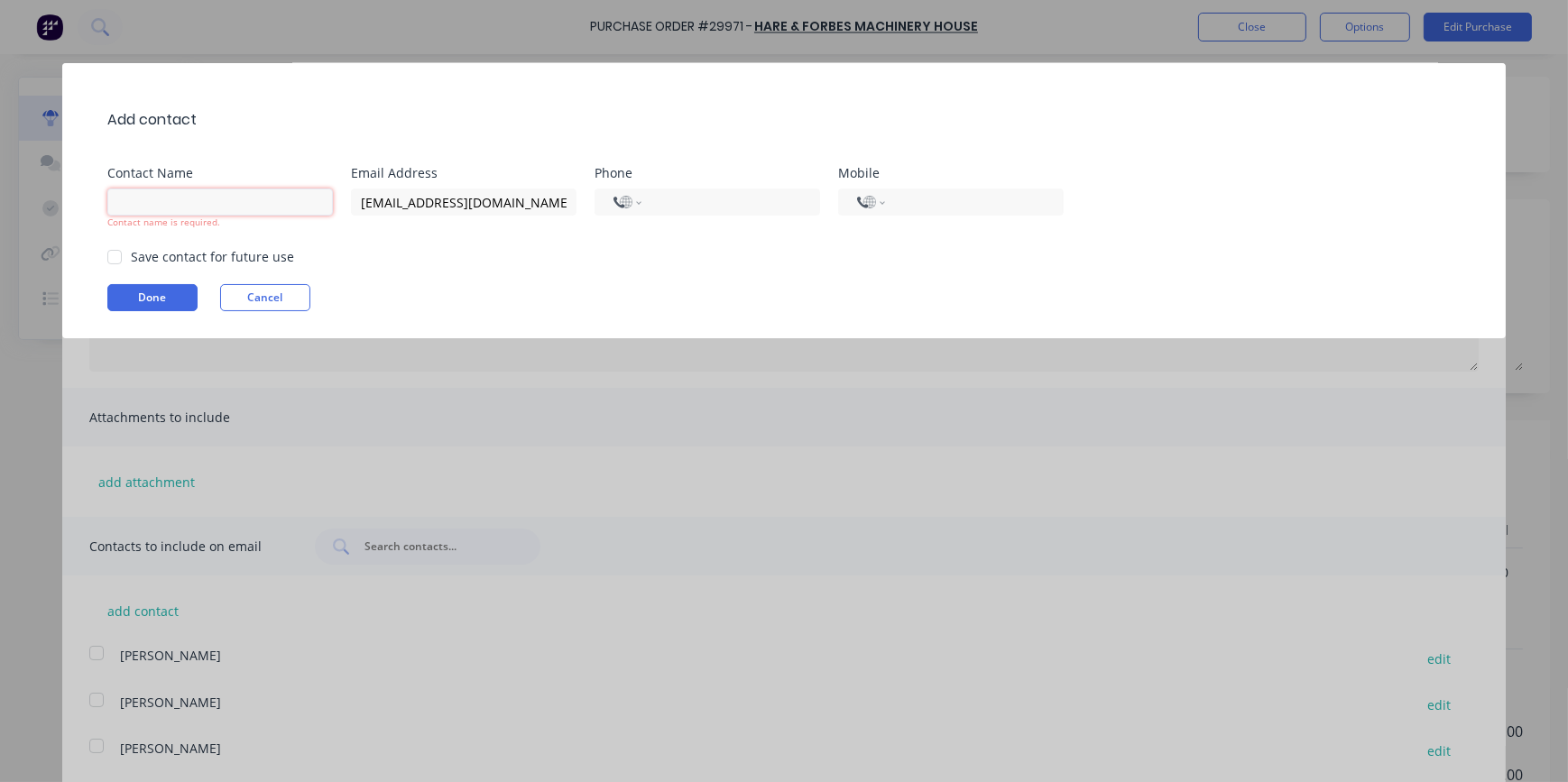
click at [150, 201] on input at bounding box center [220, 202] width 226 height 27
type input "[PERSON_NAME]"
click at [135, 297] on button "Done" at bounding box center [152, 297] width 90 height 27
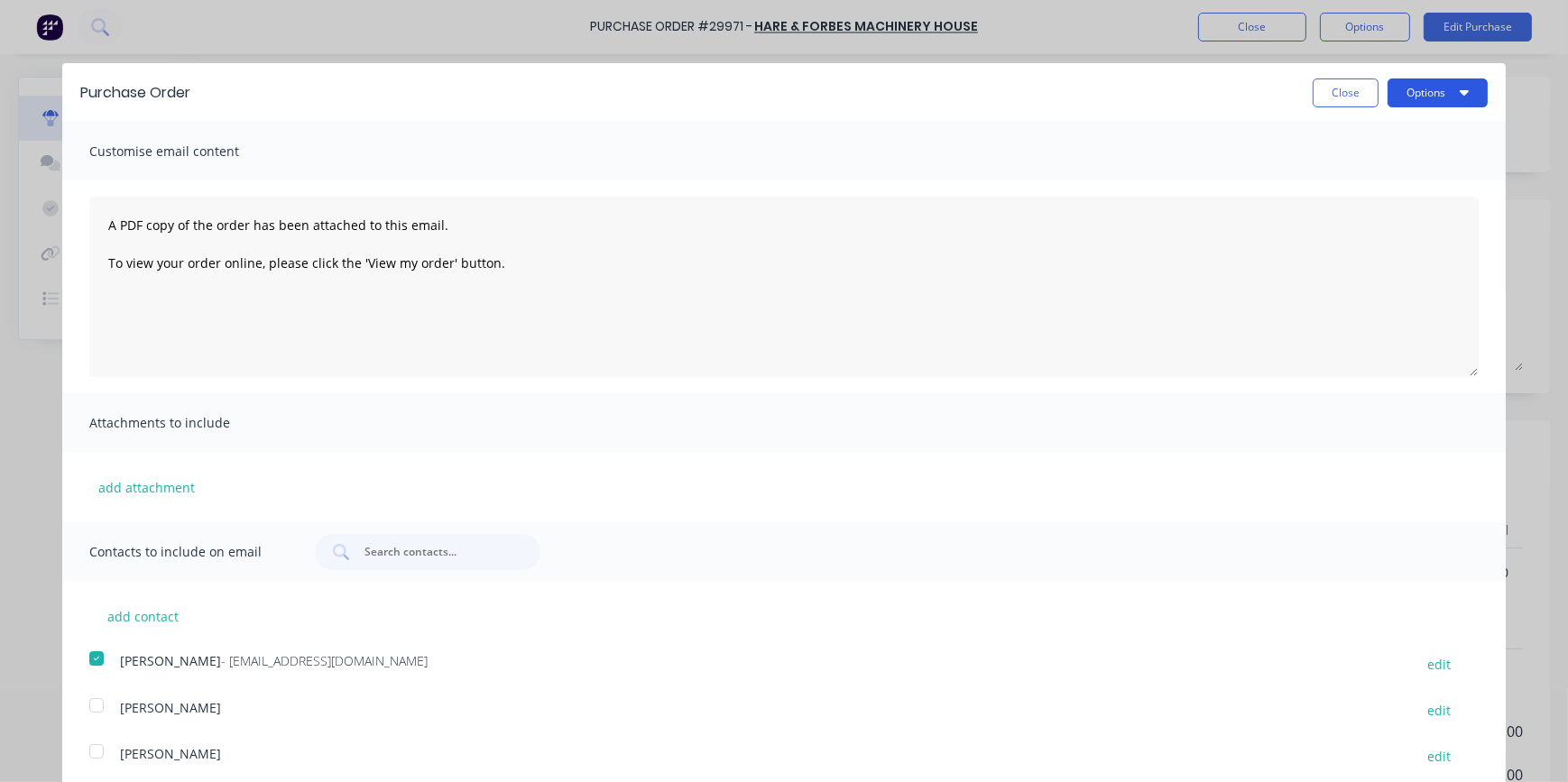
click at [1423, 90] on button "Options" at bounding box center [1437, 92] width 100 height 29
click at [1388, 180] on div "Email" at bounding box center [1401, 174] width 139 height 26
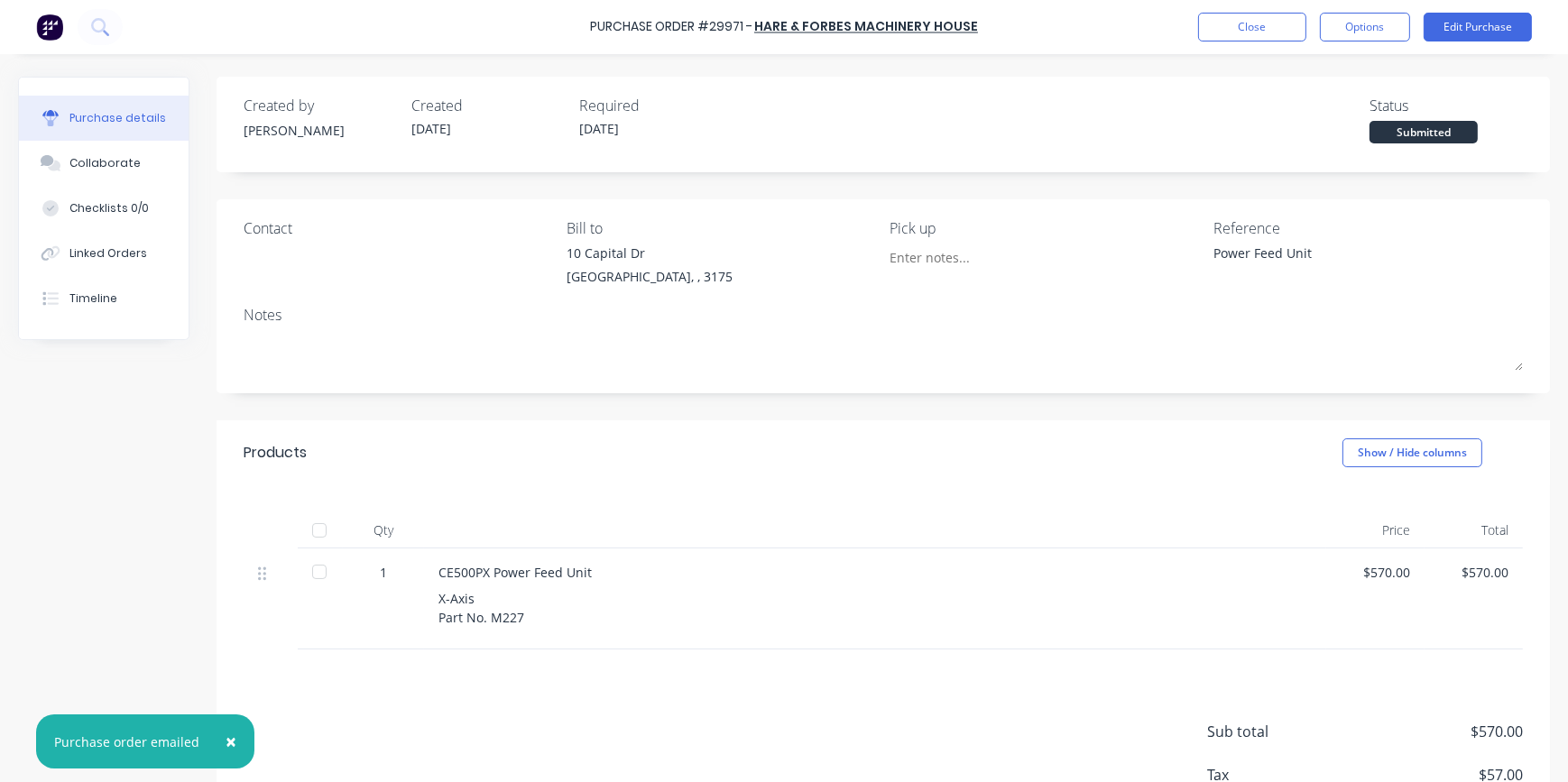
click at [226, 745] on span "×" at bounding box center [230, 742] width 10 height 26
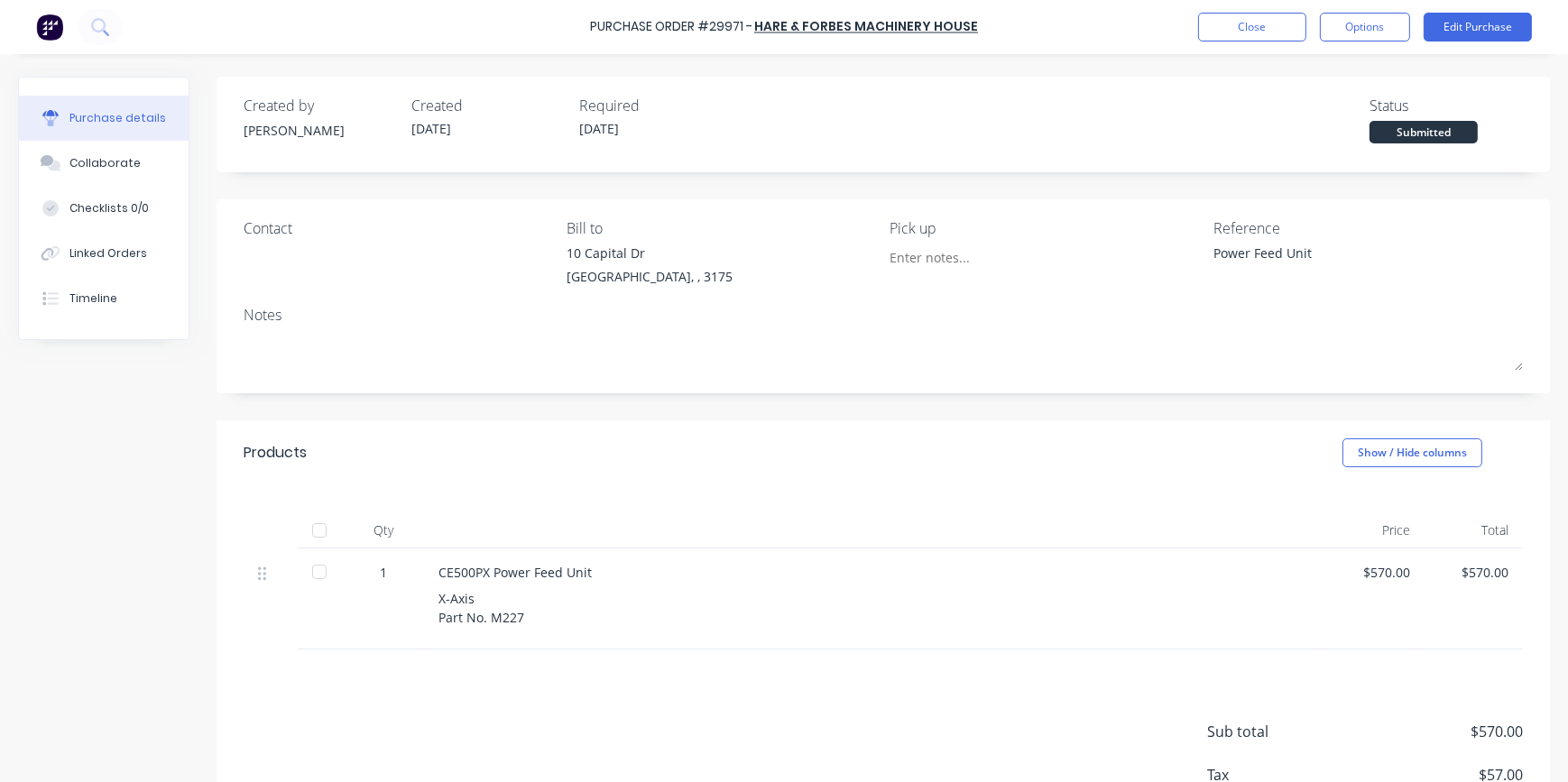
type textarea "x"
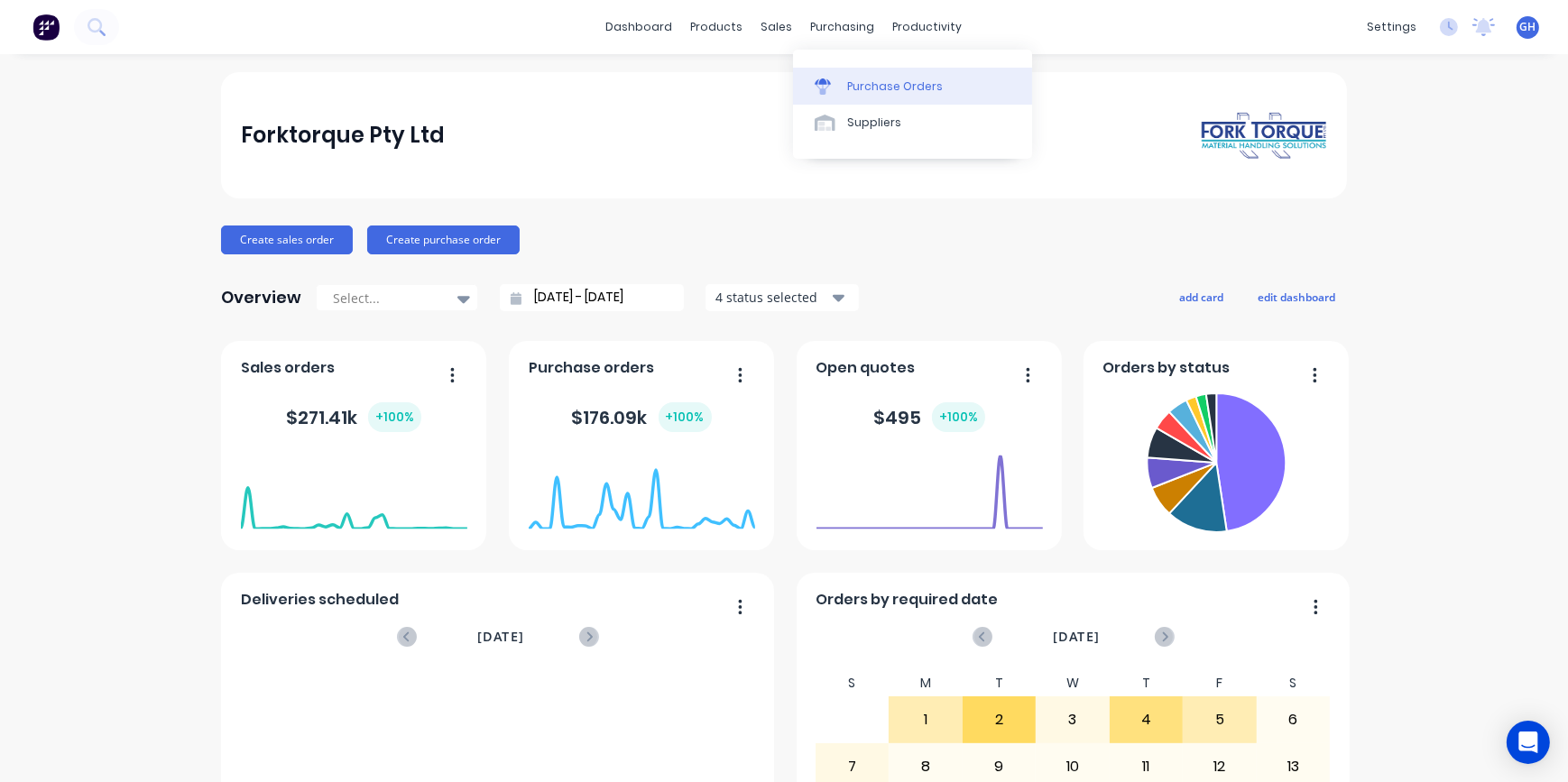
click at [810, 78] on link "Purchase Orders" at bounding box center [912, 86] width 239 height 36
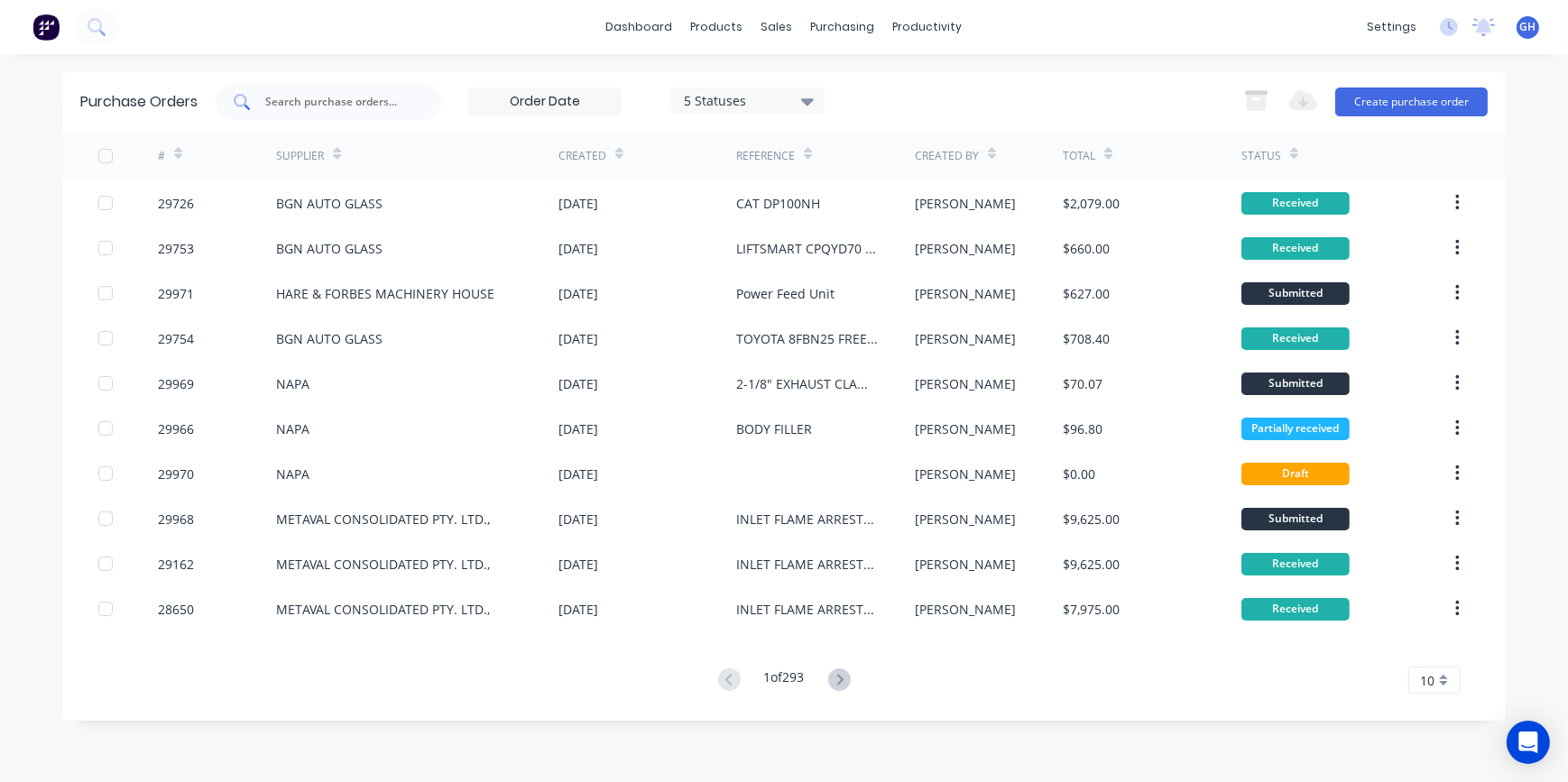
click at [301, 111] on div at bounding box center [327, 102] width 226 height 36
type input "29959"
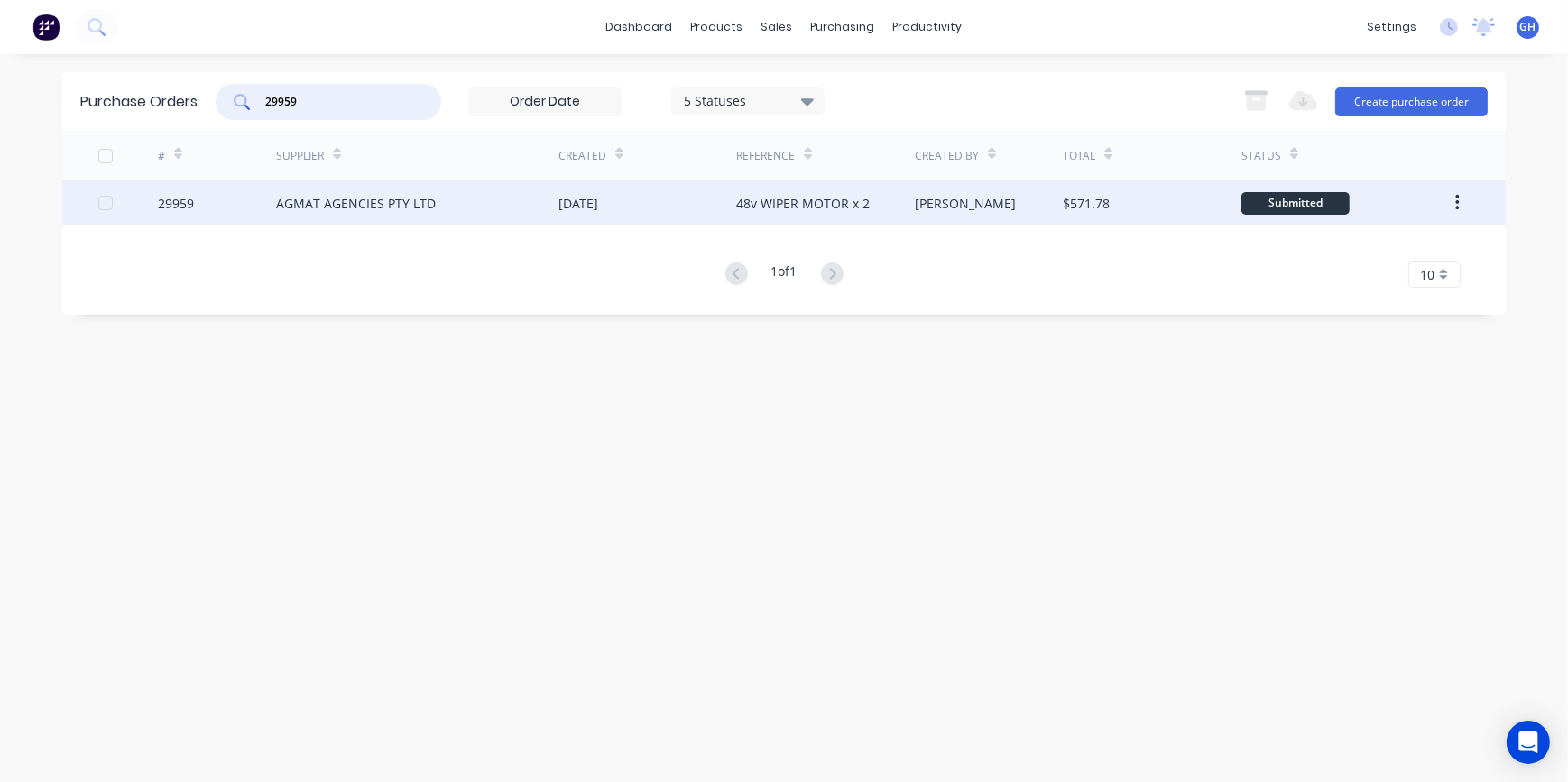
click at [883, 214] on div "48v WIPER MOTOR x 2" at bounding box center [824, 202] width 178 height 45
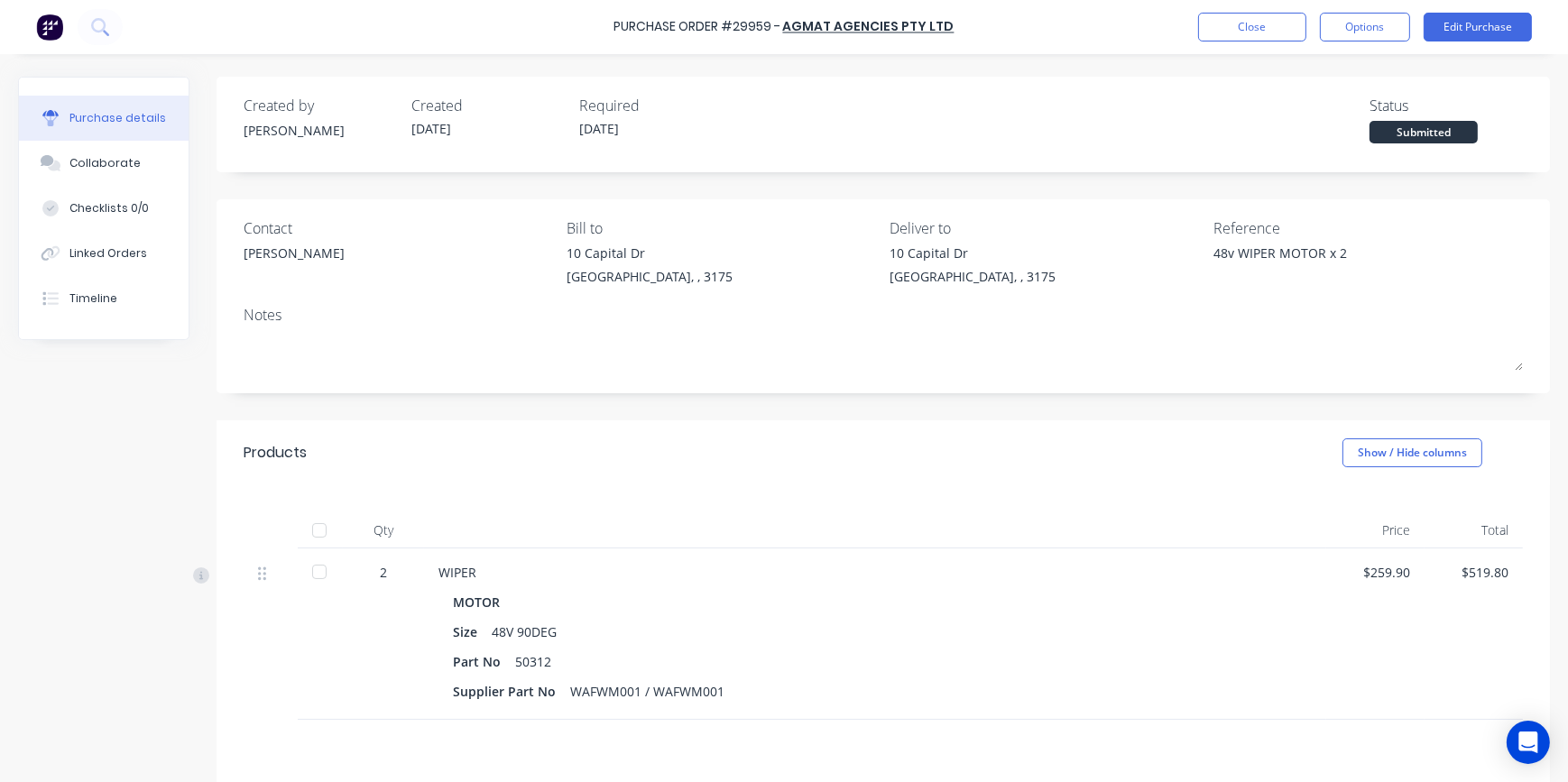
click at [307, 554] on div at bounding box center [319, 572] width 36 height 36
type textarea "x"
click at [1239, 0] on div "Purchase Order #29959 - AGMAT AGENCIES PTY LTD Close Options Edit Purchase" at bounding box center [784, 27] width 1568 height 54
click at [1250, 8] on div "Purchase Order #29959 - AGMAT AGENCIES PTY LTD Close Options Edit Purchase" at bounding box center [784, 27] width 1568 height 54
click at [1244, 10] on div "Purchase Order #29959 - AGMAT AGENCIES PTY LTD Close Options Edit Purchase" at bounding box center [784, 27] width 1568 height 54
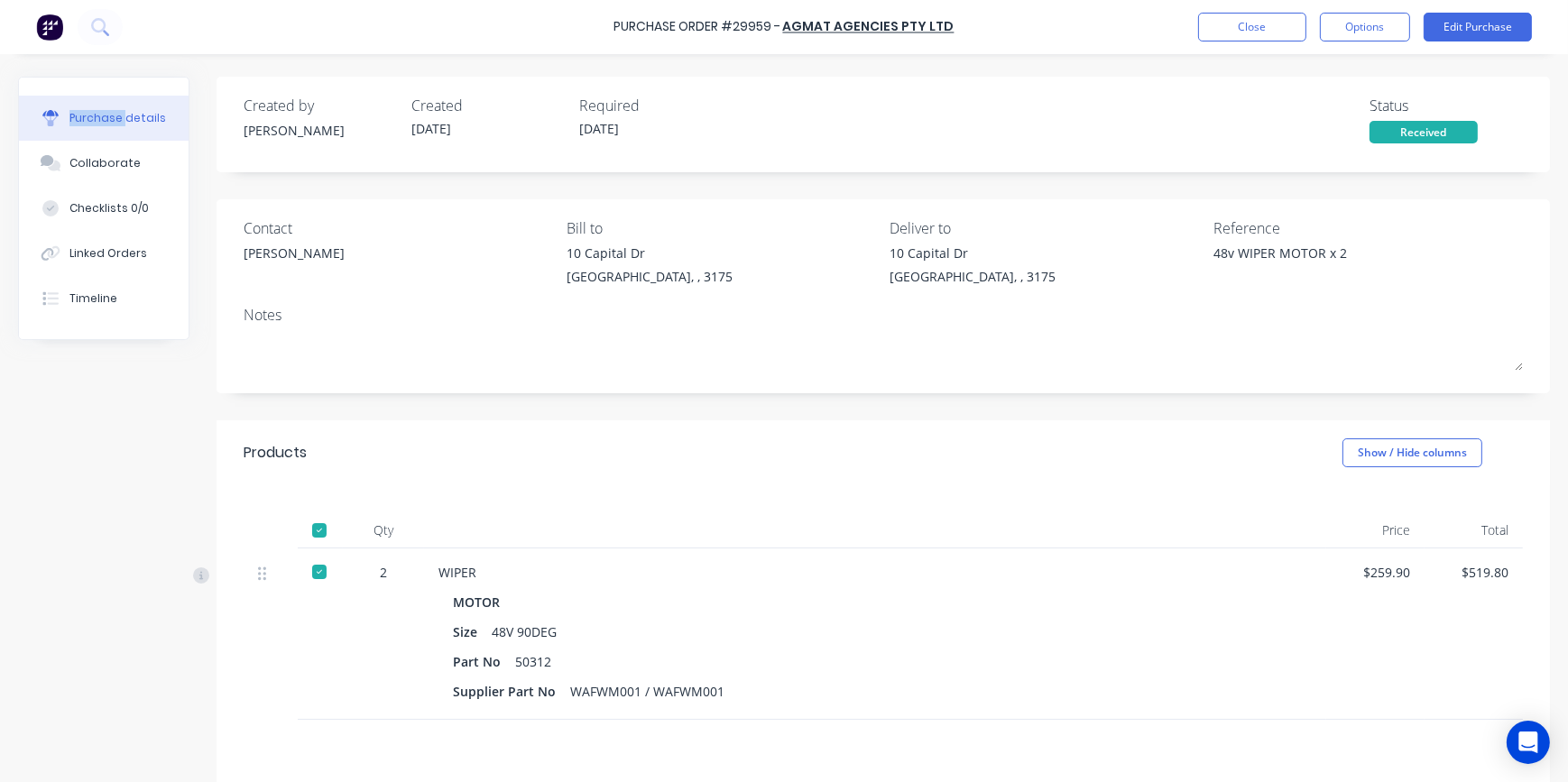
click at [1244, 10] on div "Purchase Order #29959 - AGMAT AGENCIES PTY LTD Close Options Edit Purchase" at bounding box center [784, 27] width 1568 height 54
drag, startPoint x: 1244, startPoint y: 10, endPoint x: 1229, endPoint y: 10, distance: 15.0
click at [1229, 10] on div "Purchase Order #29959 - AGMAT AGENCIES PTY LTD Close Options Edit Purchase" at bounding box center [784, 27] width 1568 height 54
